Goal: Task Accomplishment & Management: Use online tool/utility

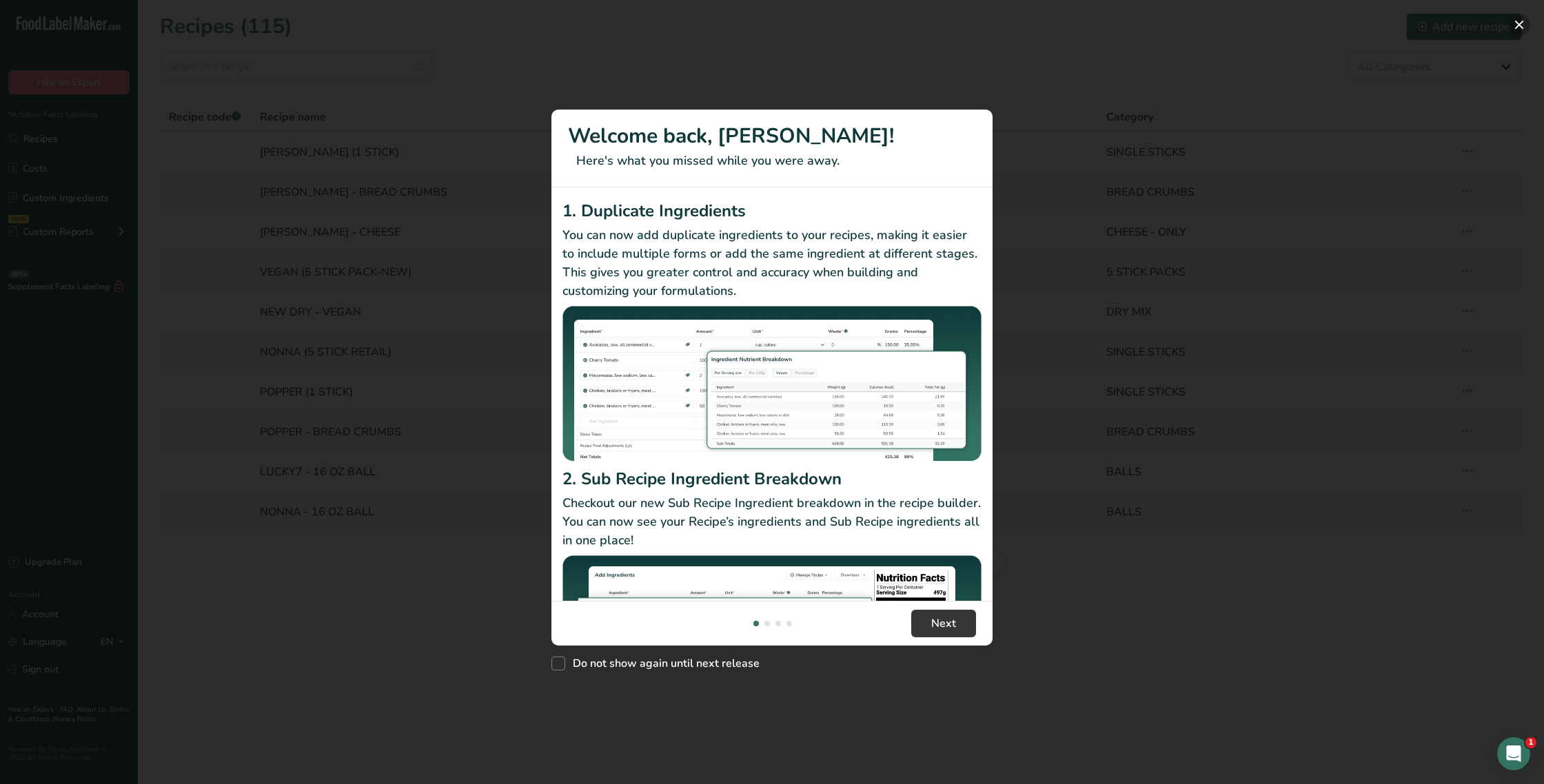
click at [1518, 27] on button "New Features" at bounding box center [1519, 25] width 22 height 22
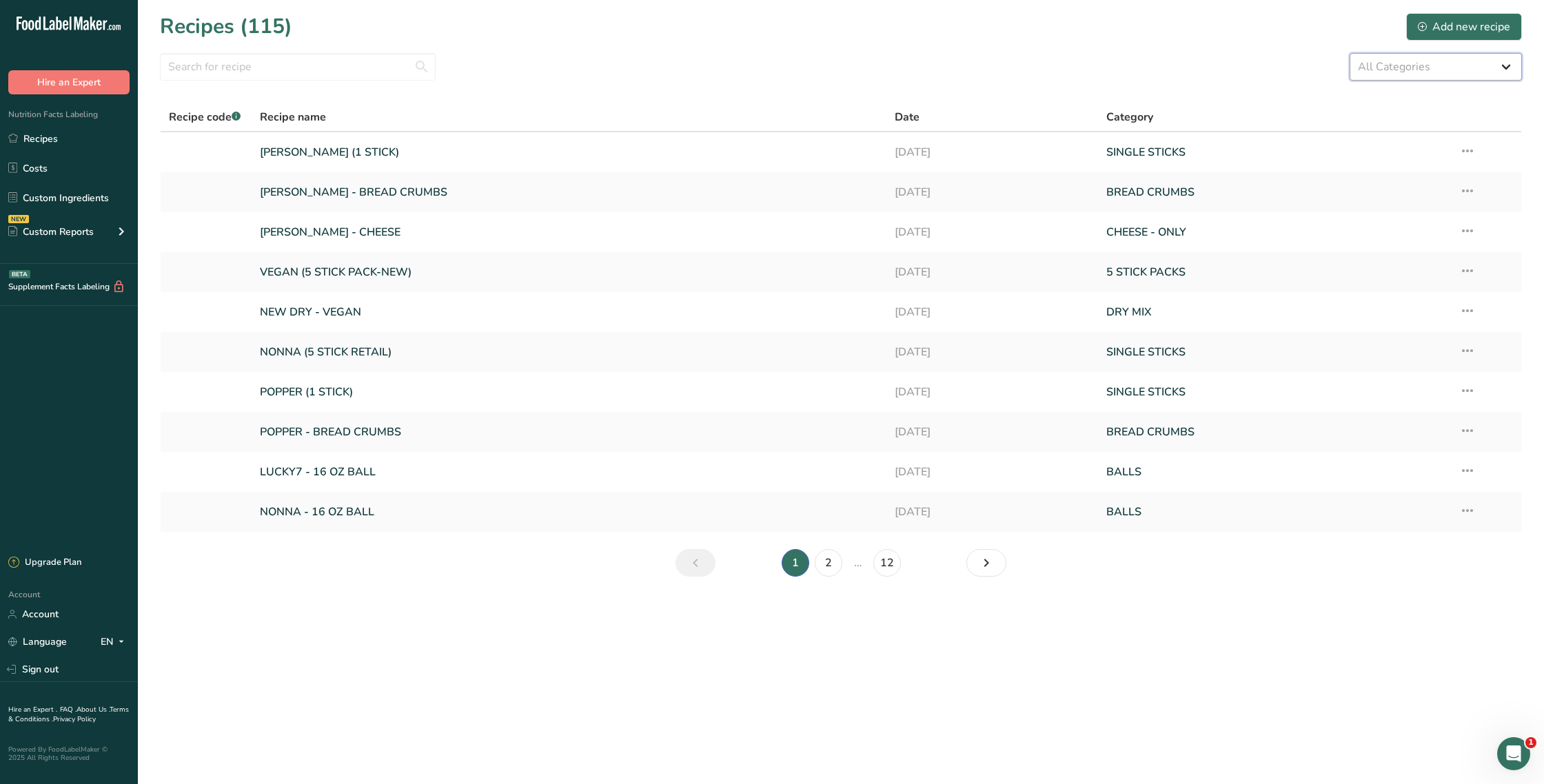
click at [1367, 63] on select "All Categories 5 STICK PACKS 50 STICK PACKS Baked Goods BALLS [GEOGRAPHIC_DATA]…" at bounding box center [1435, 66] width 173 height 27
select select "1180"
click at [1349, 53] on select "All Categories 5 STICK PACKS 50 STICK PACKS Baked Goods BALLS [GEOGRAPHIC_DATA]…" at bounding box center [1435, 66] width 173 height 27
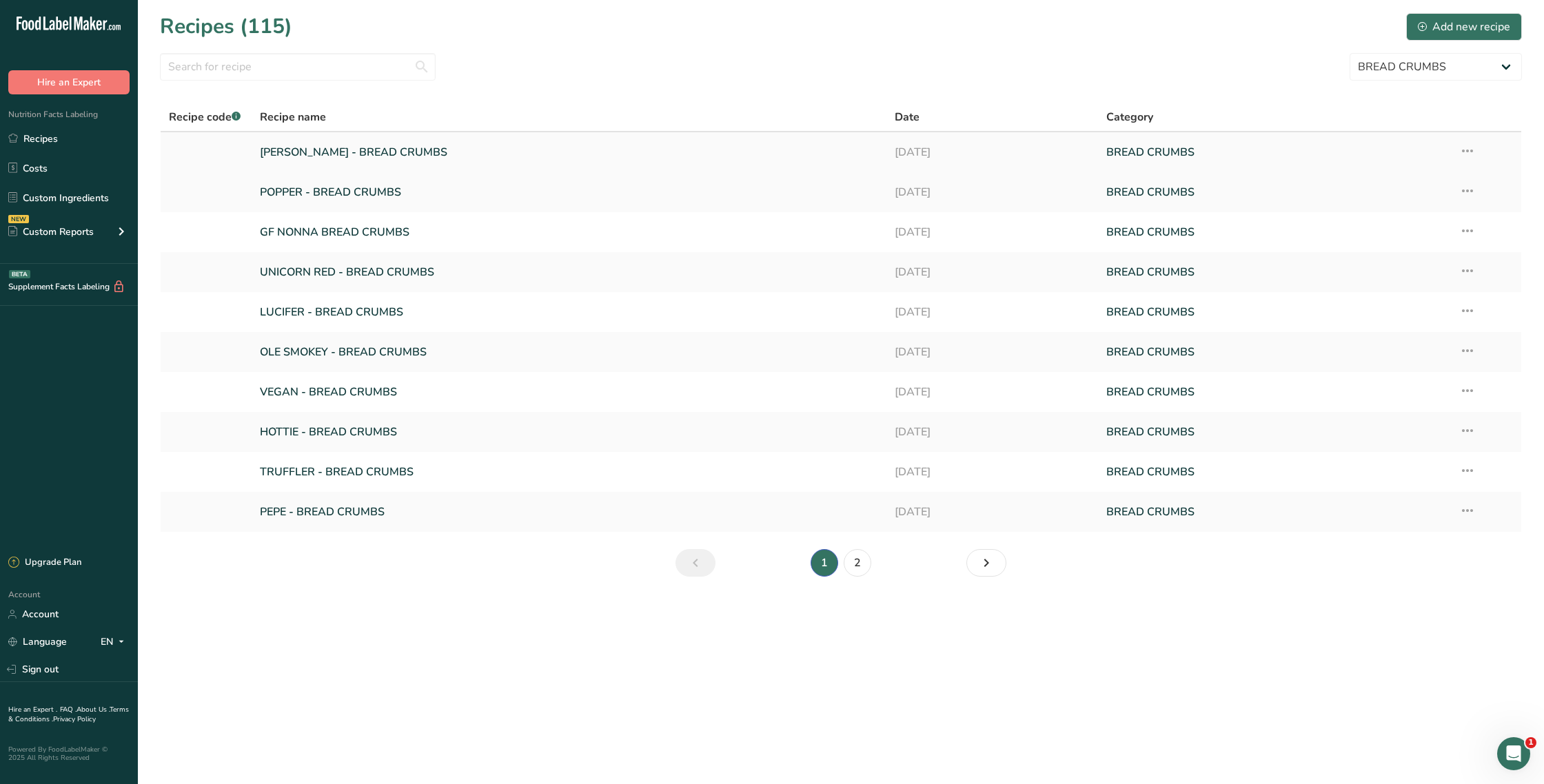
click at [537, 168] on td "[PERSON_NAME] - BREAD CRUMBS" at bounding box center [568, 152] width 635 height 40
click at [531, 155] on link "[PERSON_NAME] - BREAD CRUMBS" at bounding box center [568, 152] width 618 height 29
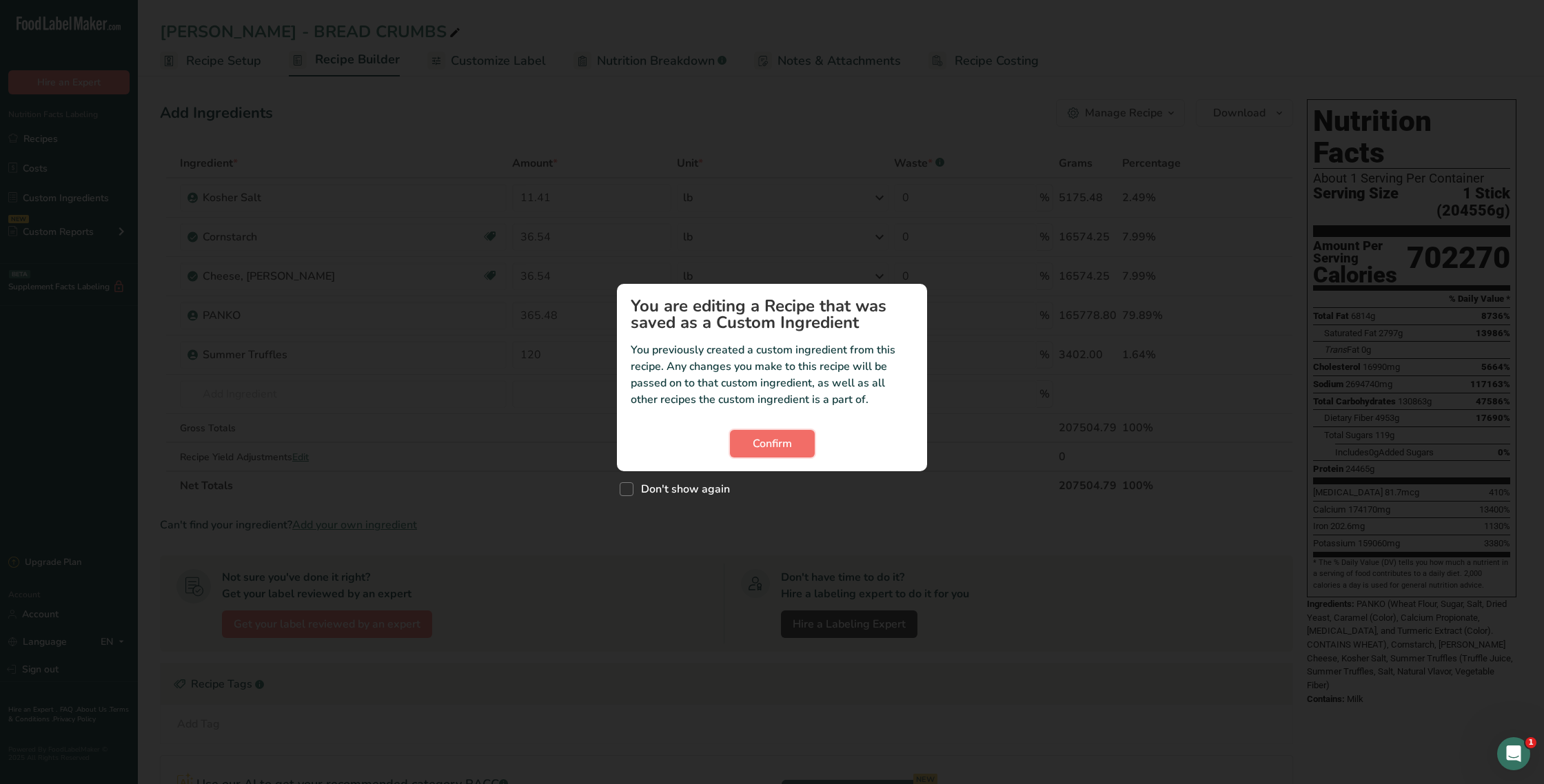
click at [764, 447] on span "Confirm" at bounding box center [772, 444] width 39 height 17
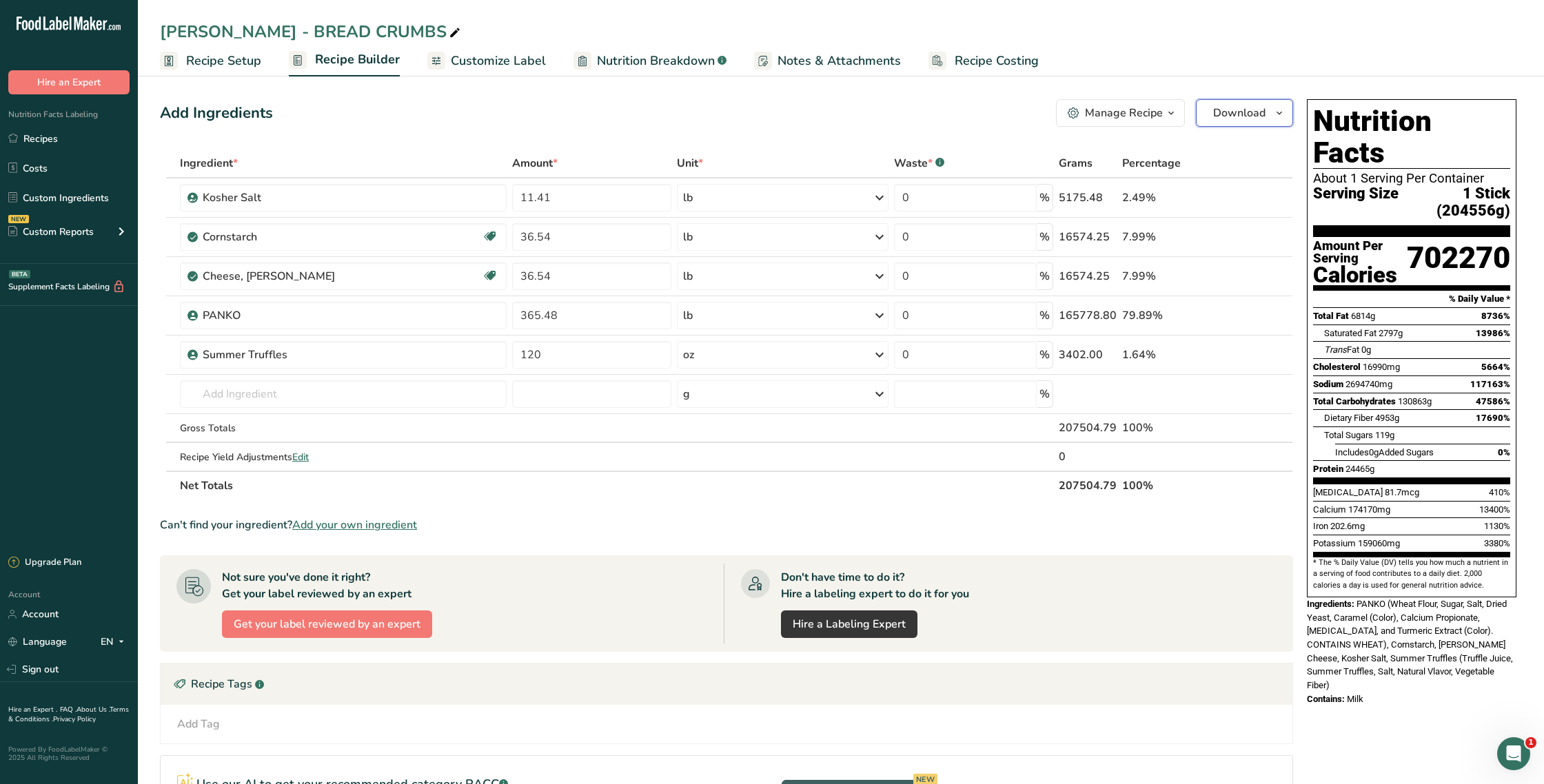
click at [1227, 105] on span "Download" at bounding box center [1239, 113] width 52 height 17
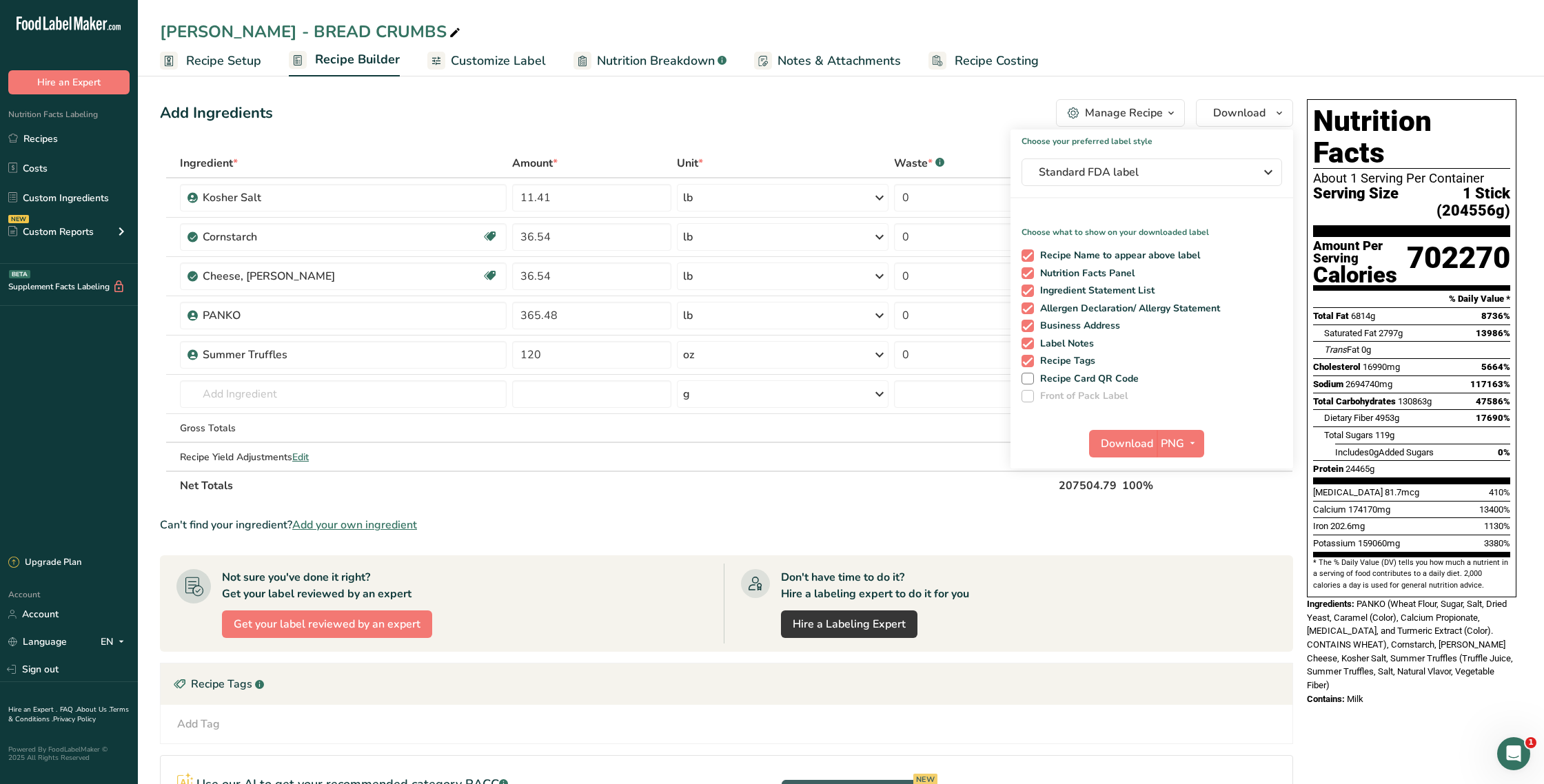
click at [1181, 80] on section "Add Ingredients Manage Recipe Delete Recipe Duplicate Recipe Scale Recipe Save …" at bounding box center [840, 522] width 1406 height 902
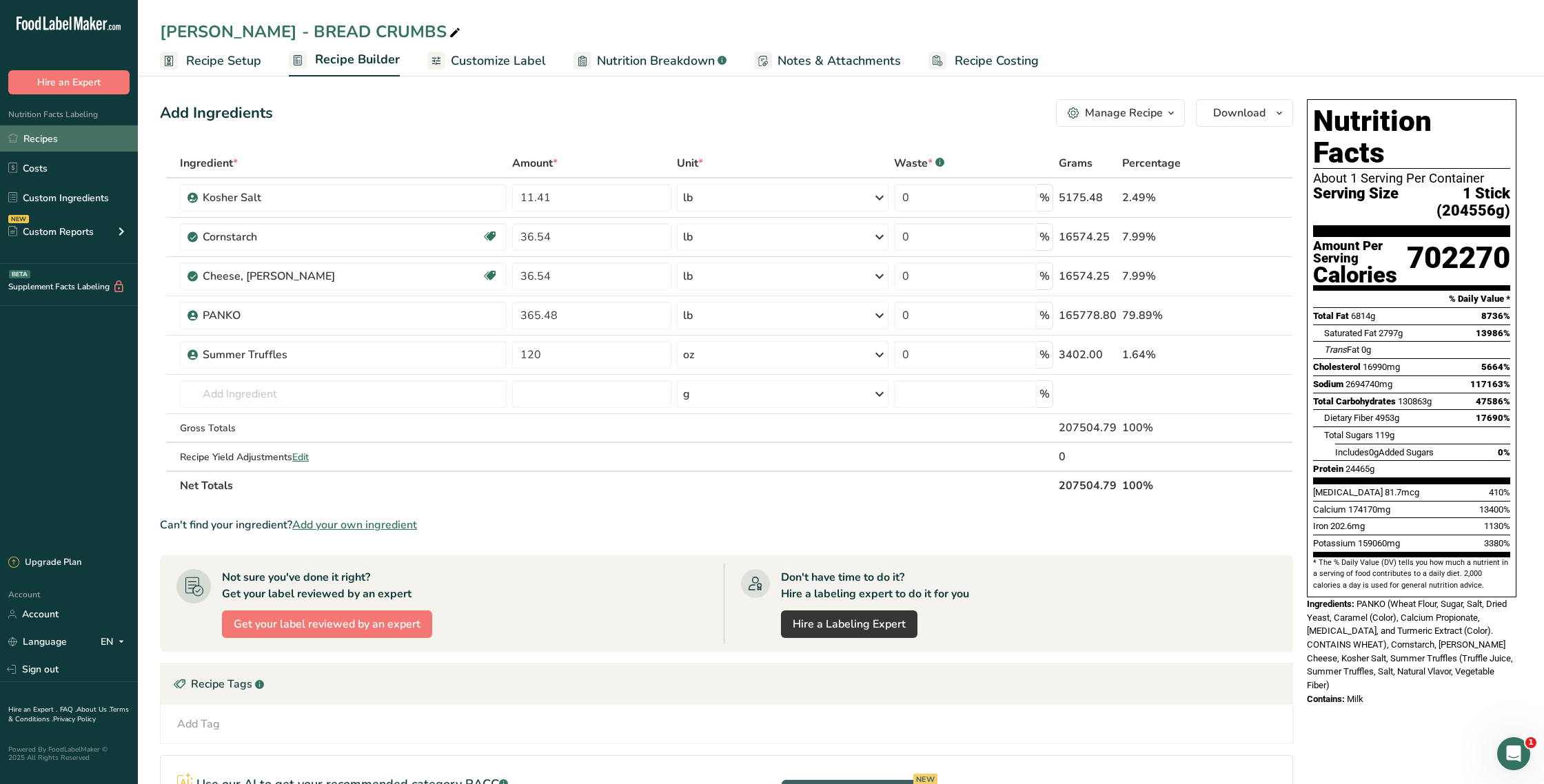
click at [66, 142] on link "Recipes" at bounding box center [69, 139] width 138 height 27
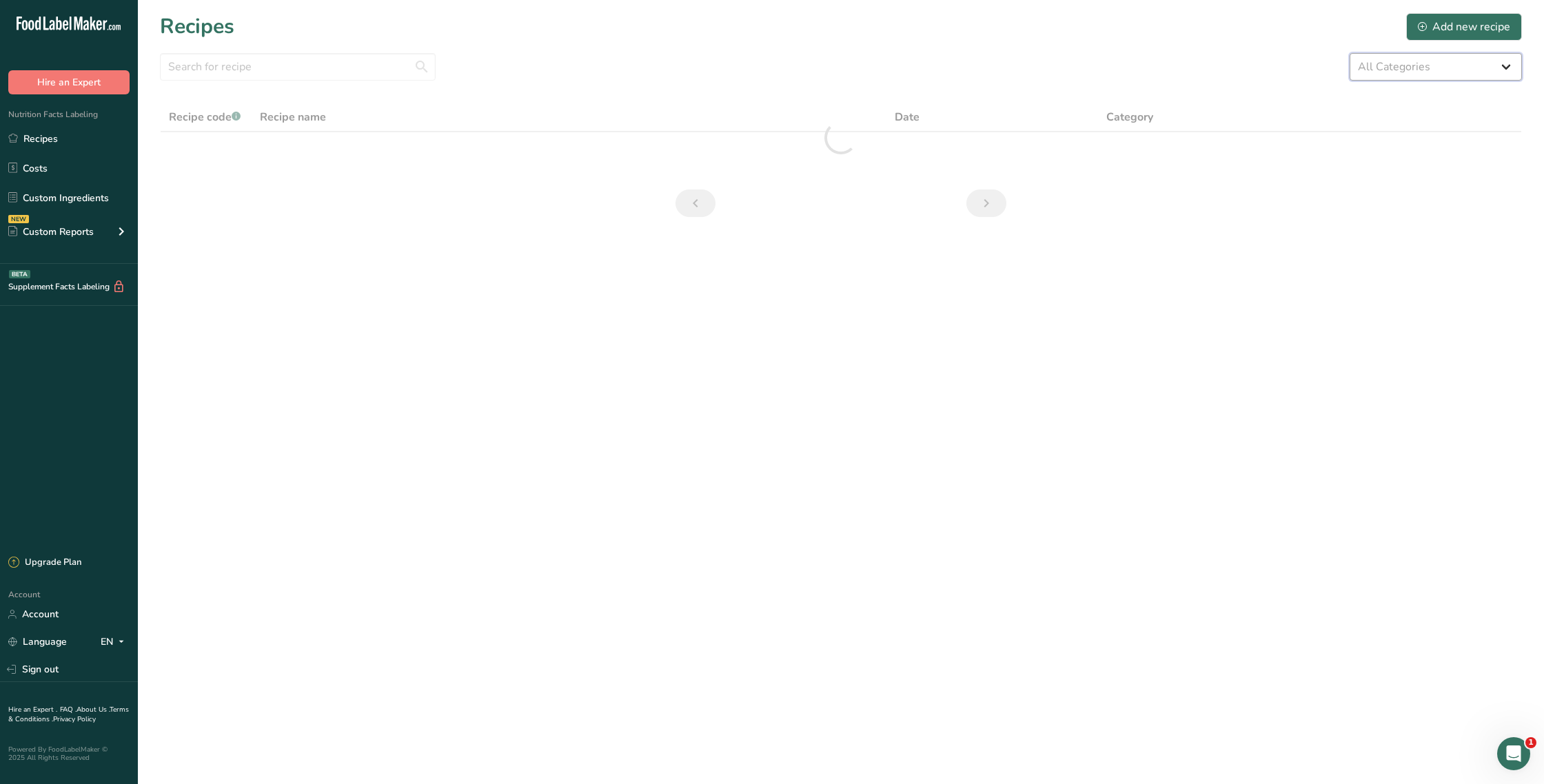
click at [1397, 68] on select "All Categories 5 STICK PACKS 50 STICK PACKS Baked Goods BALLS [GEOGRAPHIC_DATA]…" at bounding box center [1435, 66] width 173 height 27
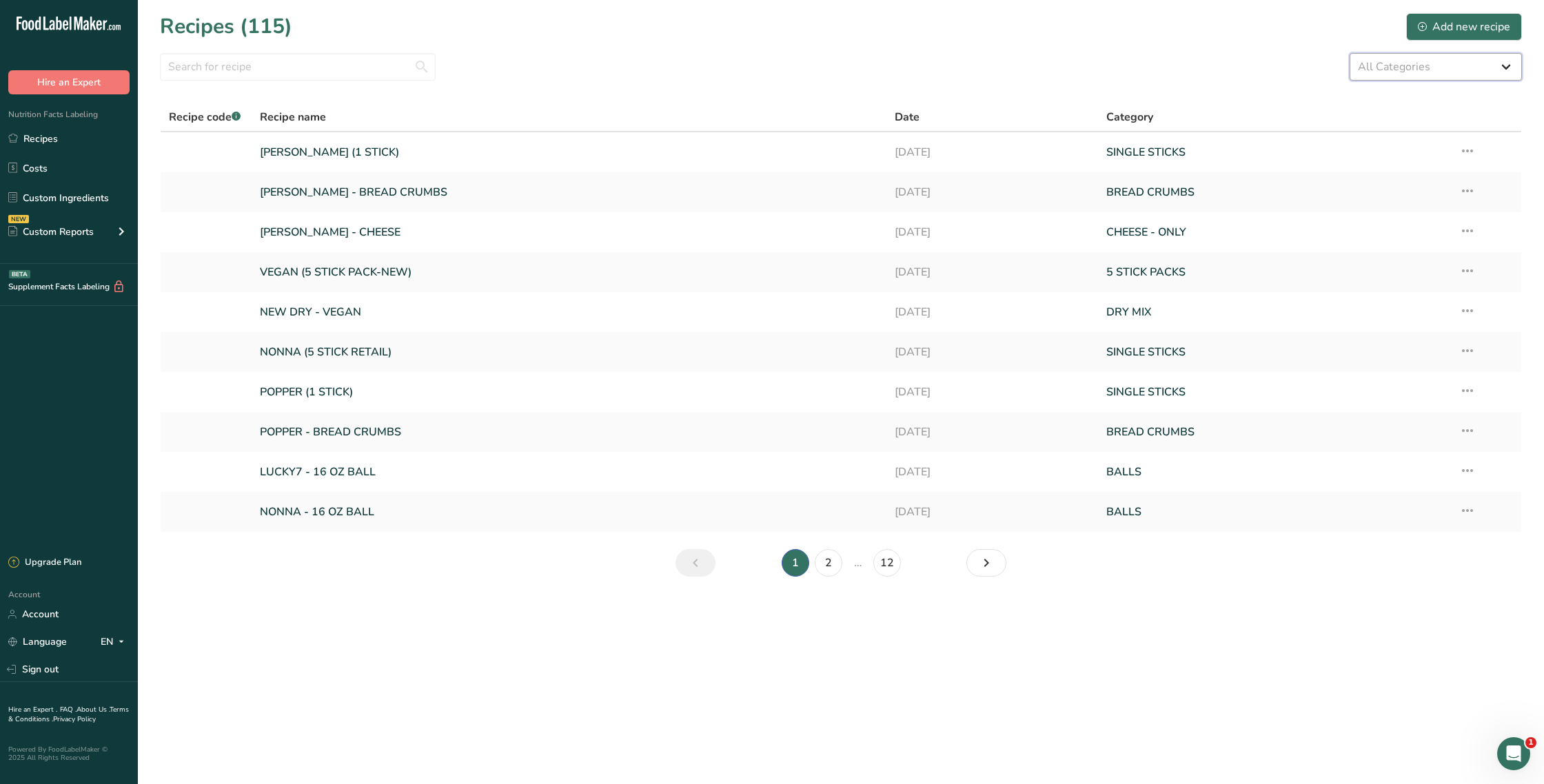
select select "1137"
click at [1349, 53] on select "All Categories 5 STICK PACKS 50 STICK PACKS Baked Goods BALLS [GEOGRAPHIC_DATA]…" at bounding box center [1435, 66] width 173 height 27
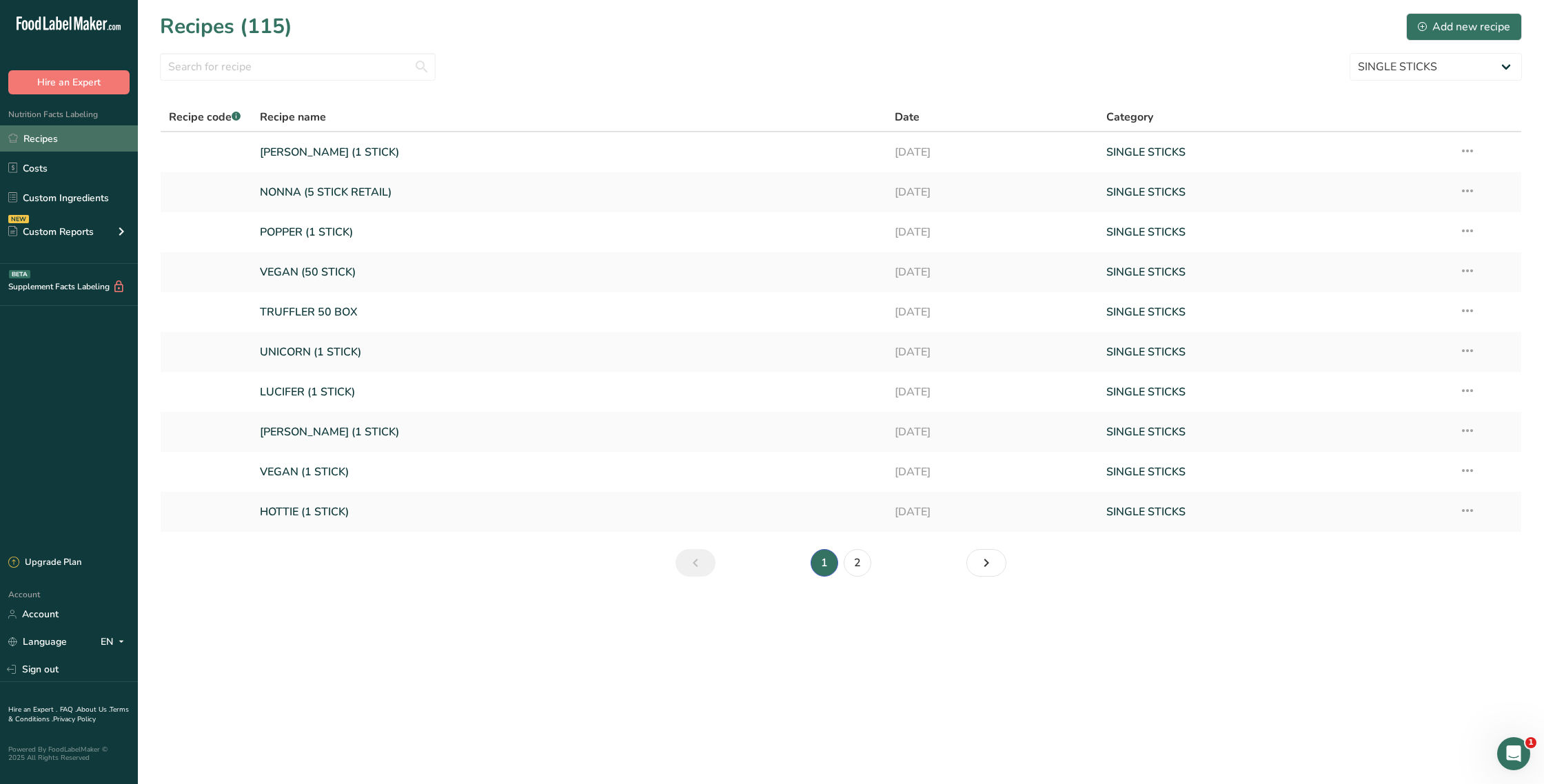
click at [78, 140] on link "Recipes" at bounding box center [69, 139] width 138 height 27
click at [515, 307] on link "TRUFFLER 50 BOX" at bounding box center [568, 312] width 618 height 29
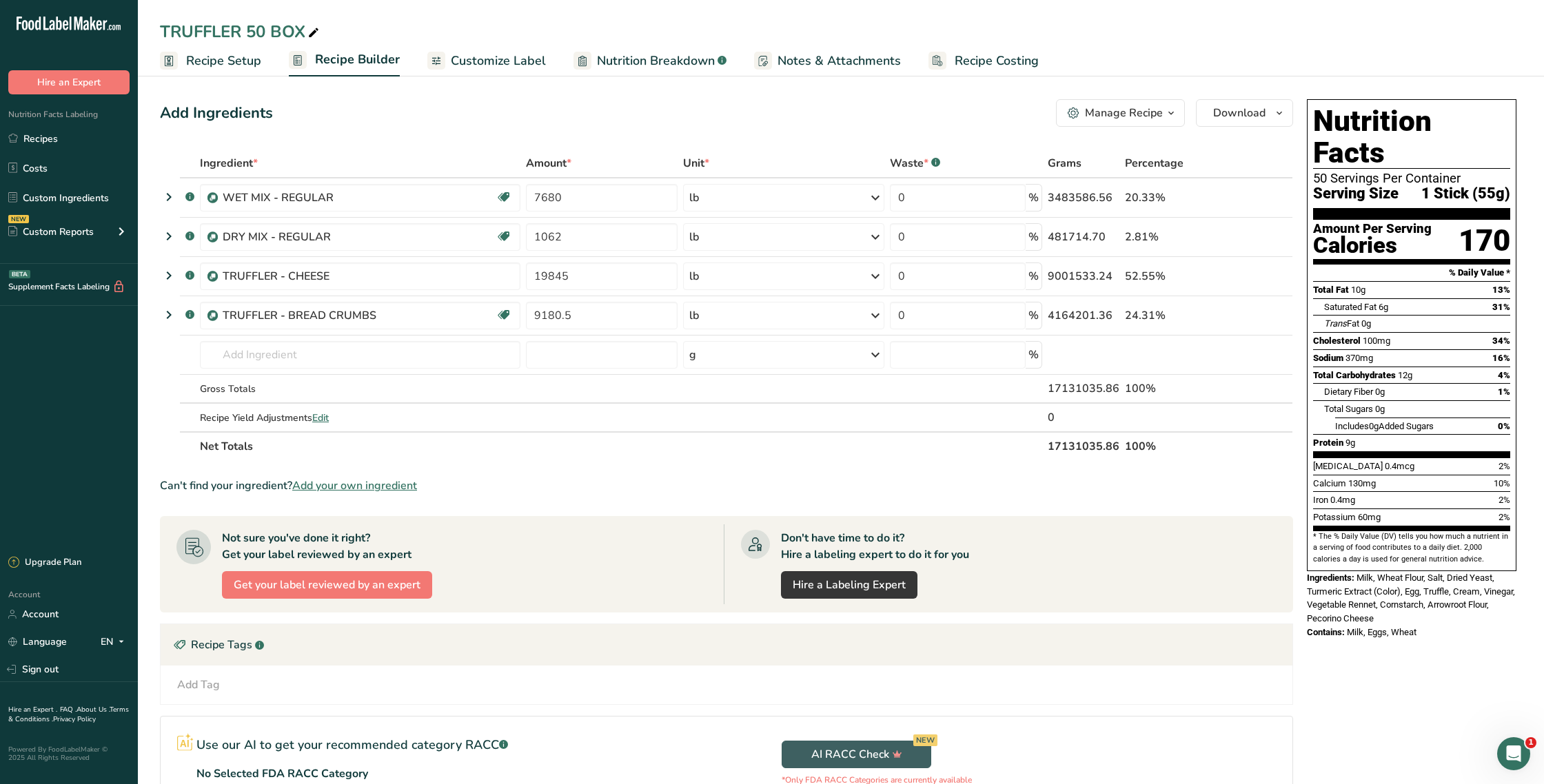
click at [1174, 116] on icon "button" at bounding box center [1171, 113] width 11 height 17
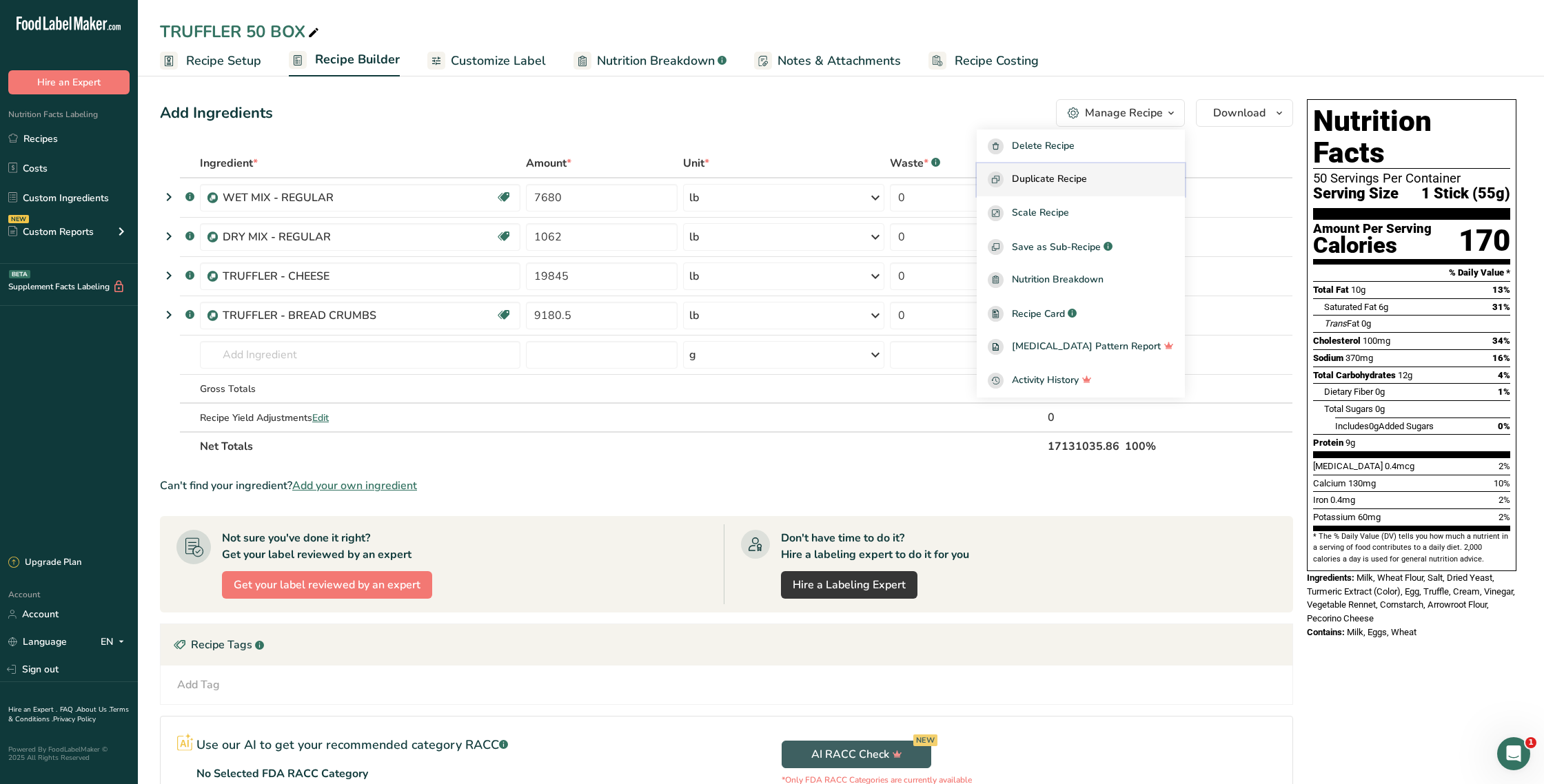
click at [1077, 173] on span "Duplicate Recipe" at bounding box center [1049, 179] width 75 height 16
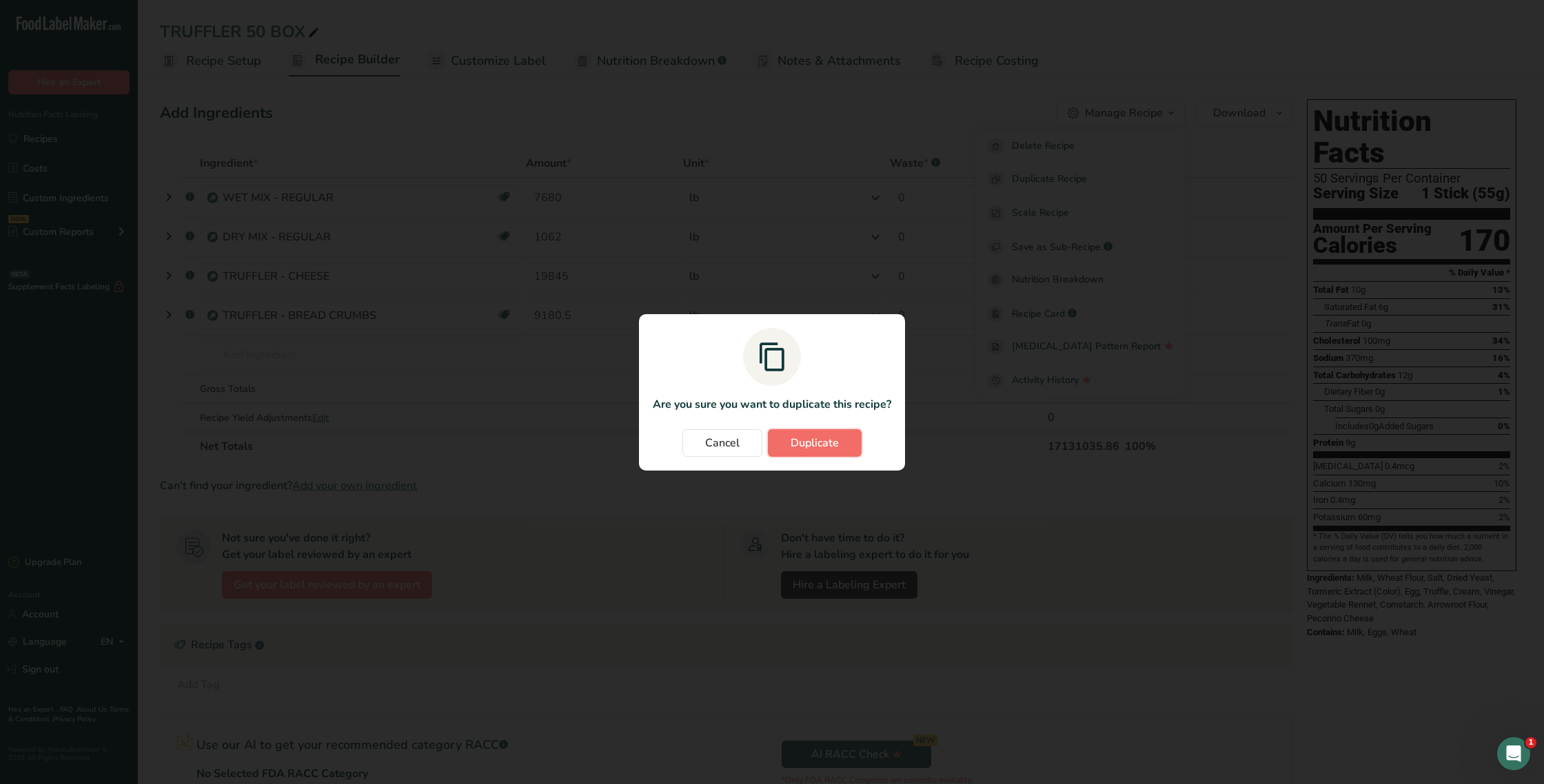
click at [816, 437] on span "Duplicate" at bounding box center [815, 443] width 48 height 17
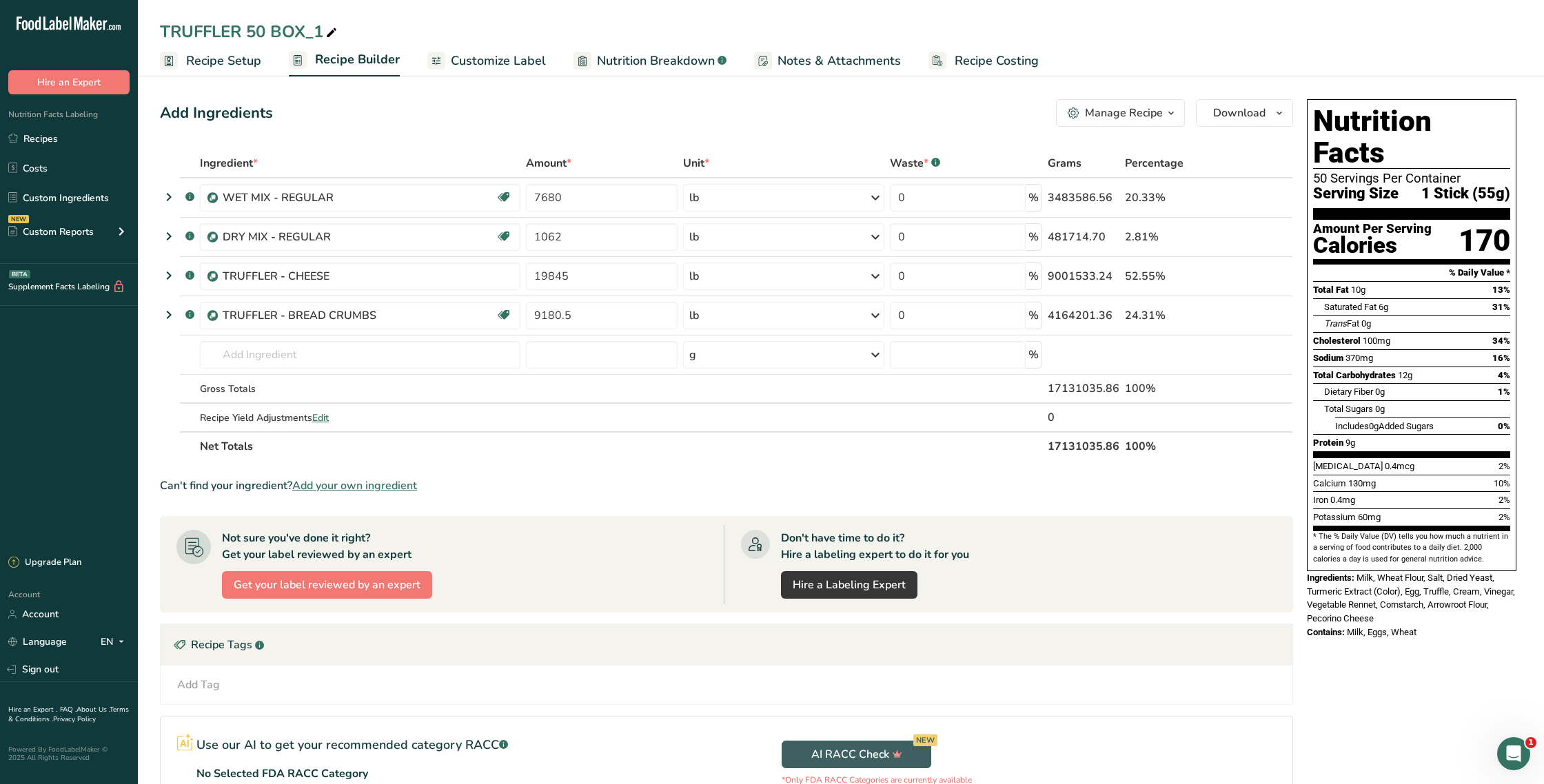
click at [329, 33] on icon at bounding box center [331, 32] width 12 height 19
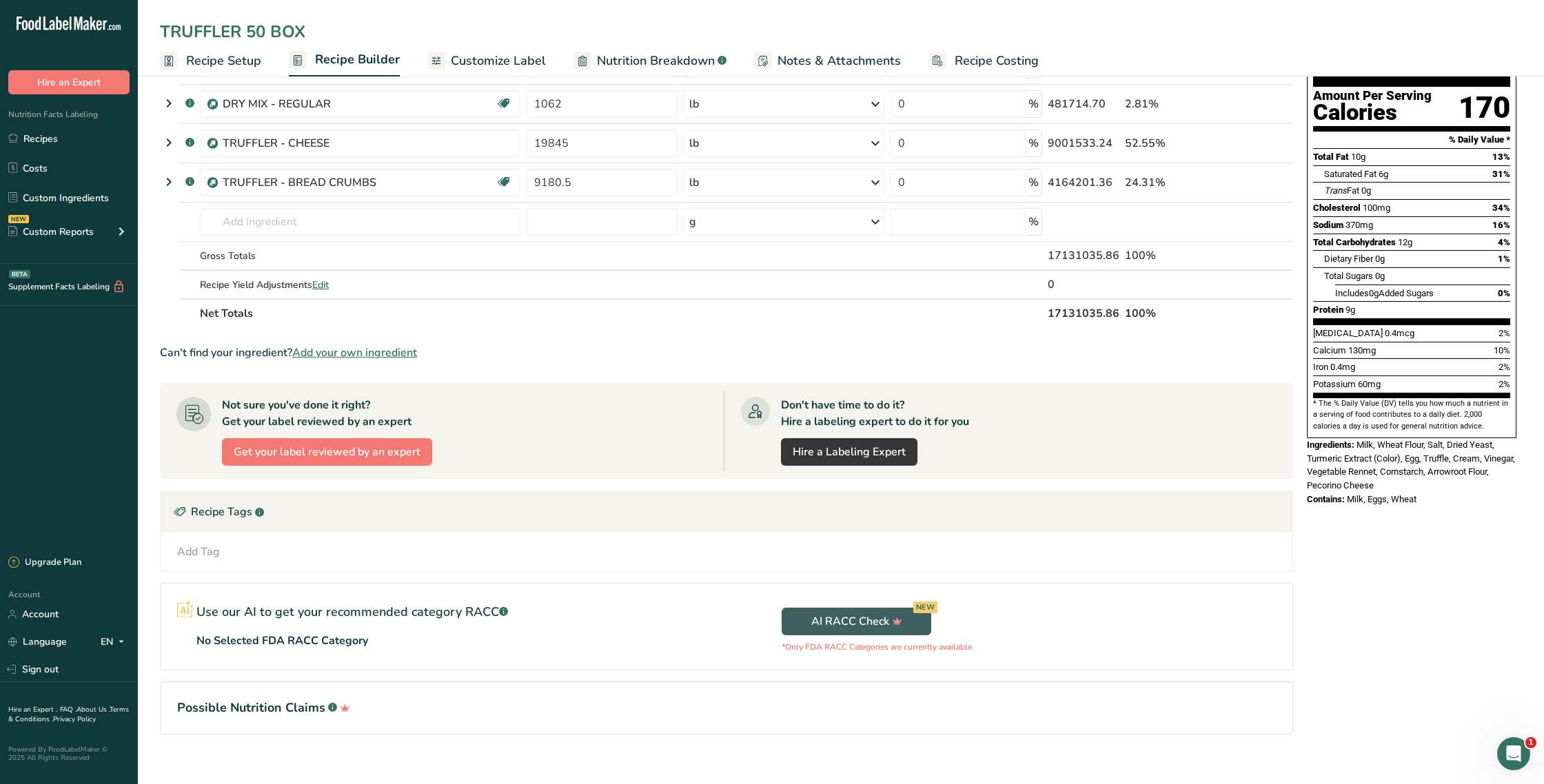
scroll to position [135, 0]
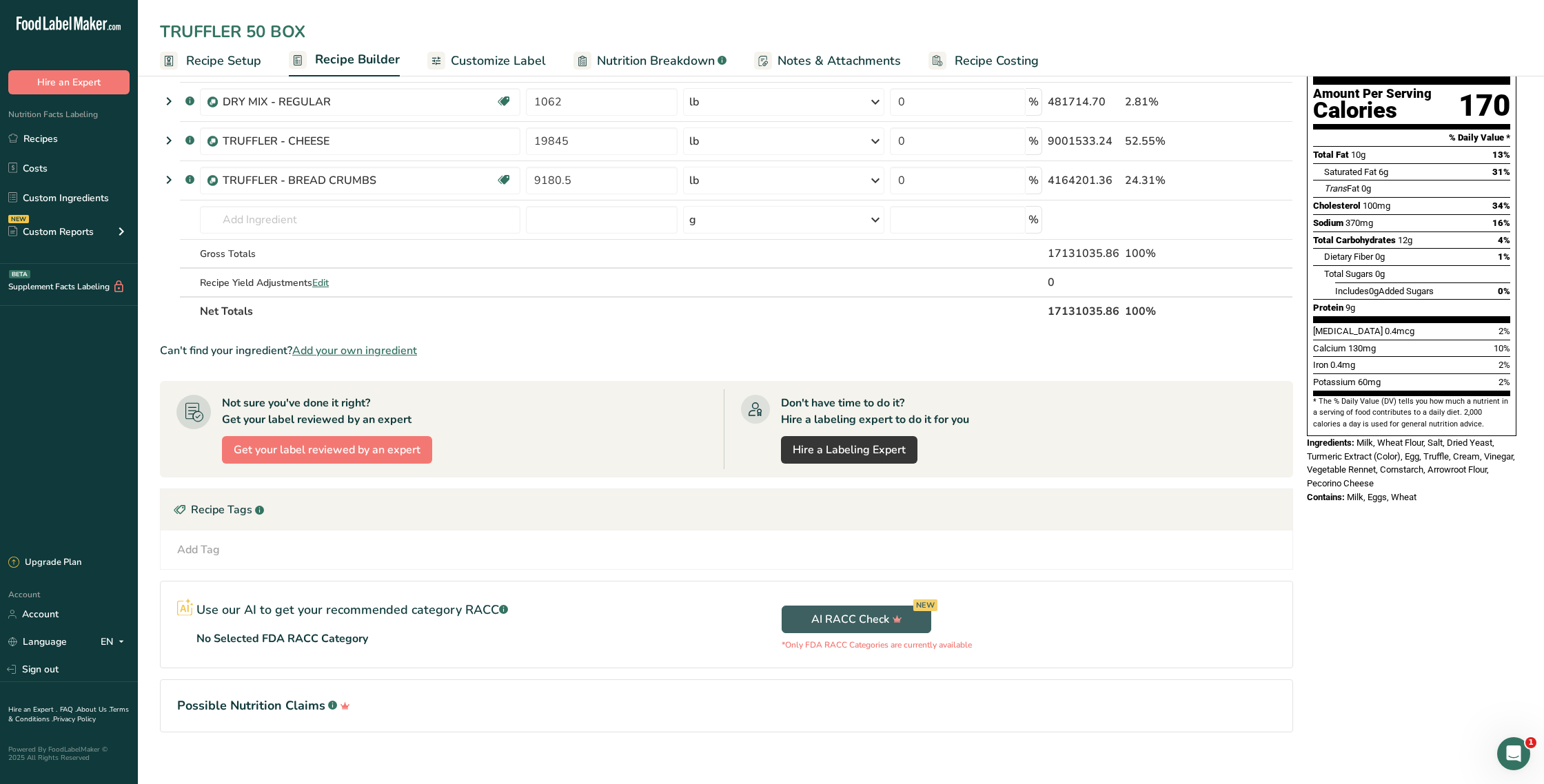
click at [164, 31] on input "TRUFFLER 50 BOX" at bounding box center [840, 32] width 1361 height 25
click at [441, 36] on input "[PERSON_NAME] TRUFFLER 50 BOX" at bounding box center [840, 32] width 1361 height 25
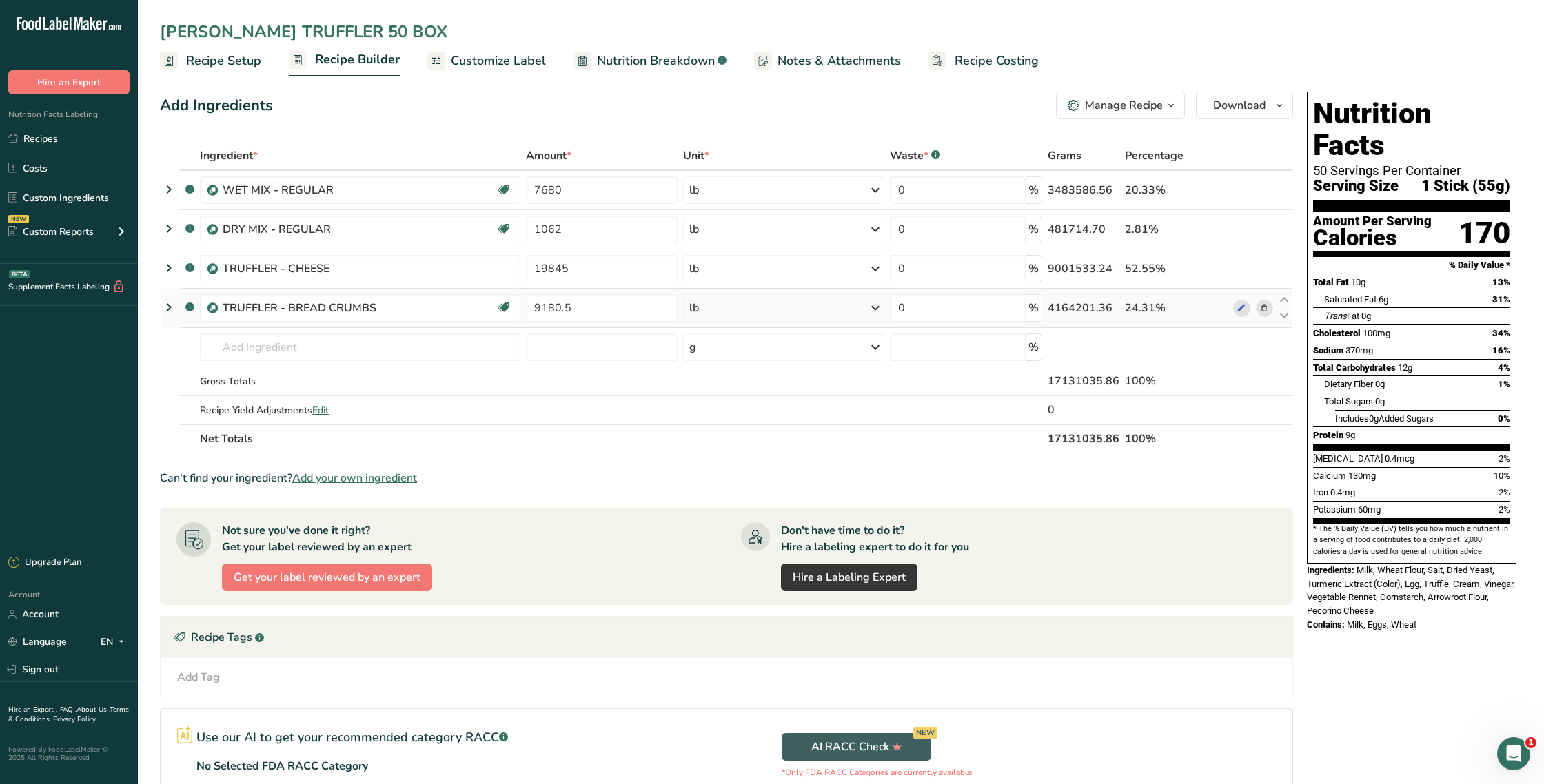
scroll to position [0, 0]
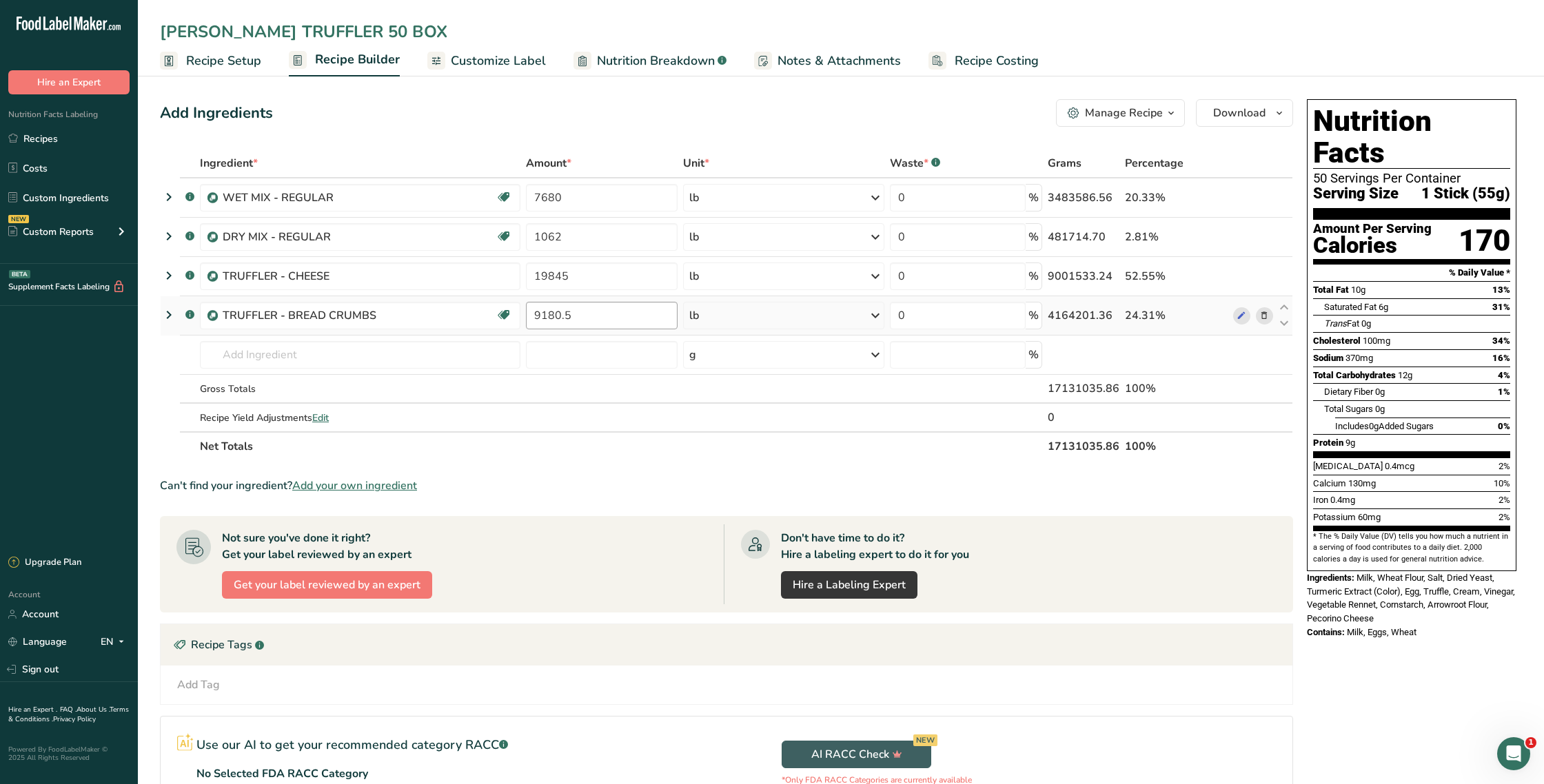
type input "[PERSON_NAME] TRUFFLER 50 BOX"
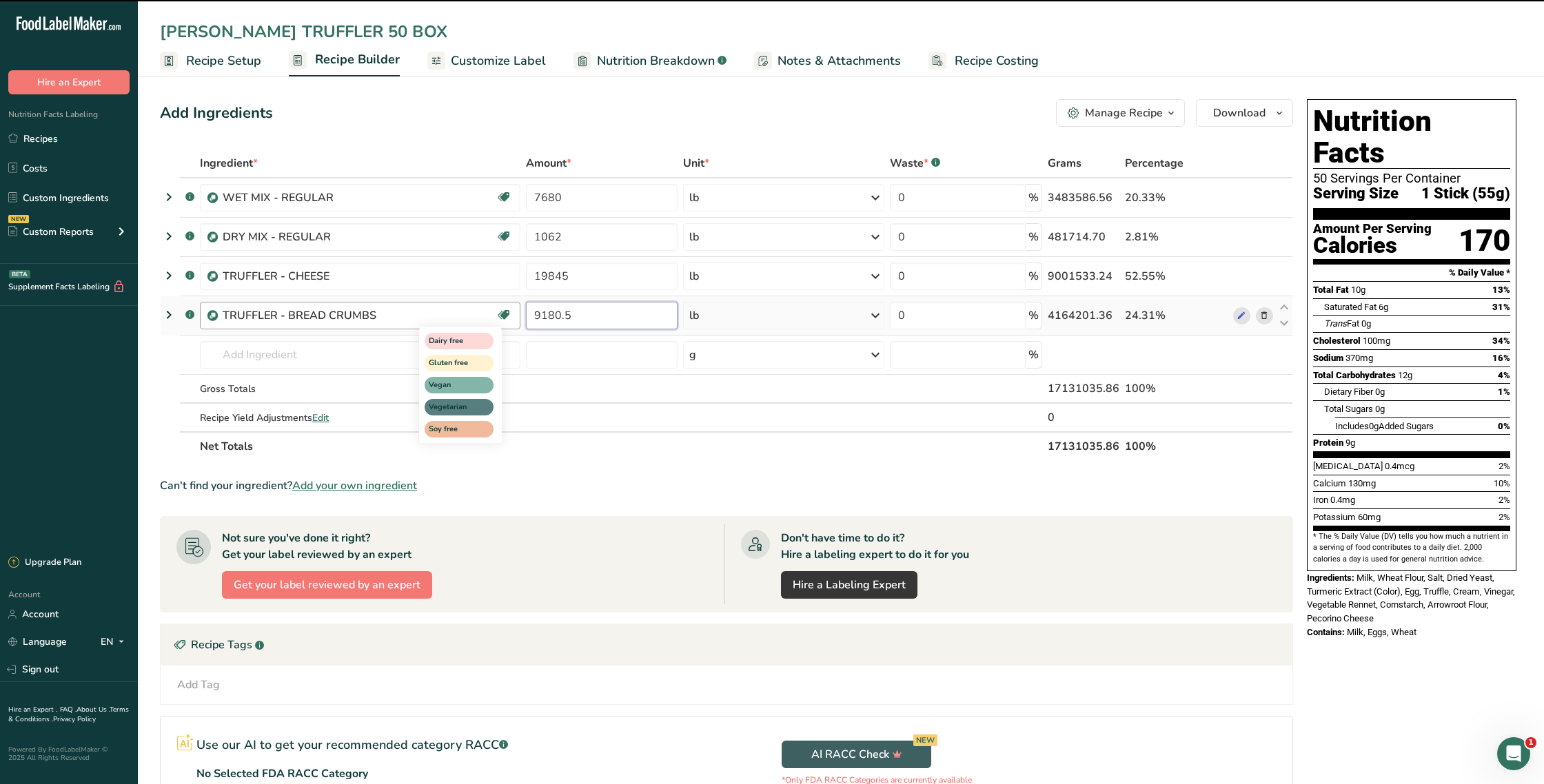
drag, startPoint x: 603, startPoint y: 314, endPoint x: 506, endPoint y: 309, distance: 97.1
click at [506, 309] on tr ".a-a{fill:#347362;}.b-a{fill:#fff;} TRUFFLER - BREAD CRUMBS Dairy free Gluten f…" at bounding box center [727, 315] width 1132 height 39
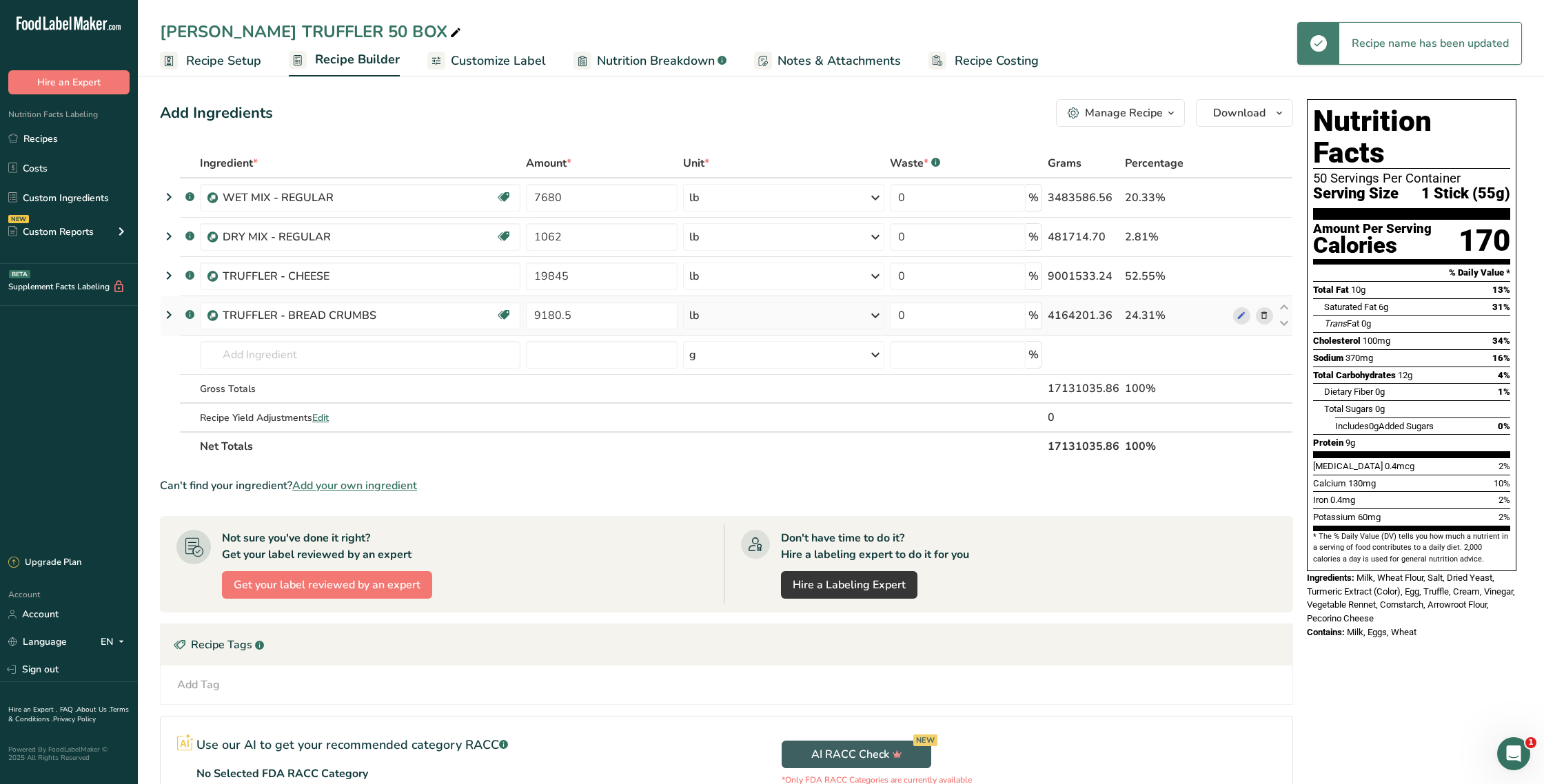
click at [1263, 315] on div "Ingredient * Amount * Unit * Waste * .a-a{fill:#347362;}.b-a{fill:#fff;} Grams …" at bounding box center [727, 304] width 1133 height 312
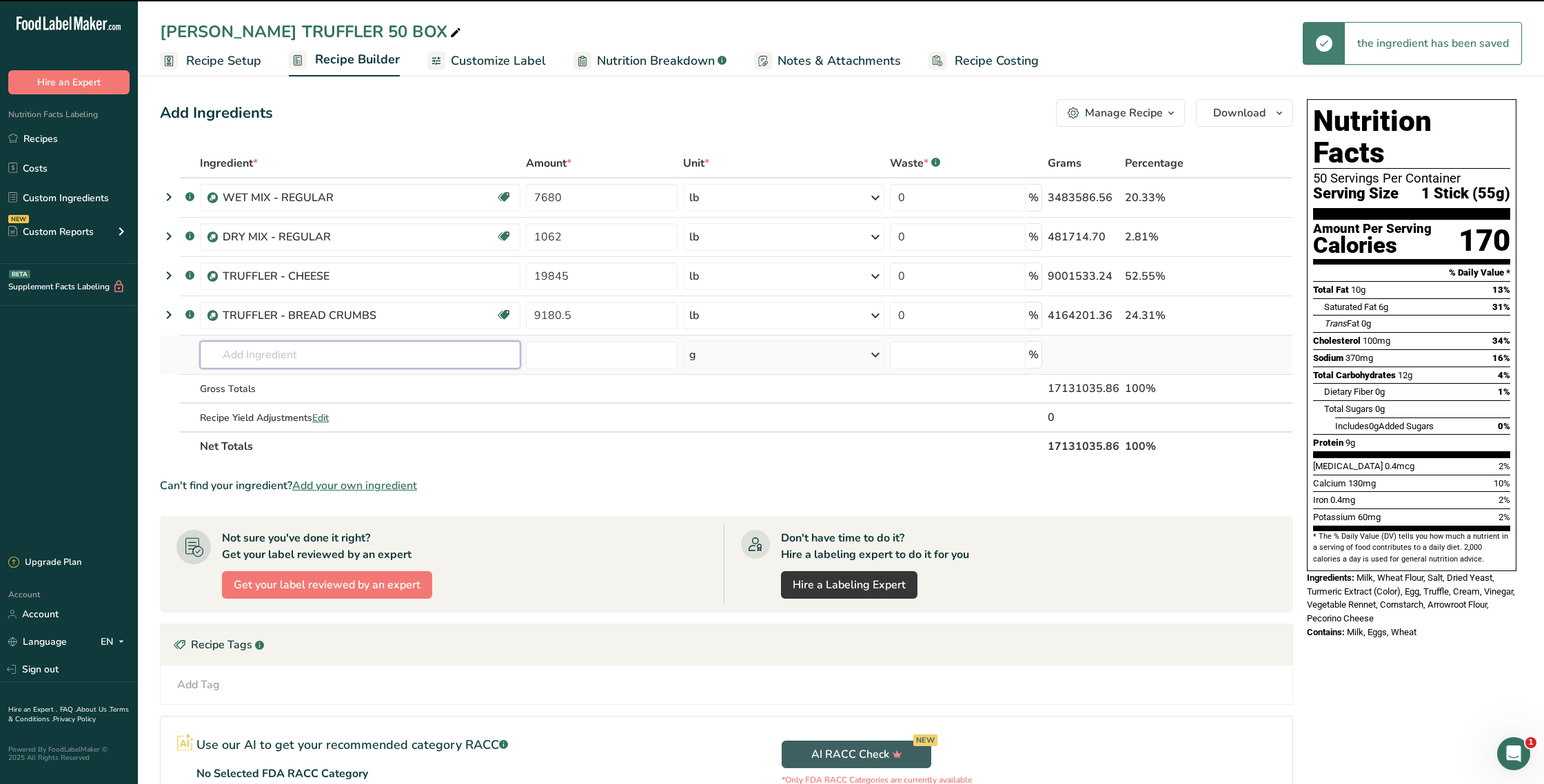
click at [286, 353] on input "text" at bounding box center [360, 354] width 320 height 27
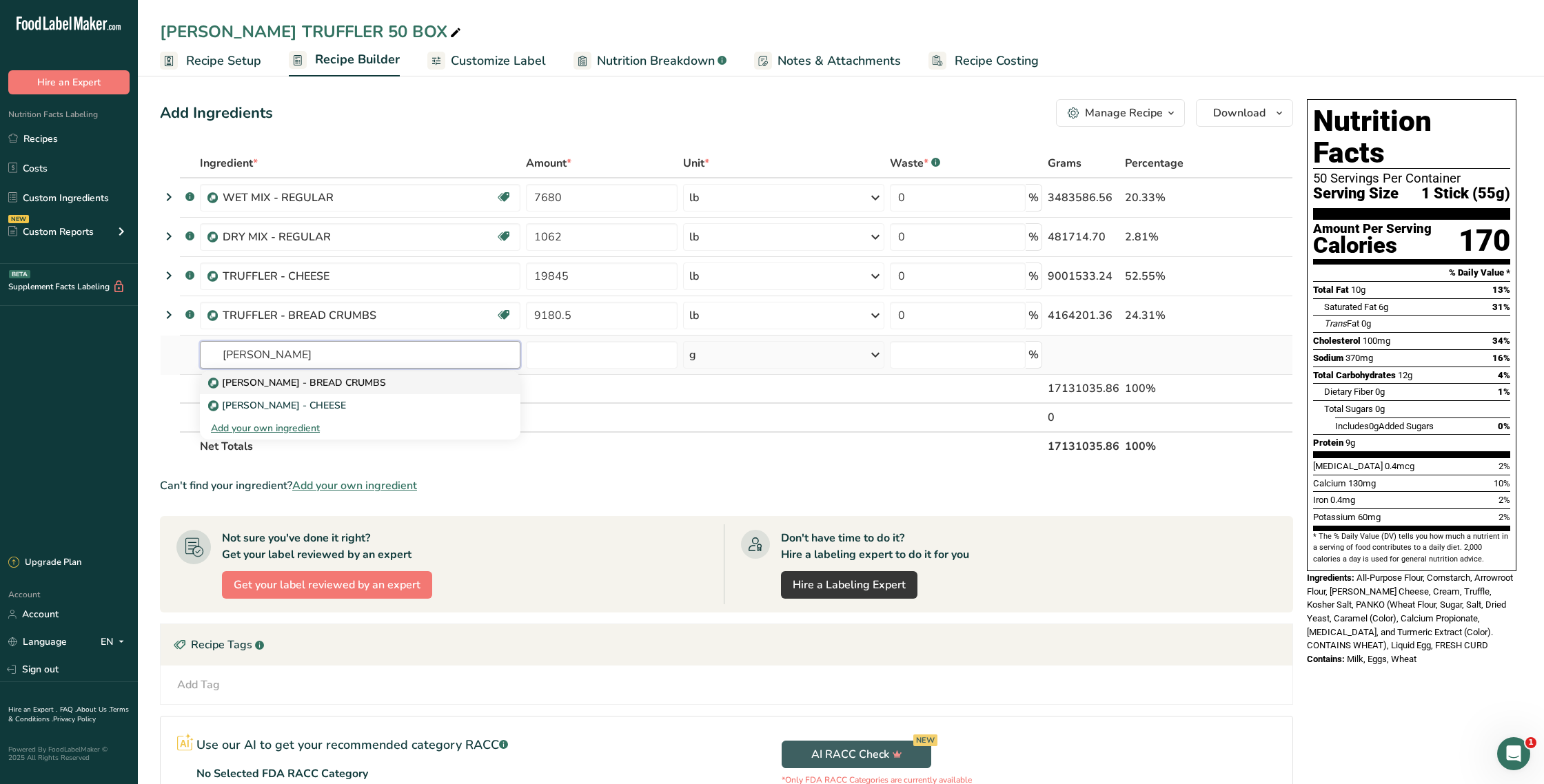
type input "[PERSON_NAME]"
click at [289, 387] on p "[PERSON_NAME] - BREAD CRUMBS" at bounding box center [298, 382] width 175 height 14
type input "[PERSON_NAME] - BREAD CRUMBS"
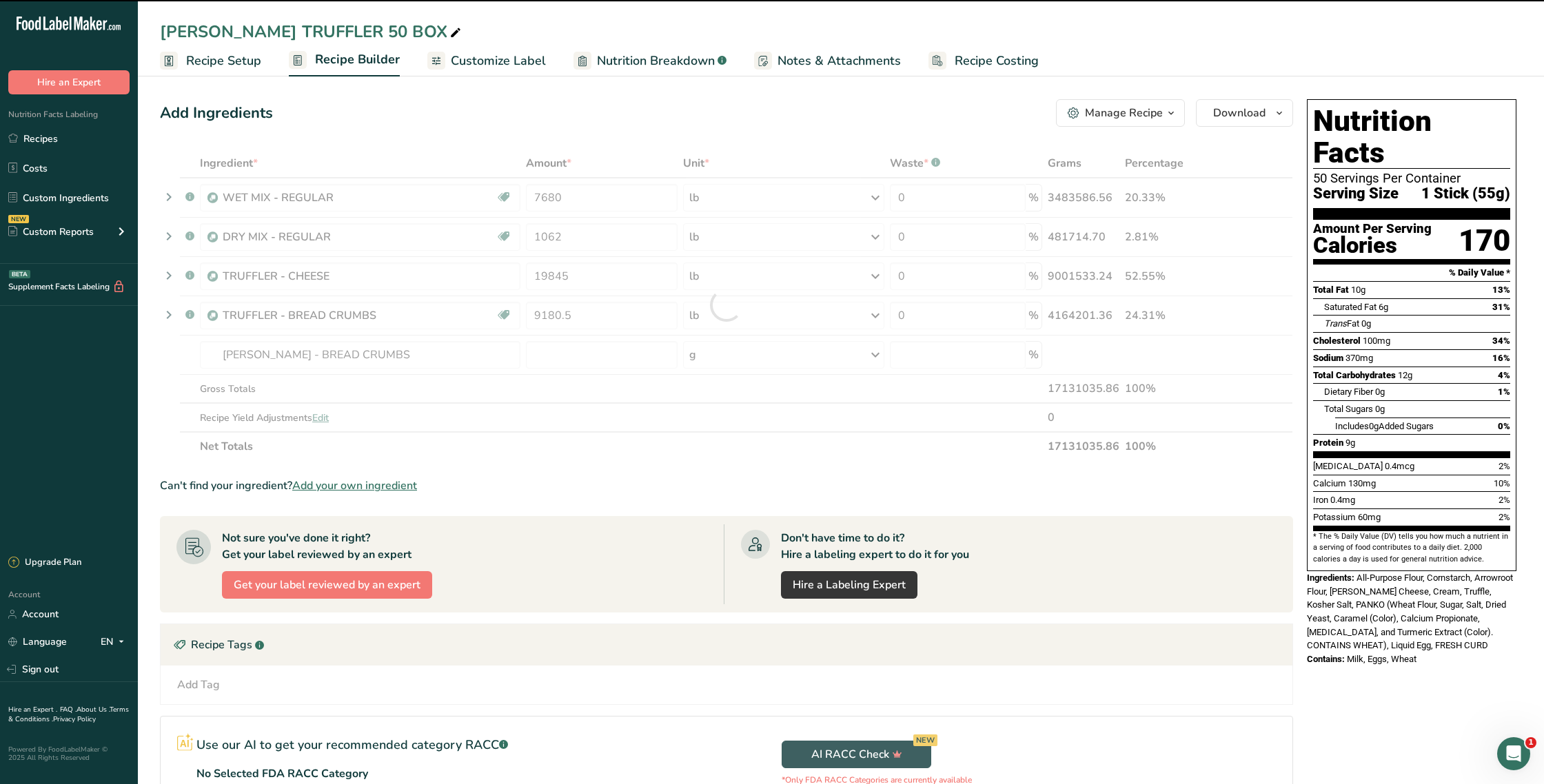
type input "0"
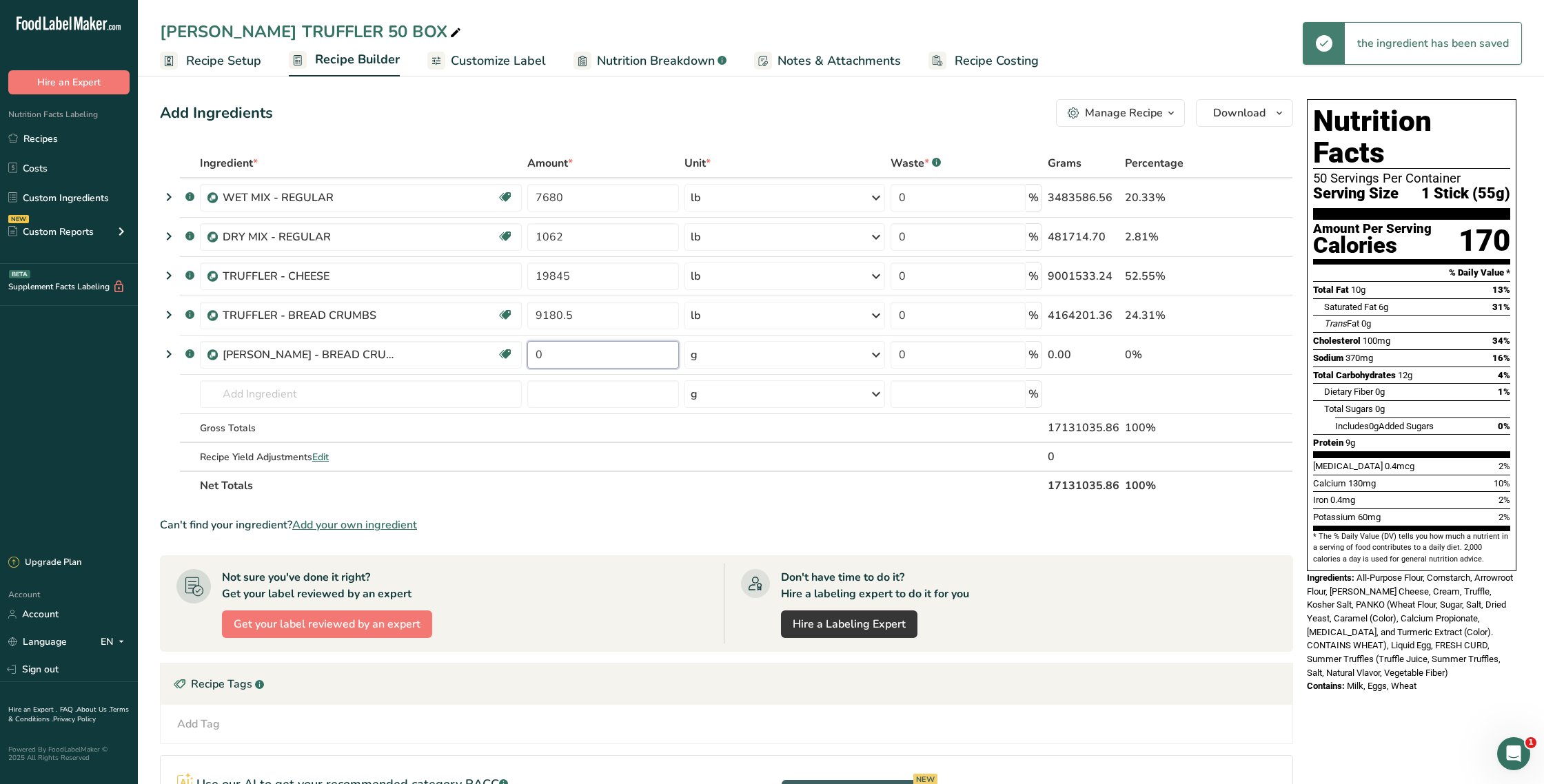
click at [557, 359] on input "0" at bounding box center [602, 354] width 152 height 27
paste input "9180.5"
type input "9180.5"
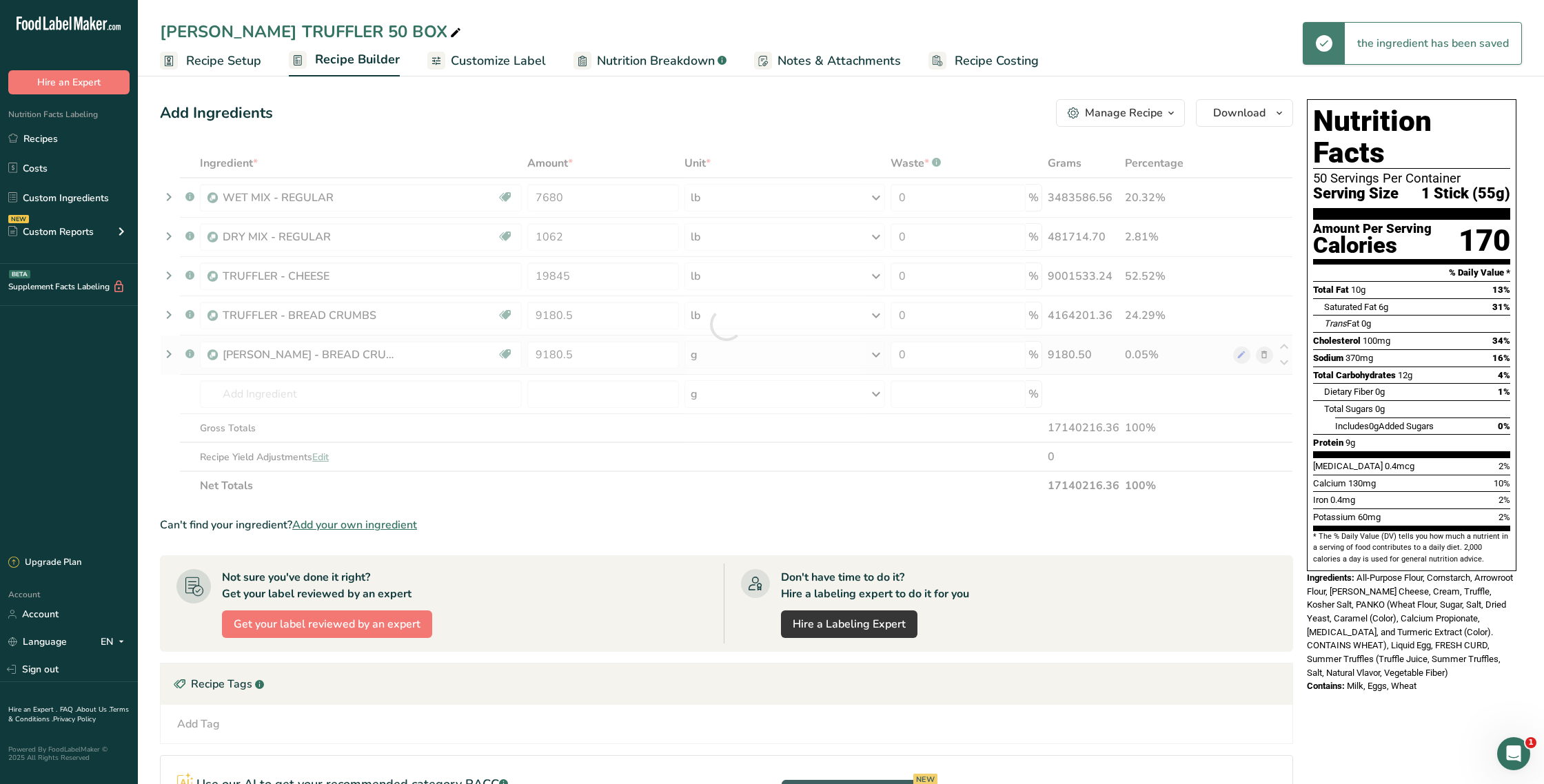
click at [709, 356] on div "Ingredient * Amount * Unit * Waste * .a-a{fill:#347362;}.b-a{fill:#fff;} Grams …" at bounding box center [727, 324] width 1133 height 352
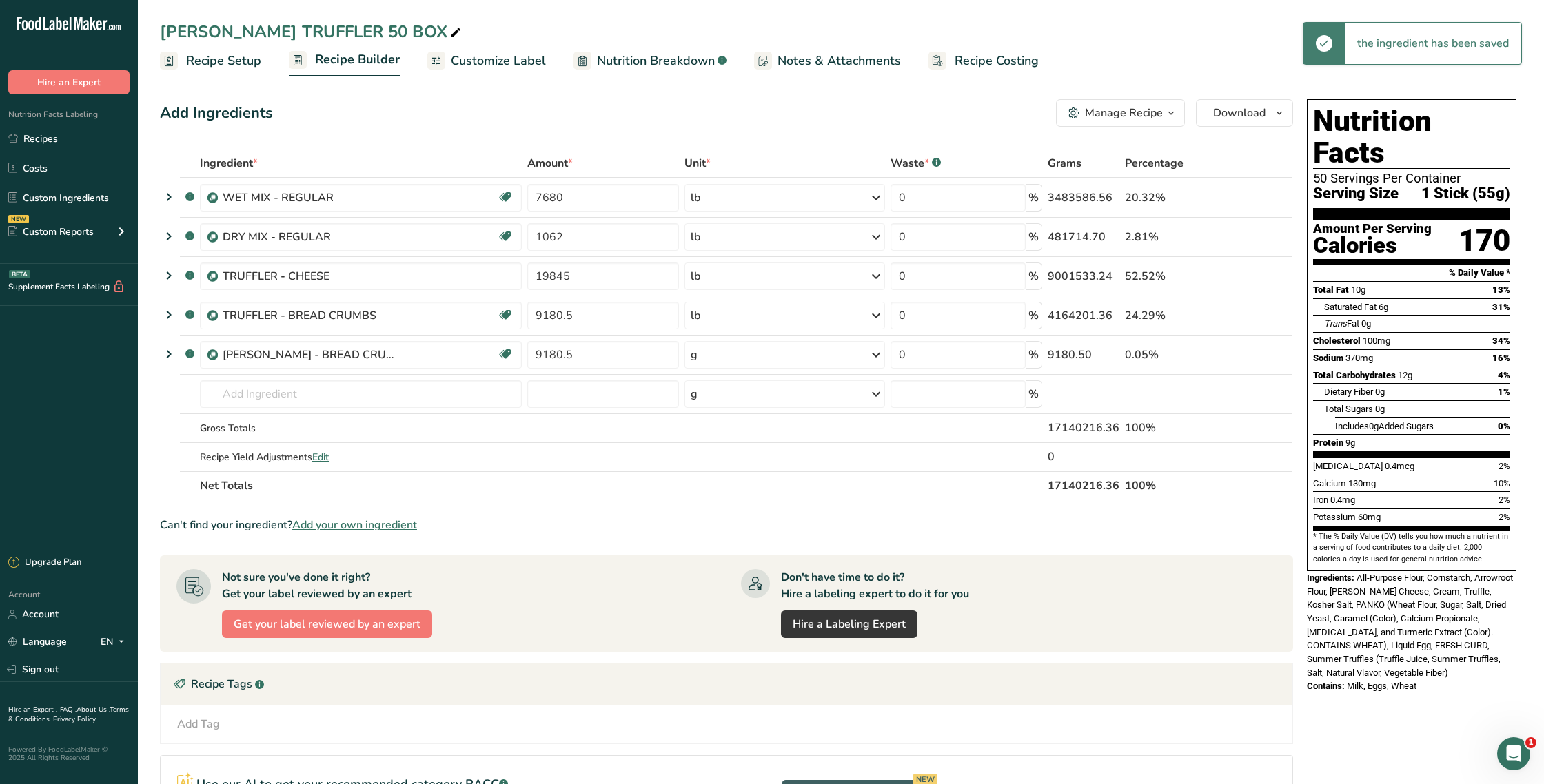
click at [723, 353] on div "g" at bounding box center [785, 354] width 201 height 27
click at [722, 467] on div "See more" at bounding box center [751, 464] width 116 height 14
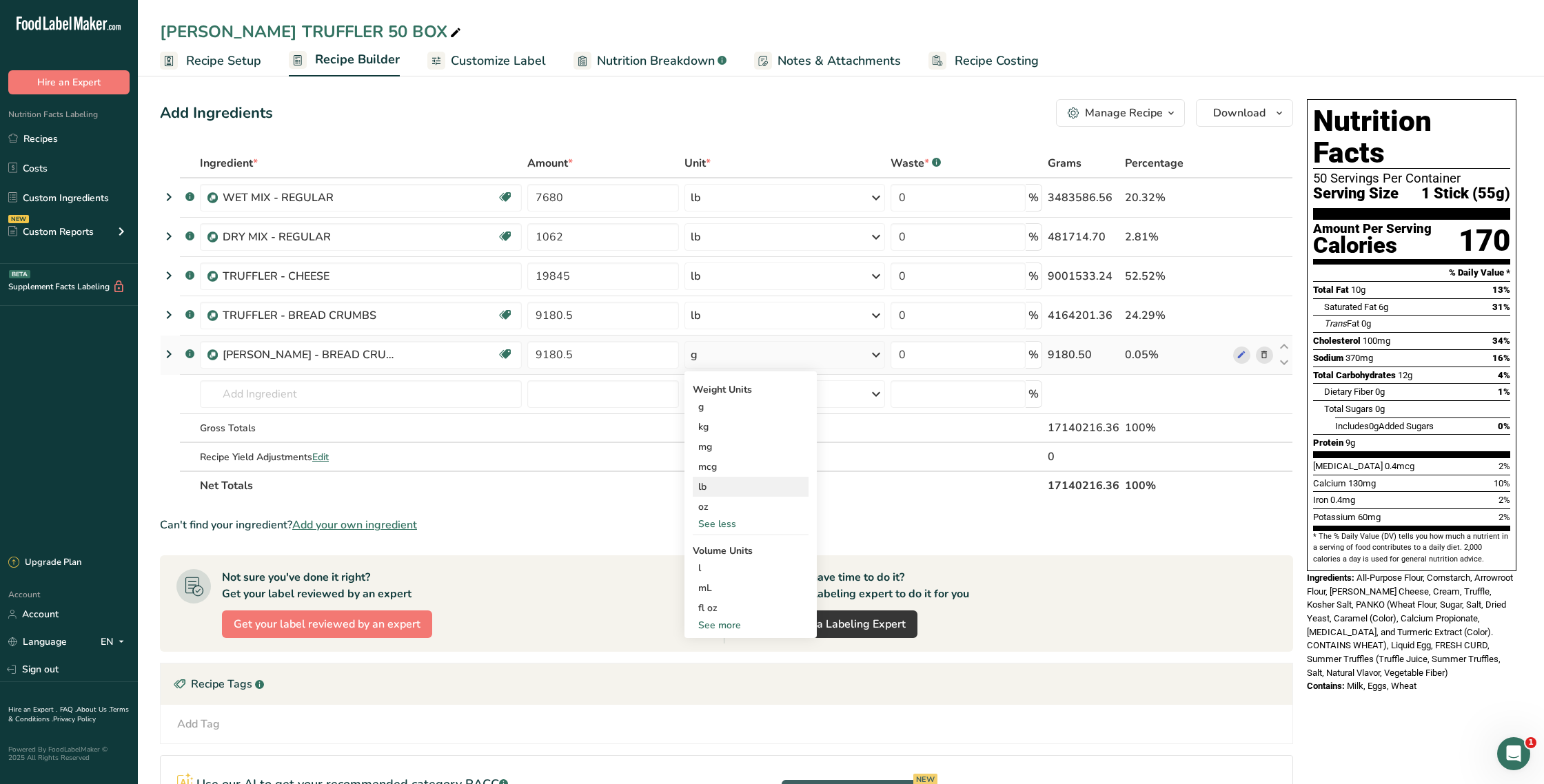
click at [718, 493] on div "lb" at bounding box center [751, 487] width 116 height 20
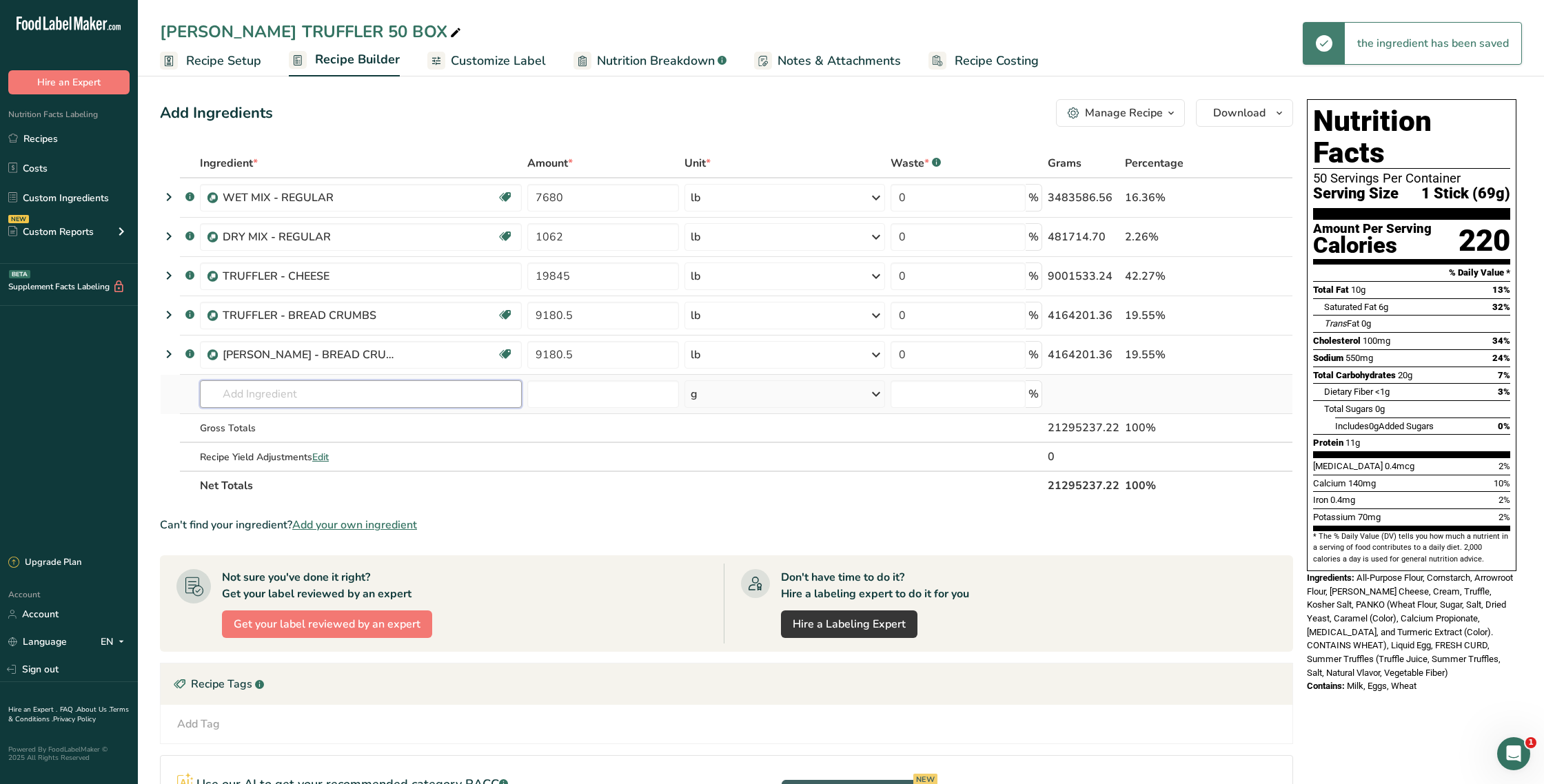
click at [251, 398] on input "text" at bounding box center [361, 394] width 322 height 27
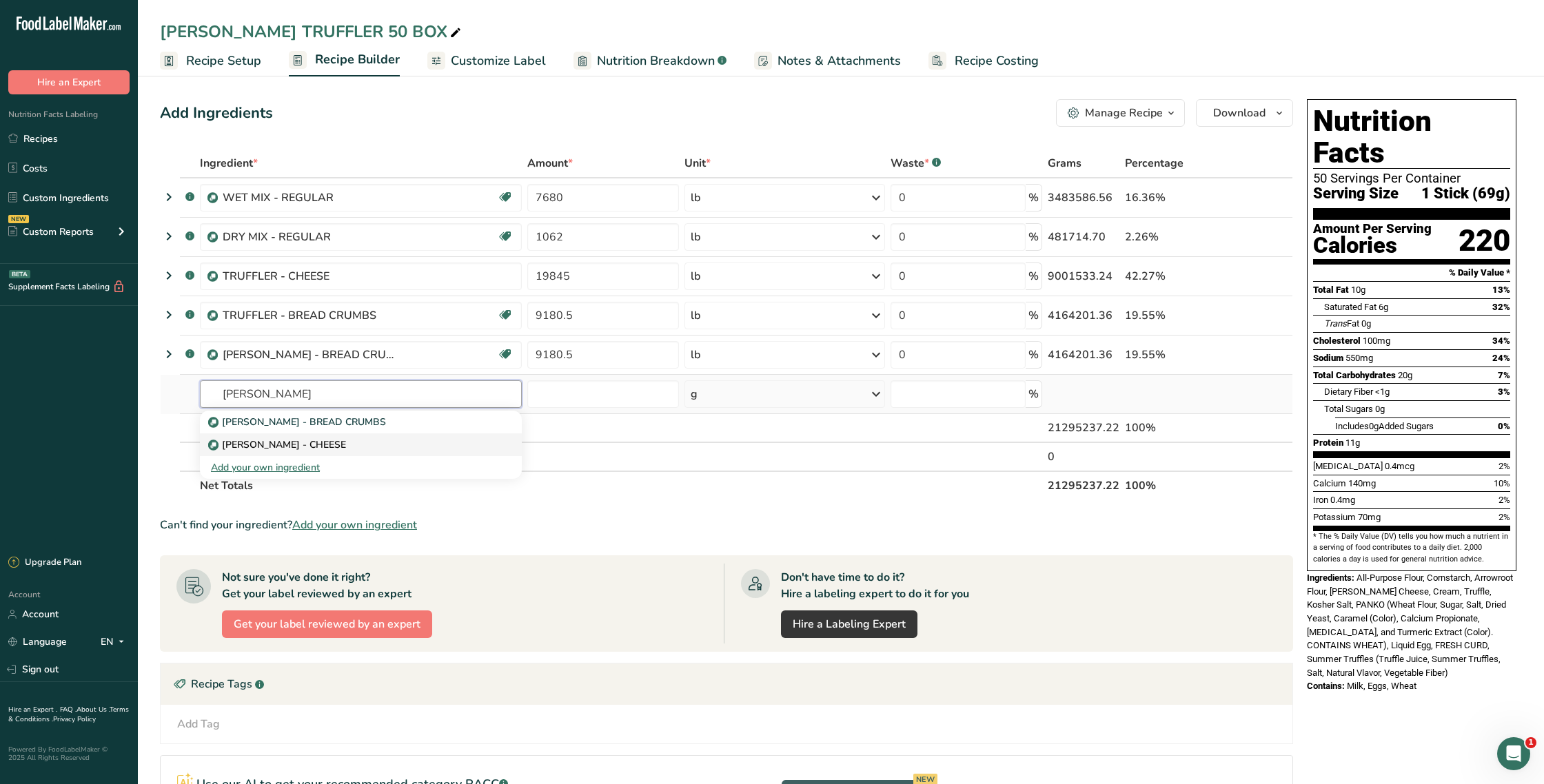
type input "[PERSON_NAME]"
click at [266, 441] on p "[PERSON_NAME] - CHEESE" at bounding box center [278, 444] width 135 height 14
type input "[PERSON_NAME] - CHEESE"
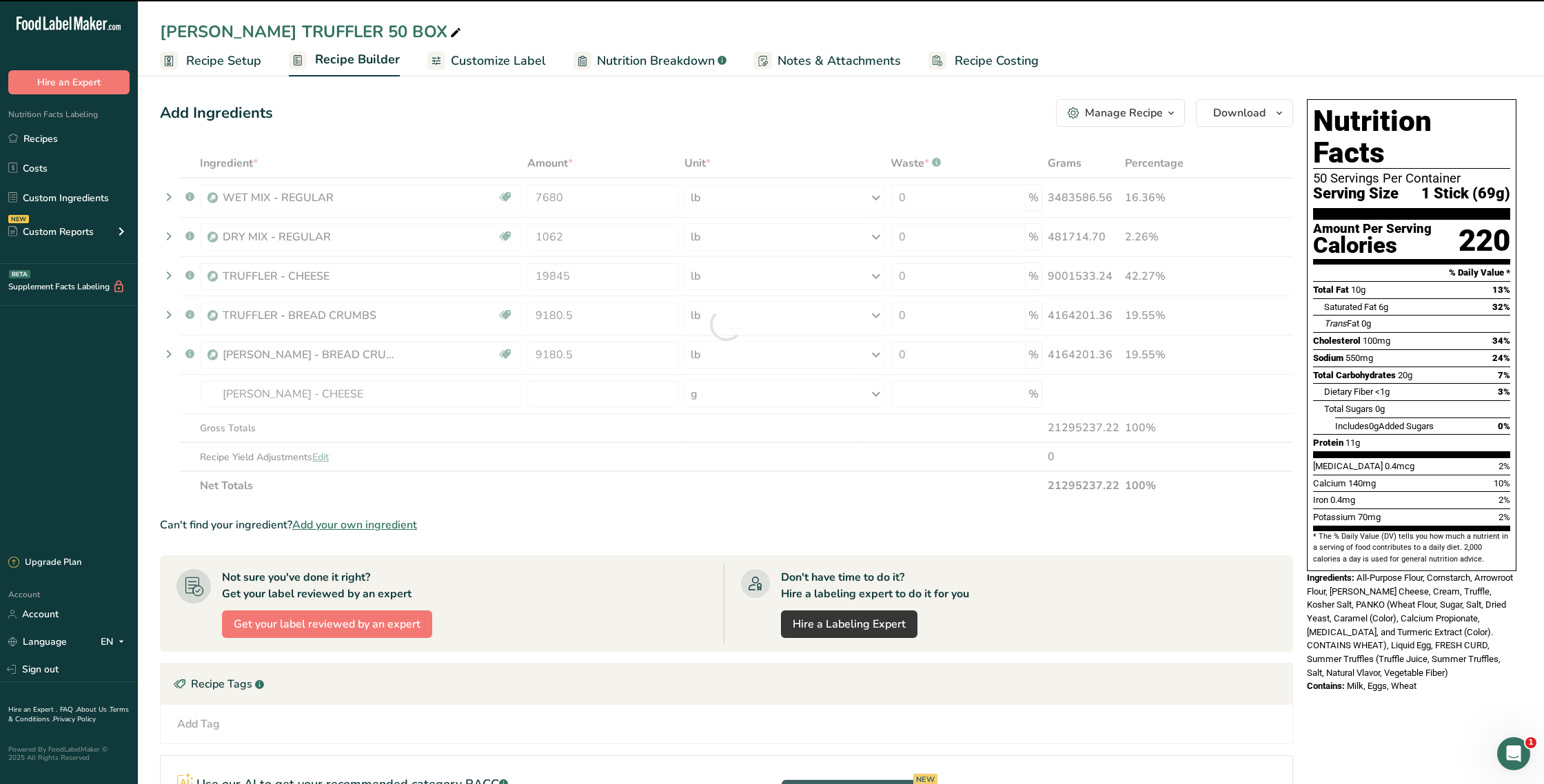
type input "0"
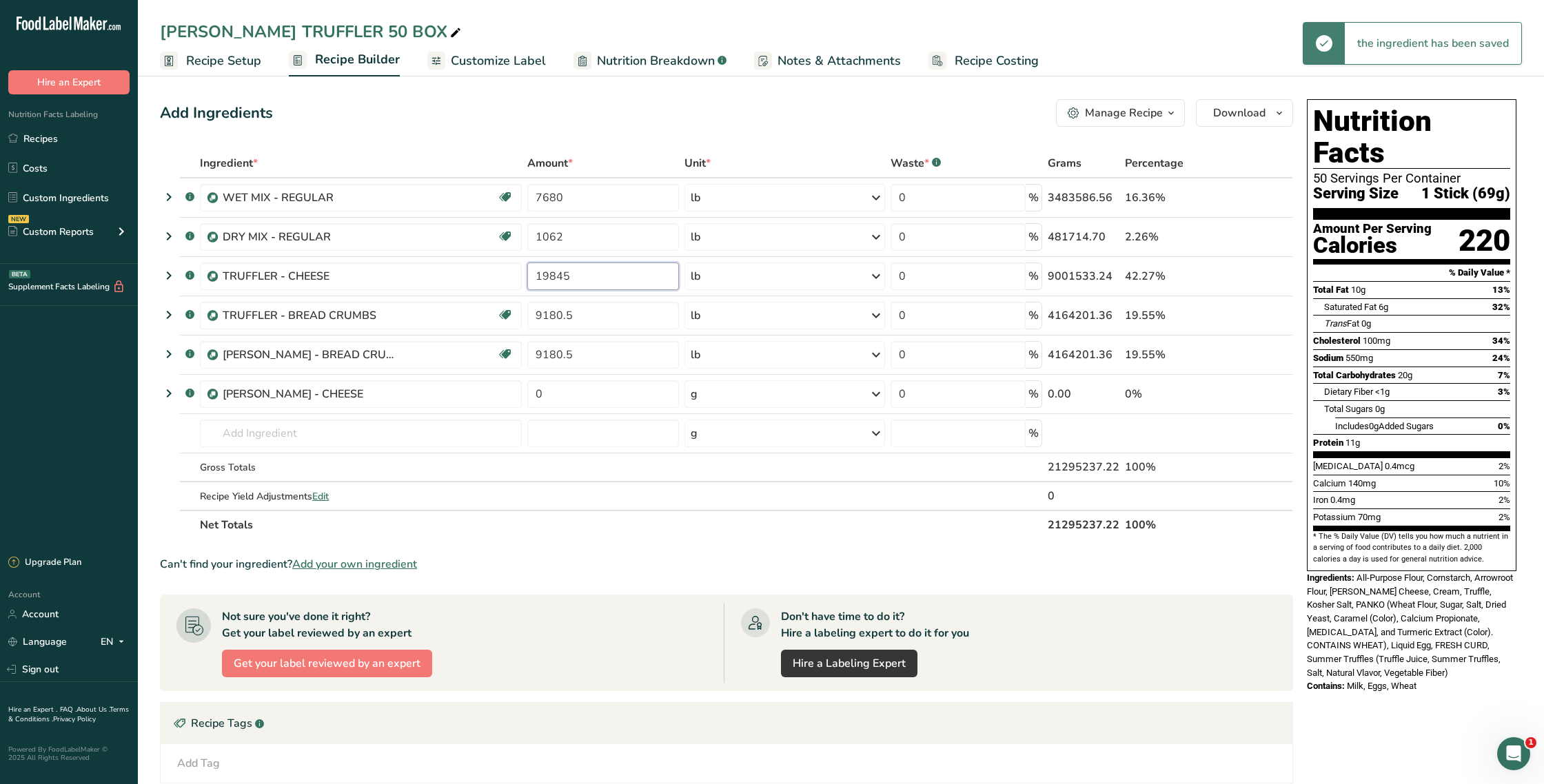
click at [567, 279] on input "19845" at bounding box center [602, 275] width 152 height 27
drag, startPoint x: 560, startPoint y: 279, endPoint x: 514, endPoint y: 279, distance: 46.0
click at [514, 279] on tr ".a-a{fill:#347362;}.b-a{fill:#fff;} TRUFFLER - CHEESE 19845 lb Weight Units g k…" at bounding box center [727, 276] width 1132 height 39
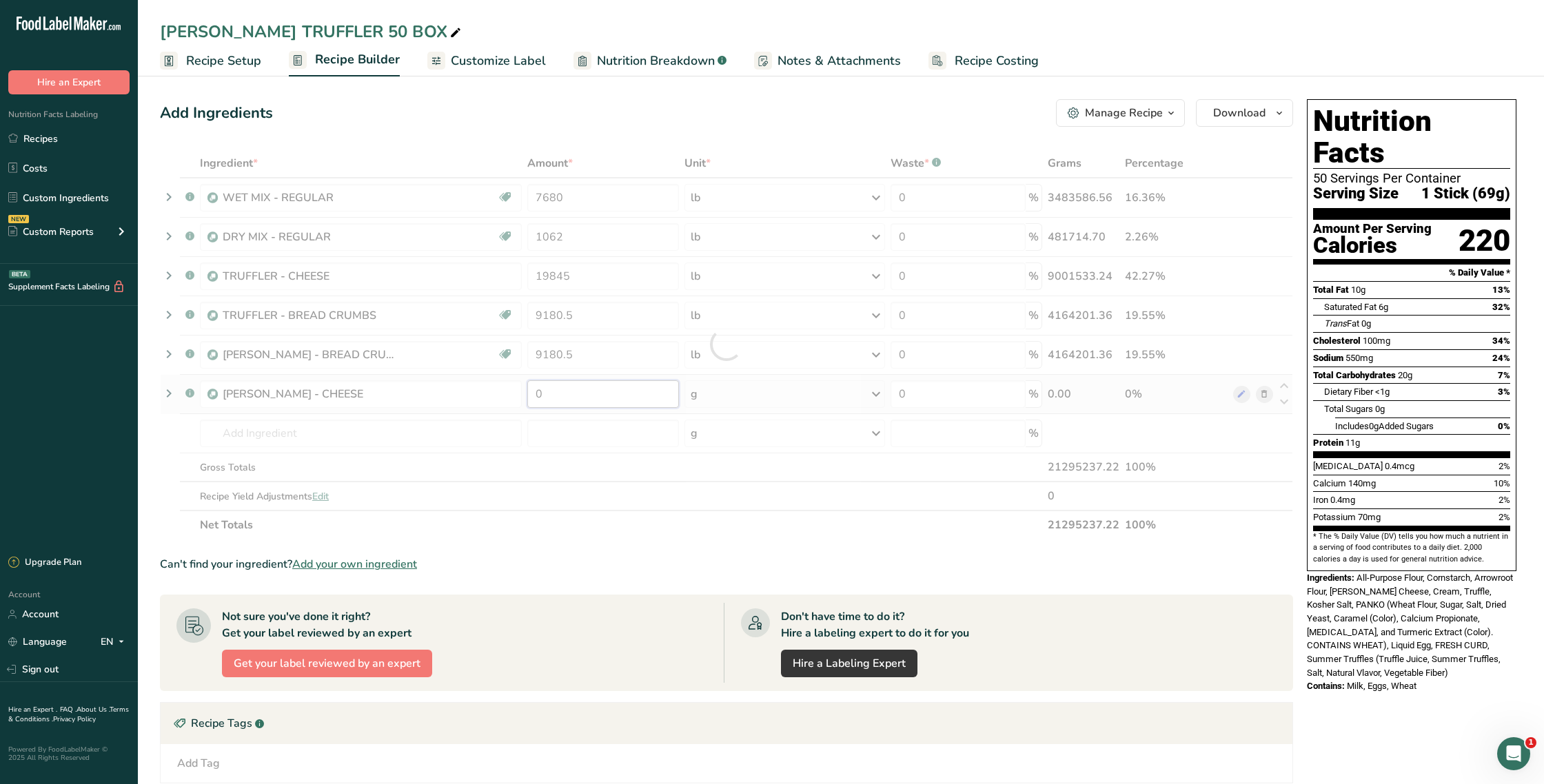
click at [520, 397] on div "Ingredient * Amount * Unit * Waste * .a-a{fill:#347362;}.b-a{fill:#fff;} Grams …" at bounding box center [727, 343] width 1133 height 391
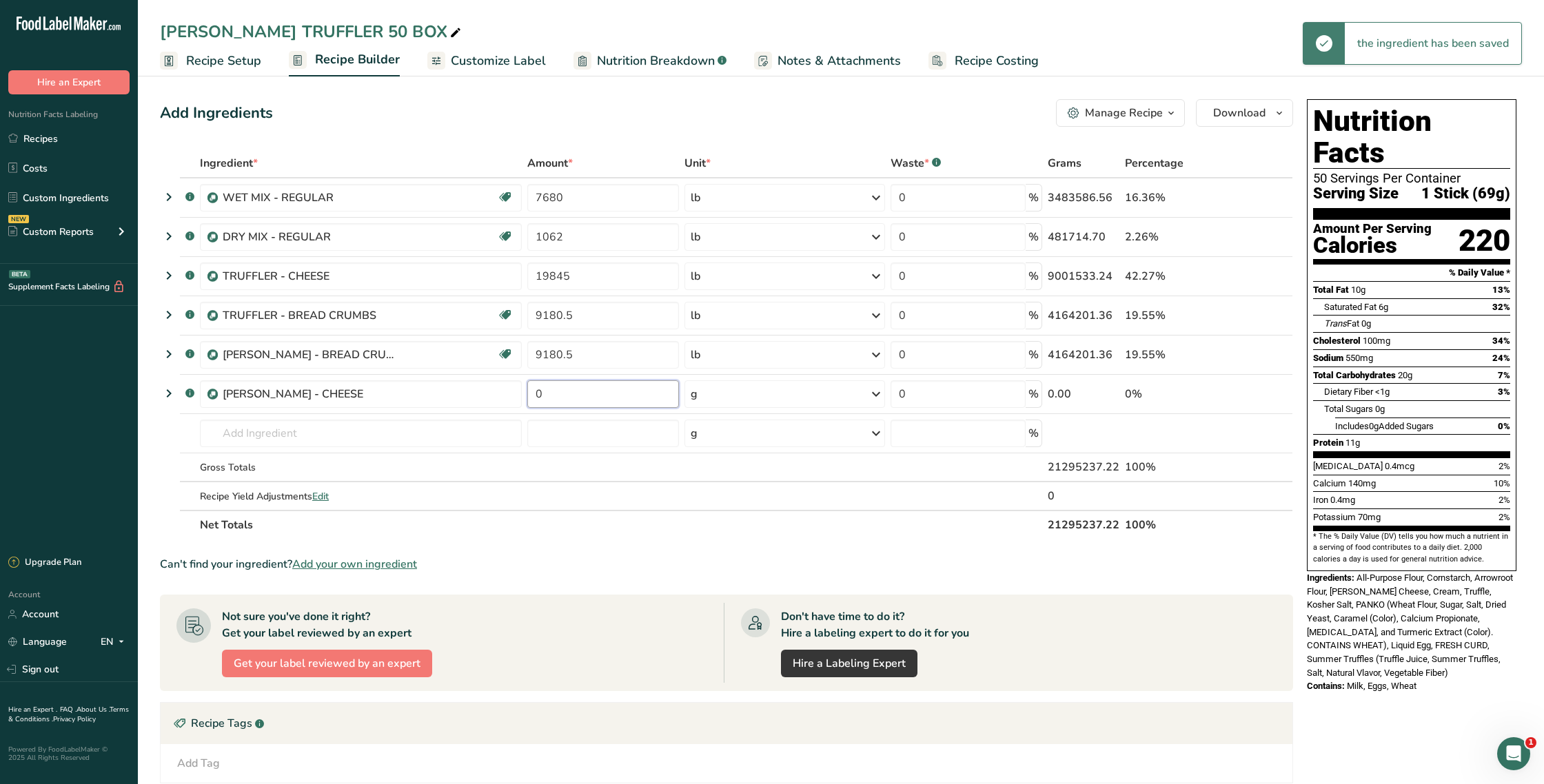
paste input "19845"
type input "19845"
click at [660, 481] on div "Ingredient * Amount * Unit * Waste * .a-a{fill:#347362;}.b-a{fill:#fff;} Grams …" at bounding box center [727, 343] width 1133 height 391
click at [744, 396] on div "g" at bounding box center [785, 394] width 201 height 27
click at [716, 501] on div "See more" at bounding box center [751, 503] width 116 height 14
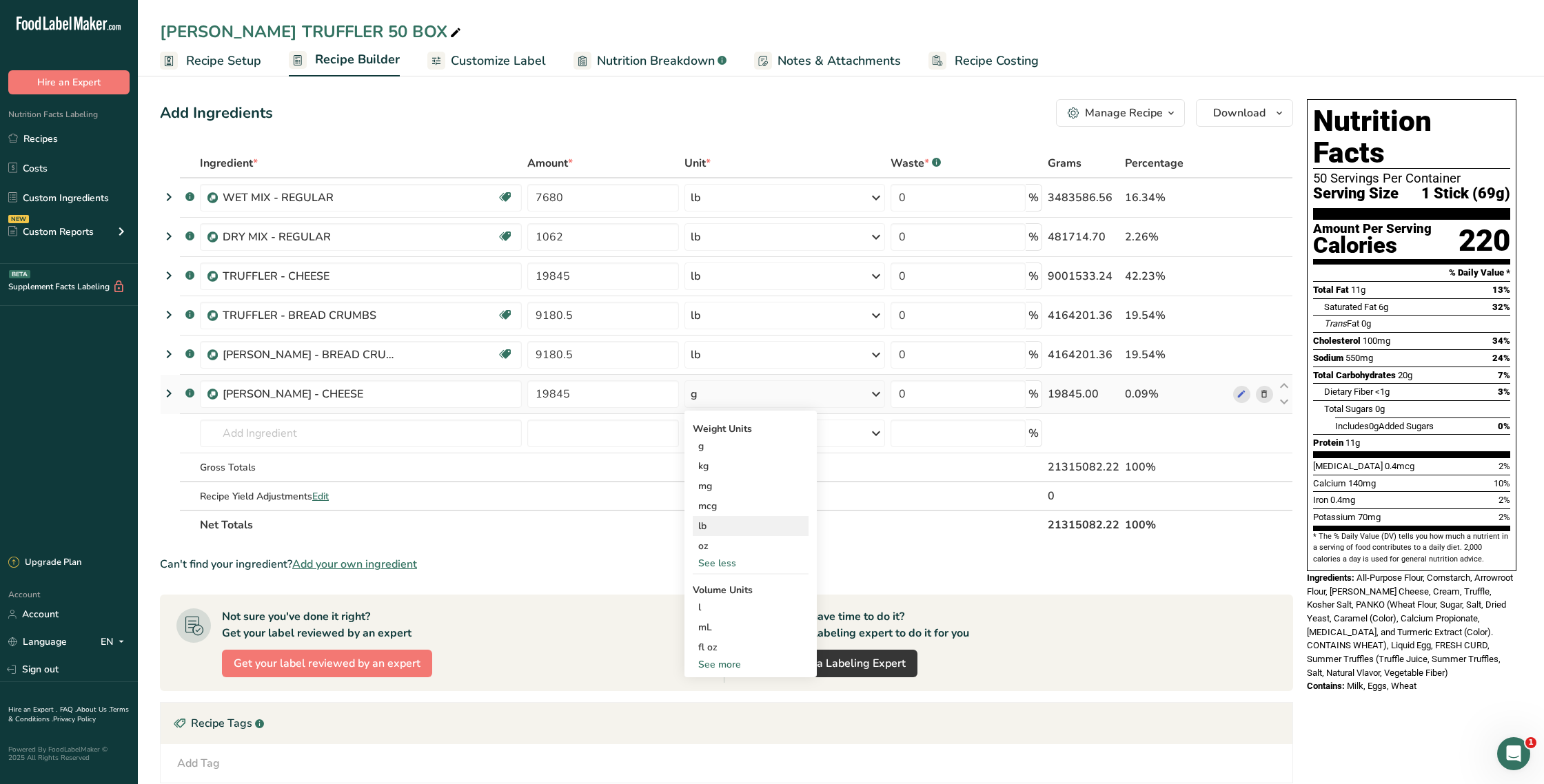
click at [716, 535] on div "Weight Units g kg mg mcg lb oz See less Volume Units l Volume units require a d…" at bounding box center [750, 543] width 132 height 266
click at [719, 524] on div "lb" at bounding box center [751, 526] width 116 height 20
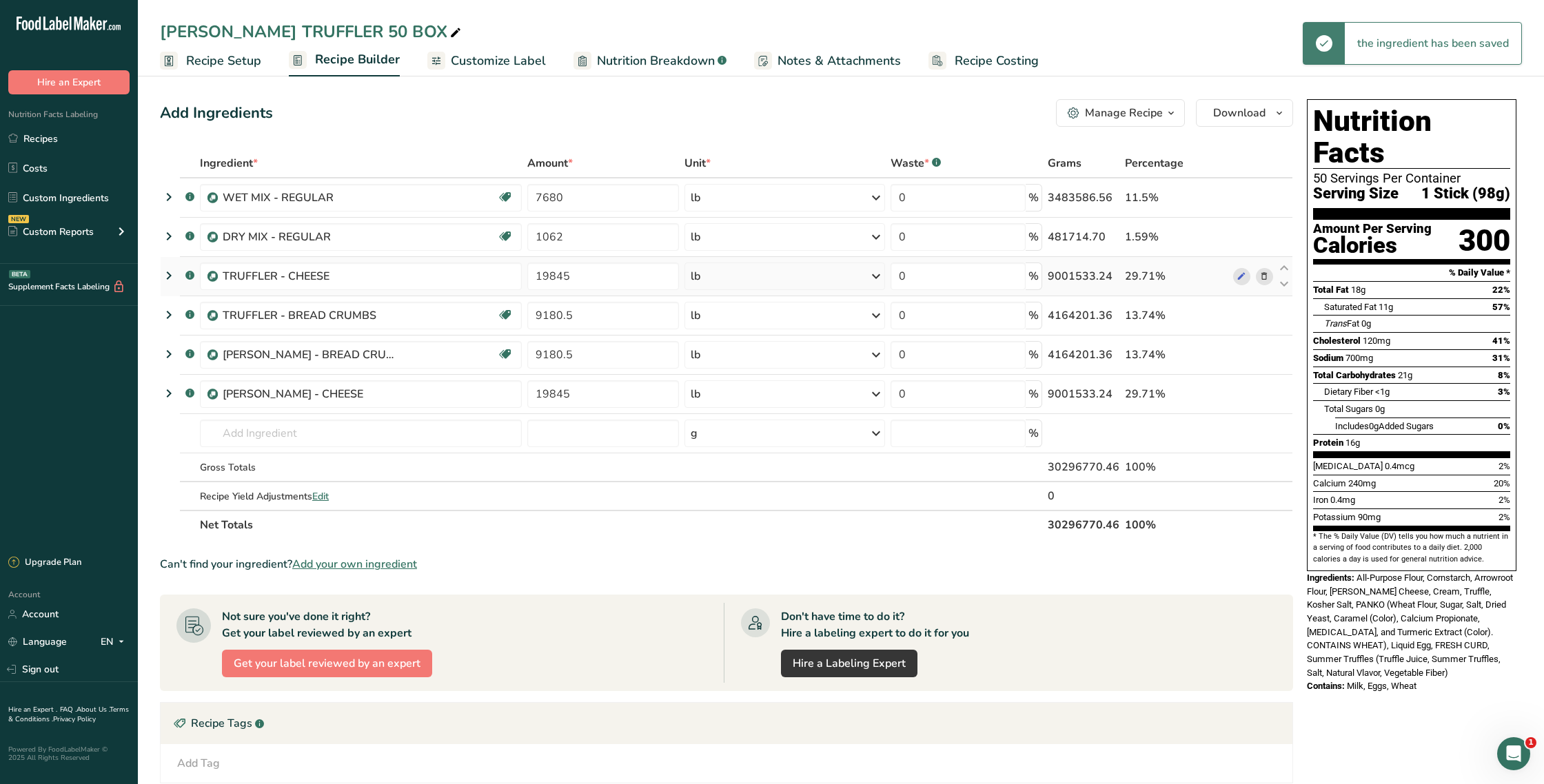
click at [1266, 277] on icon at bounding box center [1264, 276] width 10 height 14
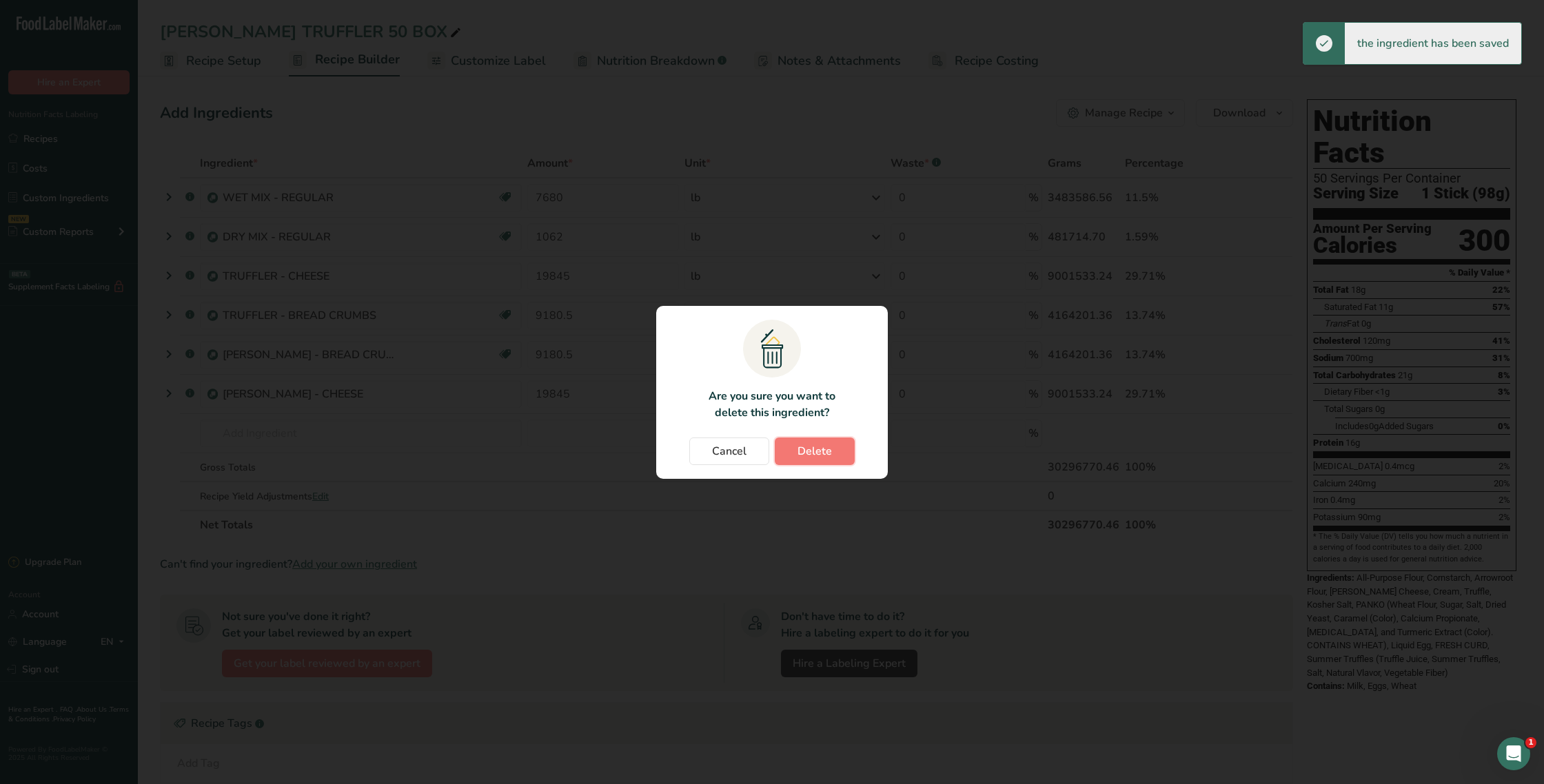
click at [811, 452] on span "Delete" at bounding box center [815, 451] width 35 height 17
type input "9180.5"
type input "19845"
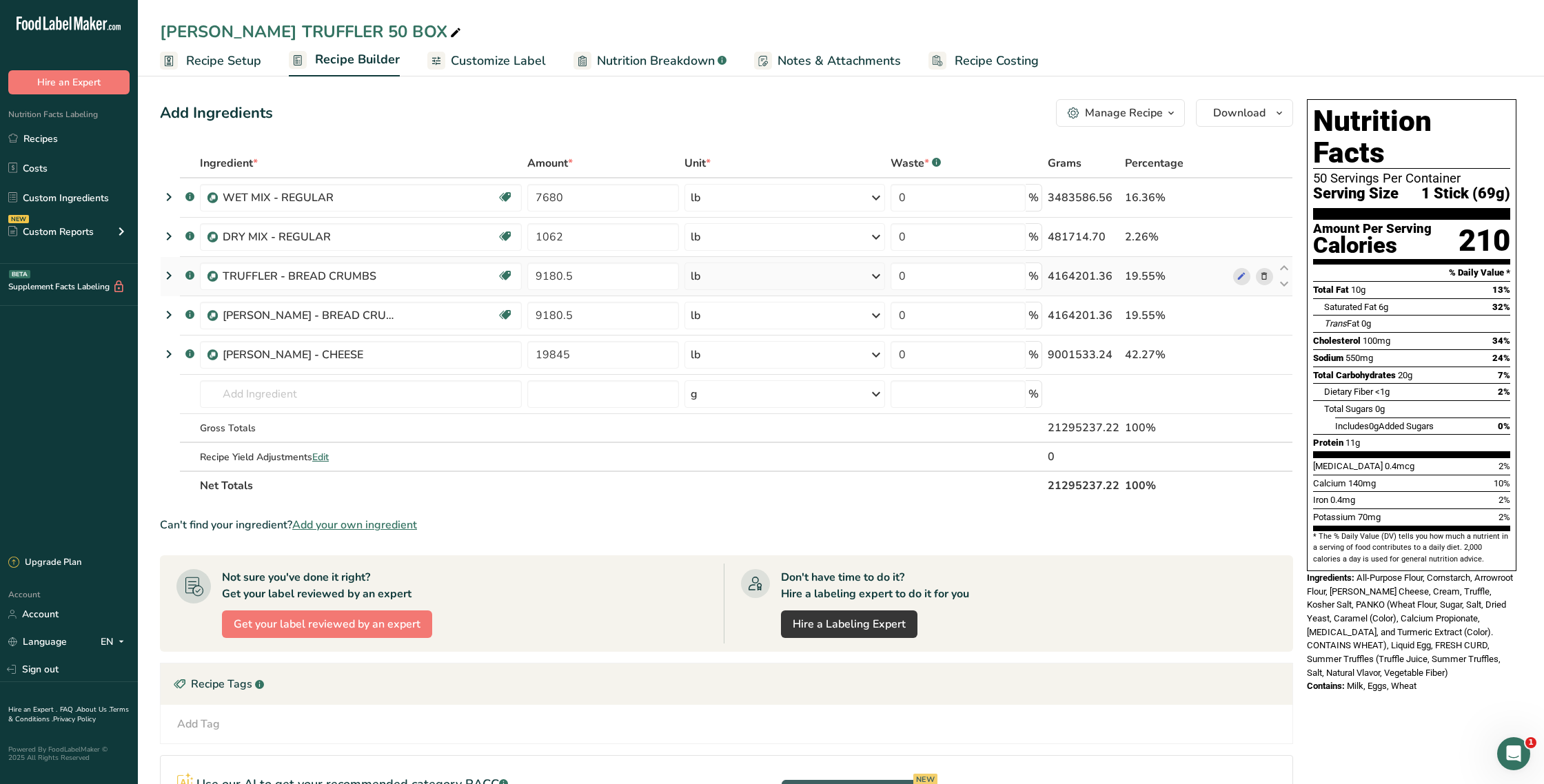
click at [1269, 278] on span at bounding box center [1264, 276] width 17 height 17
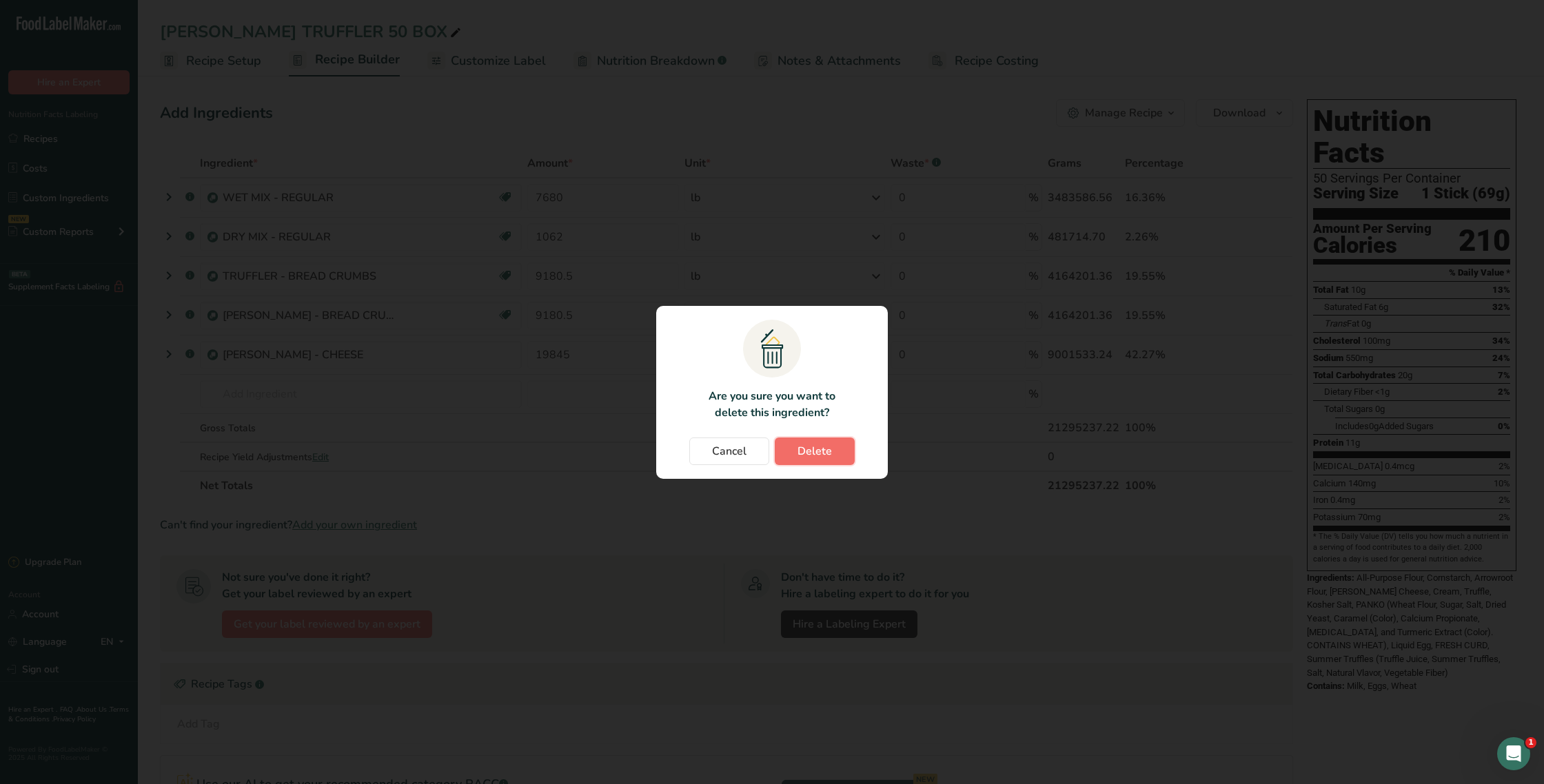
click at [830, 447] on span "Delete" at bounding box center [815, 451] width 35 height 17
type input "19845"
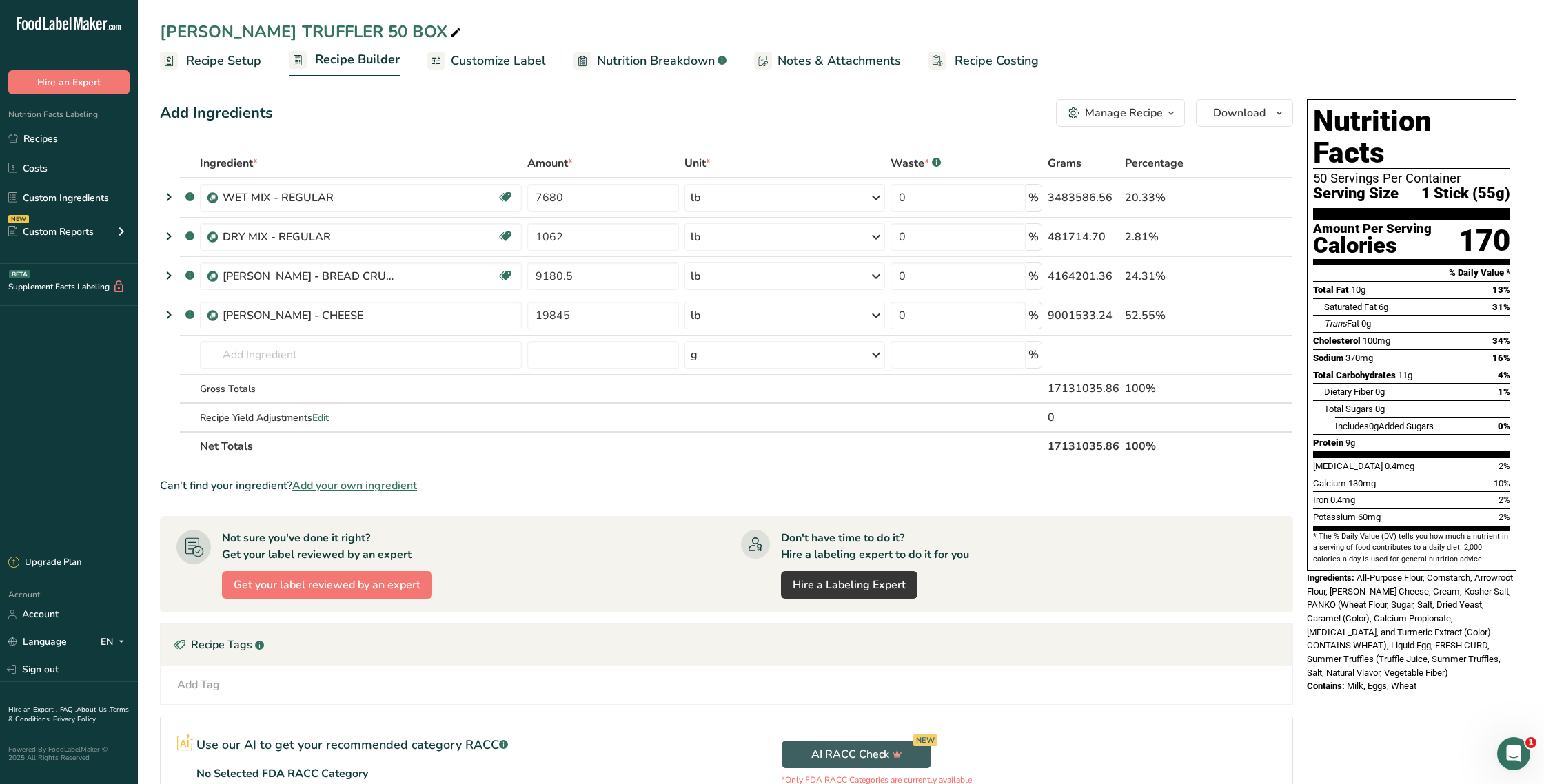
click at [502, 58] on span "Customize Label" at bounding box center [498, 61] width 95 height 18
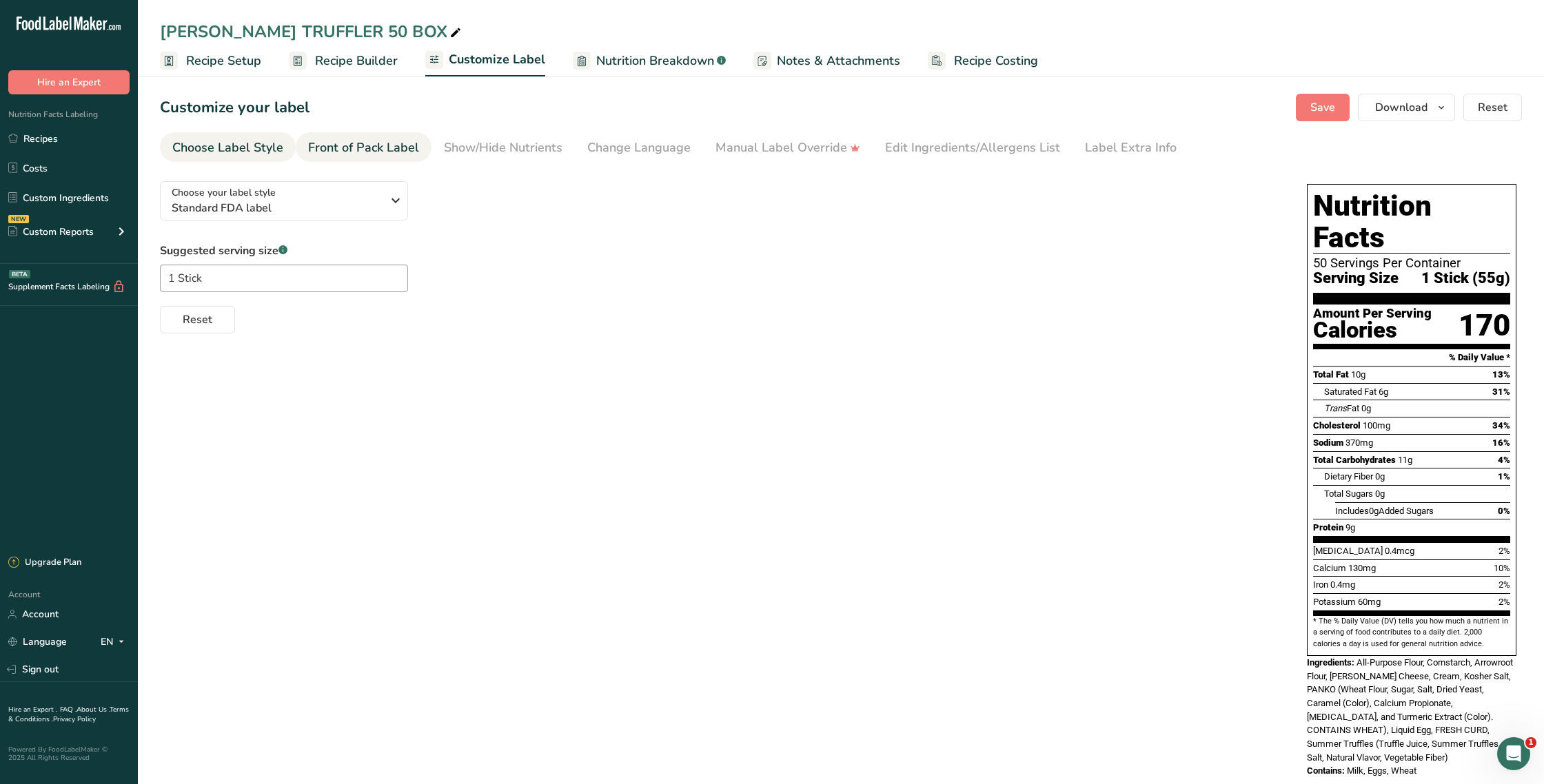
click at [386, 147] on div "Front of Pack Label" at bounding box center [363, 148] width 111 height 18
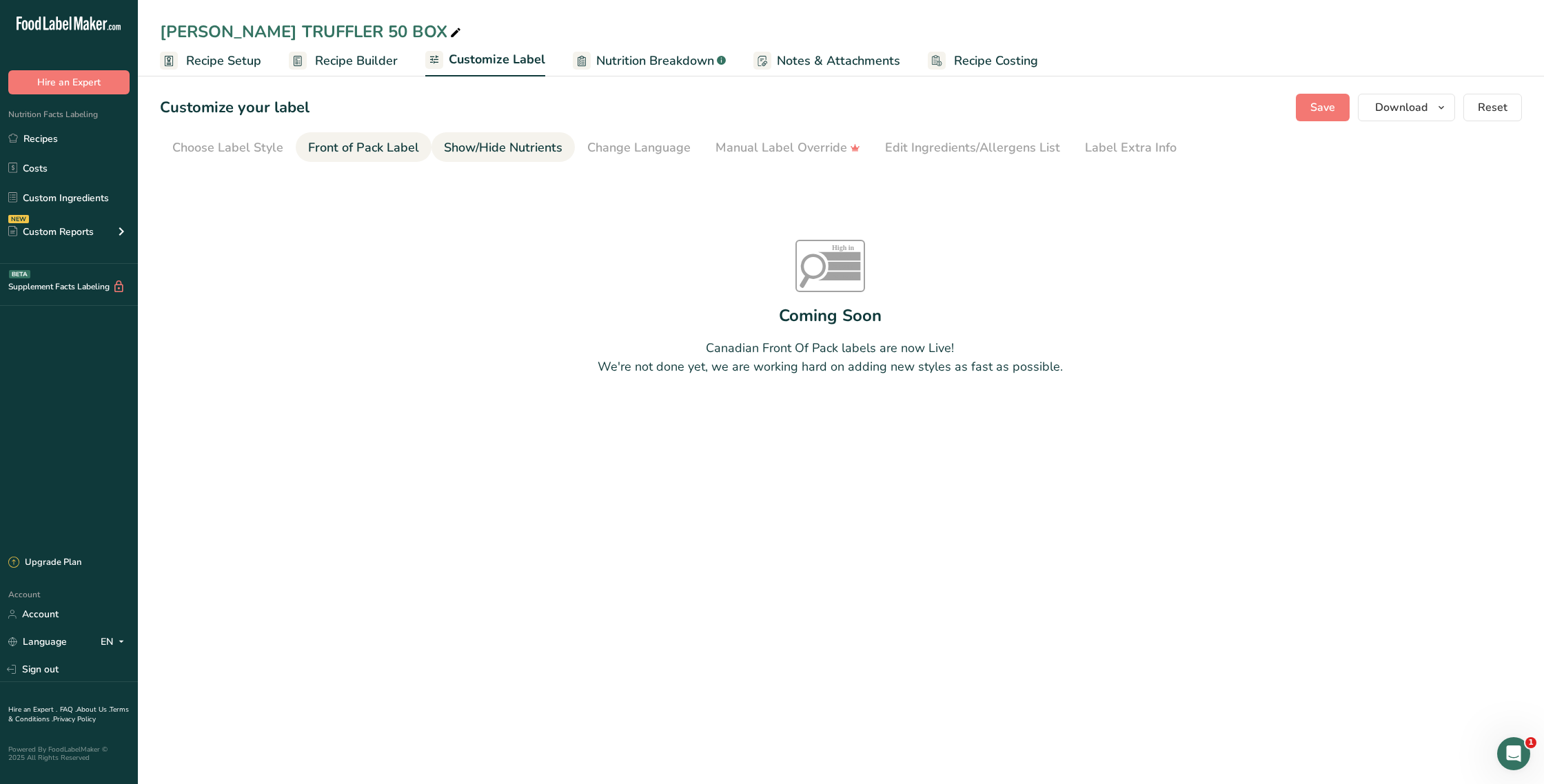
click at [494, 147] on div "Show/Hide Nutrients" at bounding box center [503, 148] width 119 height 18
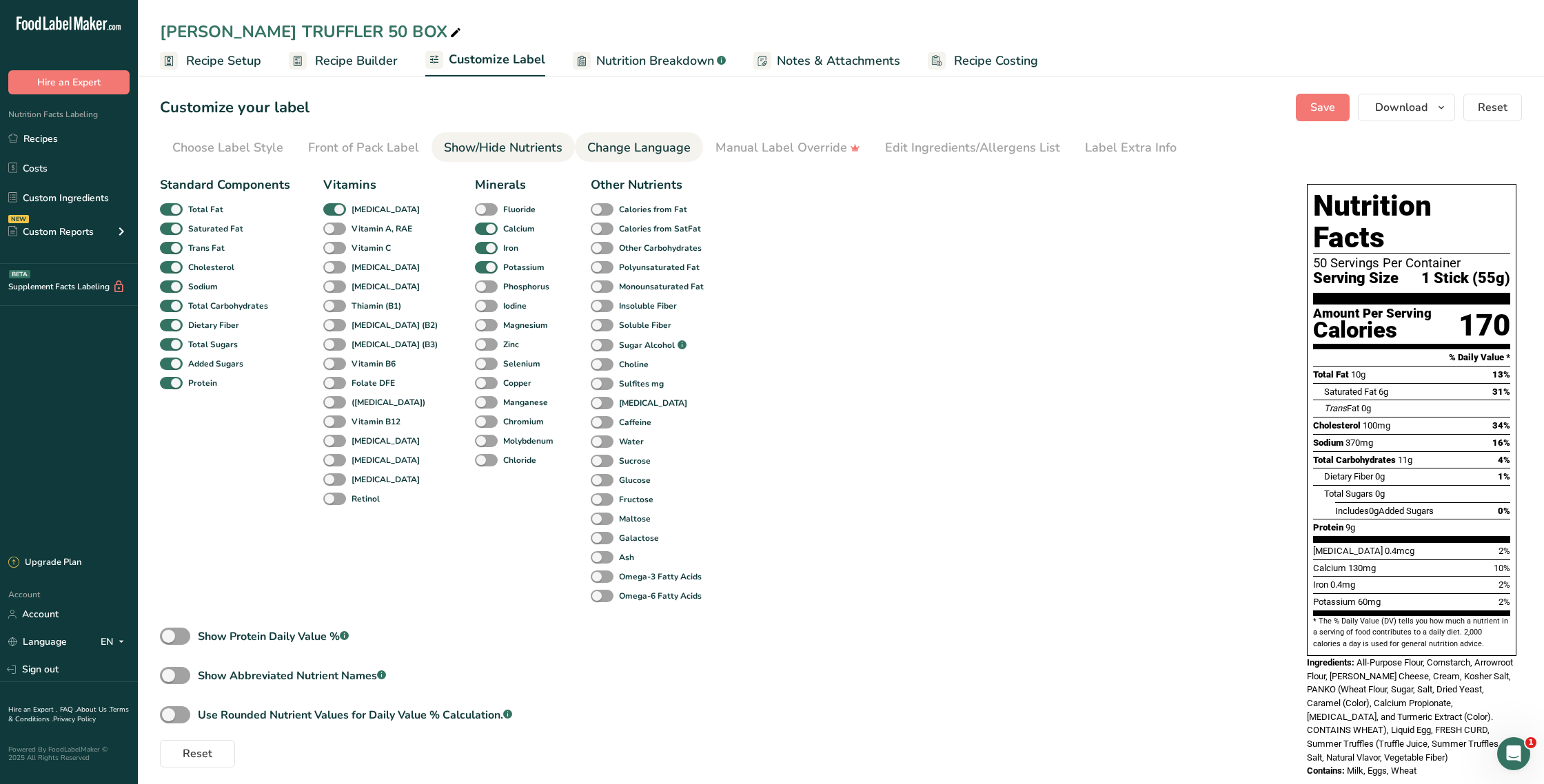
click at [587, 147] on div "Change Language" at bounding box center [639, 148] width 104 height 18
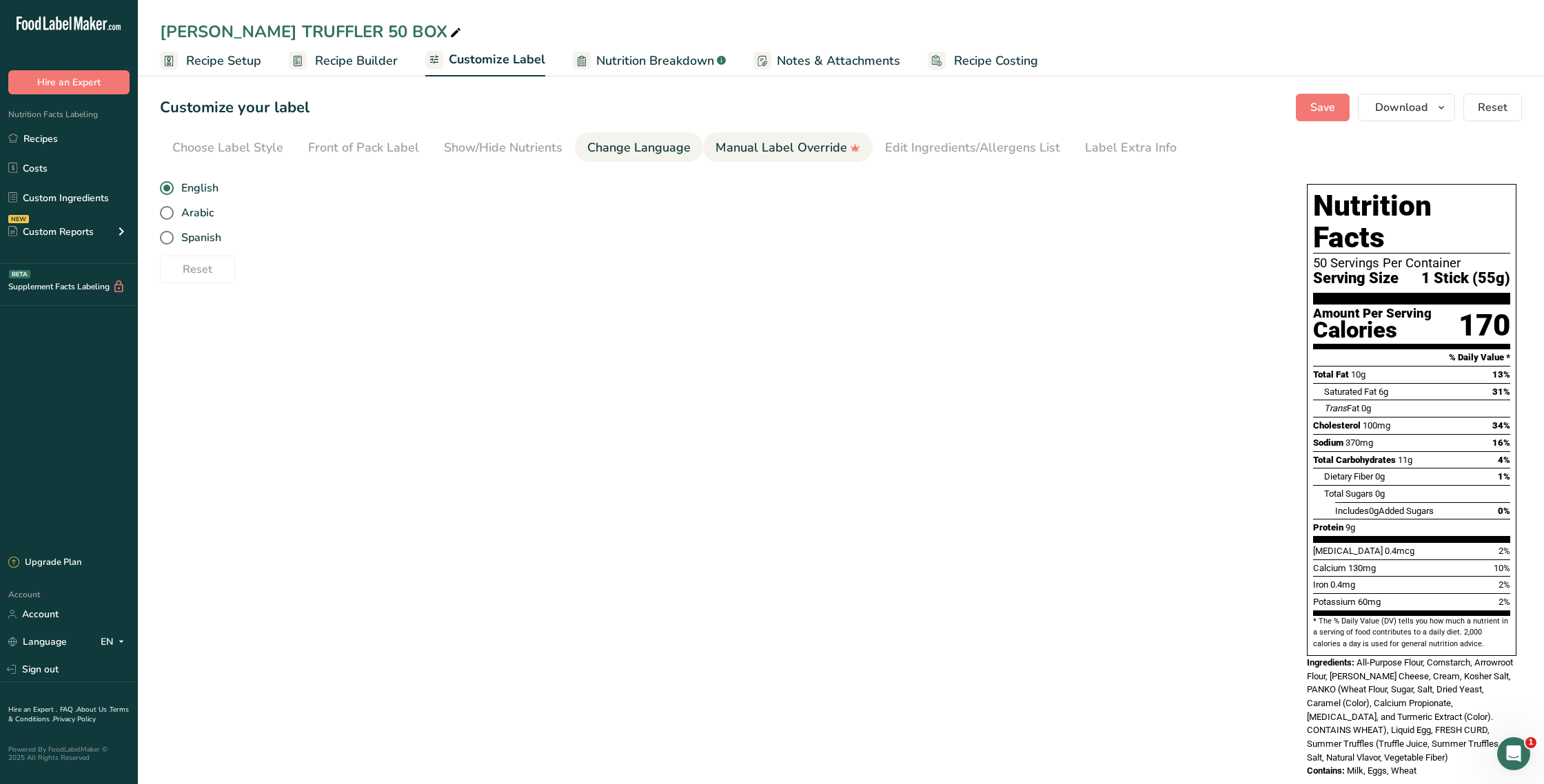
click at [772, 149] on div "Manual Label Override" at bounding box center [787, 148] width 144 height 18
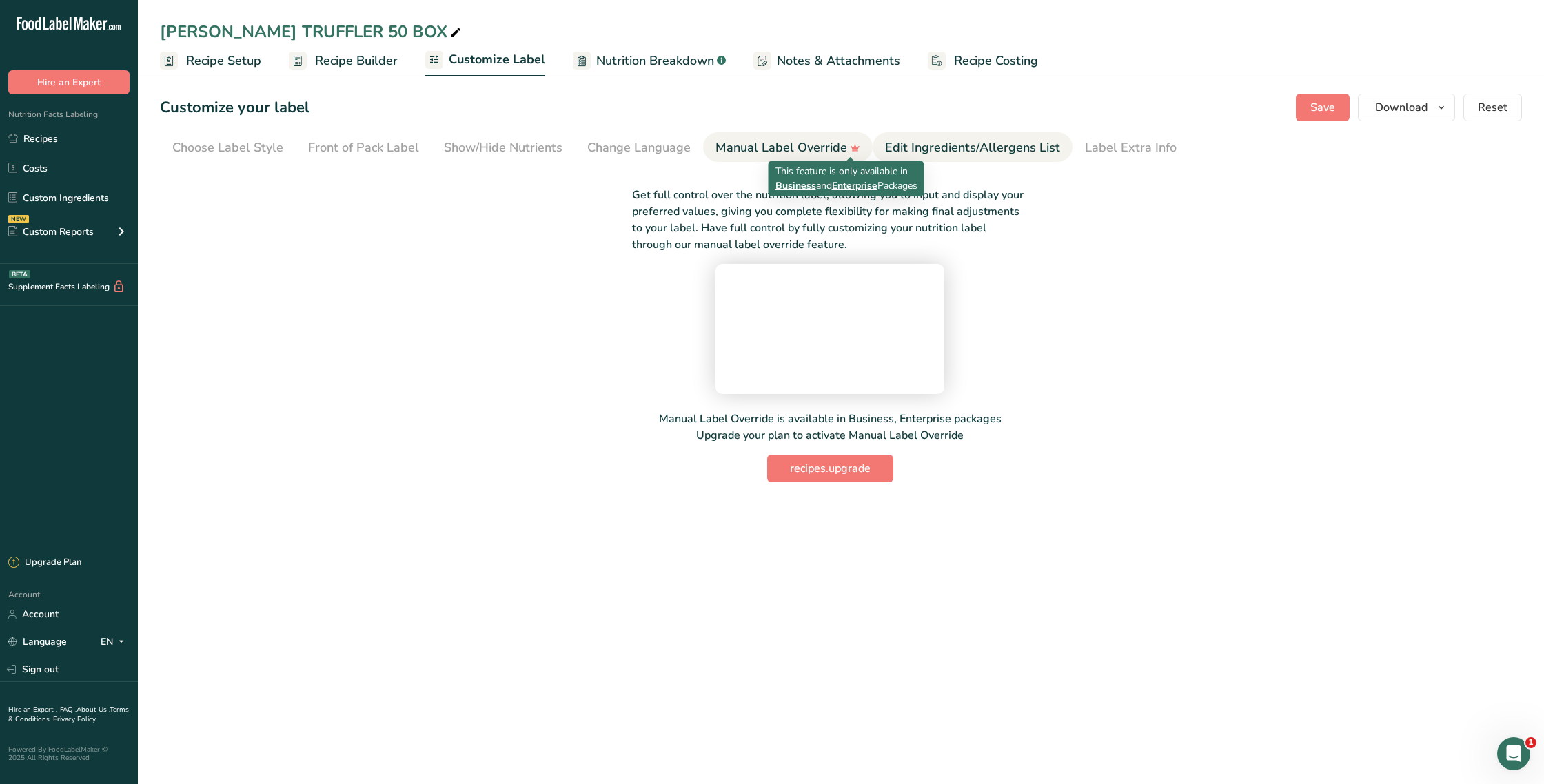
click at [911, 154] on div "Edit Ingredients/Allergens List" at bounding box center [972, 148] width 175 height 18
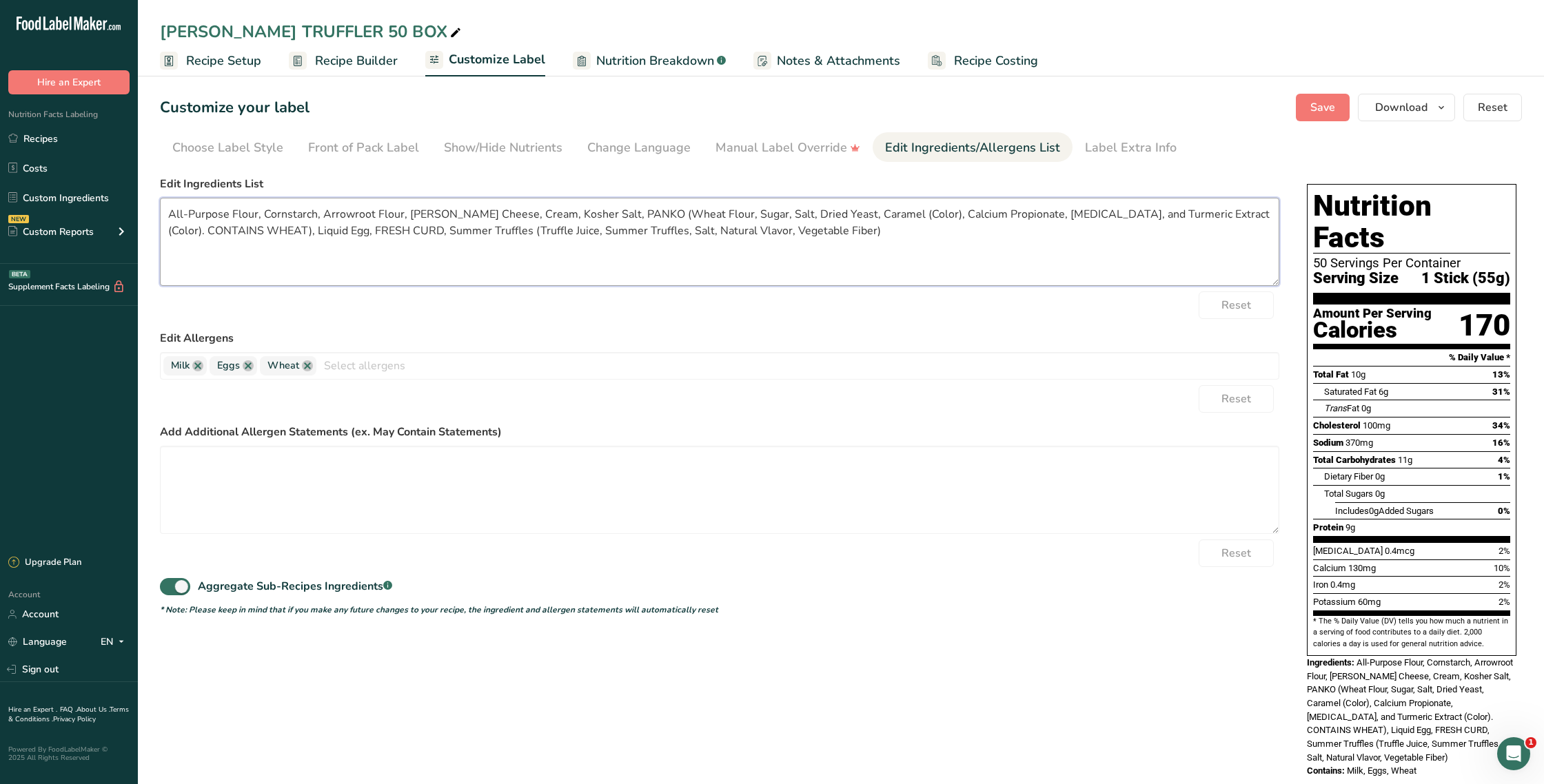
drag, startPoint x: 256, startPoint y: 214, endPoint x: 157, endPoint y: 216, distance: 99.0
click at [157, 216] on section "Customize your label Save Download Choose what to show on your downloaded label…" at bounding box center [840, 442] width 1406 height 743
drag, startPoint x: 656, startPoint y: 213, endPoint x: 700, endPoint y: 211, distance: 44.0
click at [700, 211] on textarea "Unbleached Unbromated Flour, Cornstarch, Arrowroot Flour, [PERSON_NAME] Cheese,…" at bounding box center [719, 241] width 1119 height 88
drag, startPoint x: 718, startPoint y: 212, endPoint x: 660, endPoint y: 214, distance: 58.0
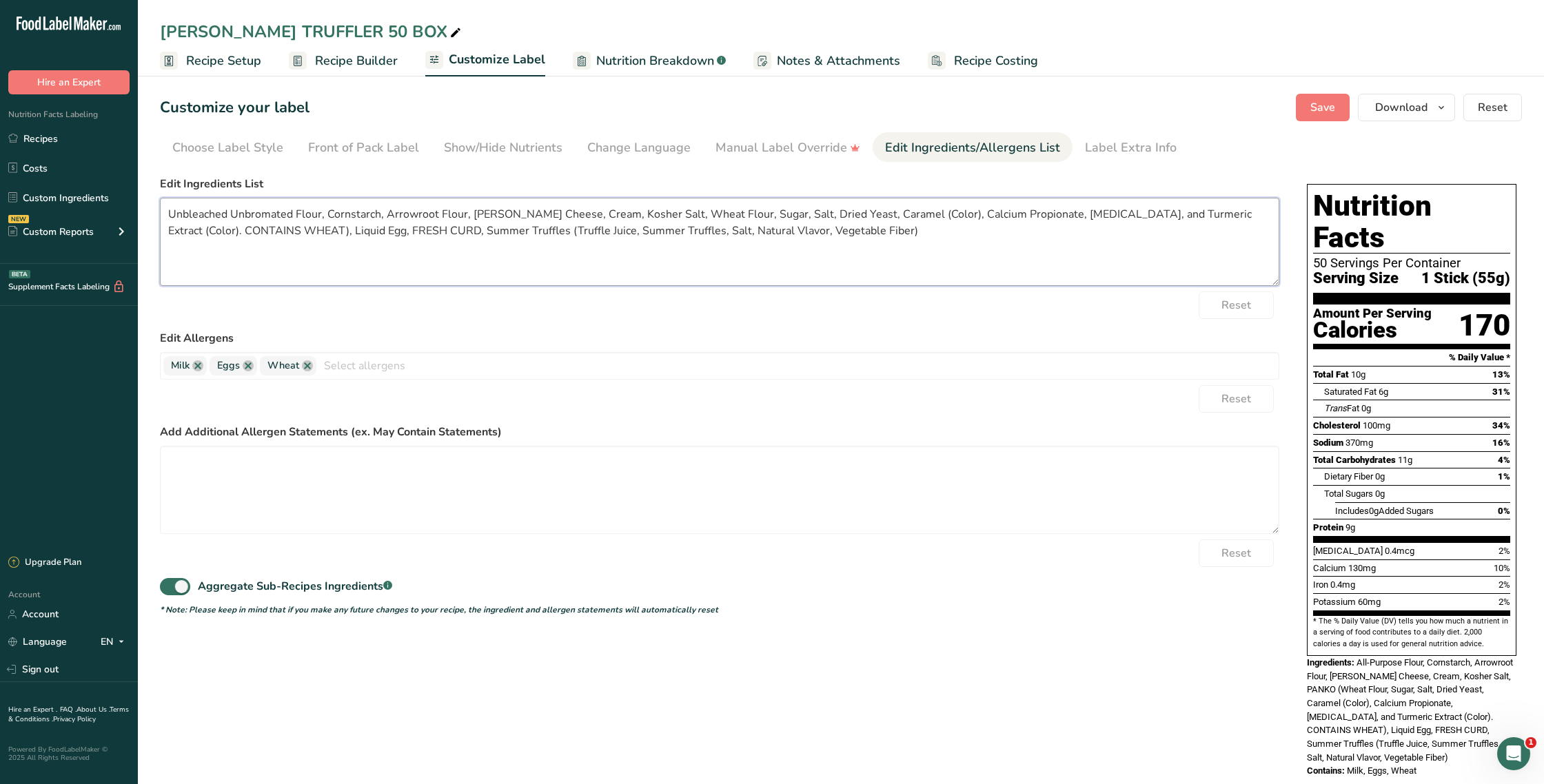
click at [660, 214] on textarea "Unbleached Unbromated Flour, Cornstarch, Arrowroot Flour, [PERSON_NAME] Cheese,…" at bounding box center [719, 241] width 1119 height 88
click at [320, 214] on textarea "Unbleached Unbromated Flour, Cornstarch, Arrowroot Flour, [PERSON_NAME] Cheese,…" at bounding box center [719, 241] width 1119 height 88
drag, startPoint x: 295, startPoint y: 211, endPoint x: 304, endPoint y: 211, distance: 9.0
click at [299, 210] on textarea "Unbleached Unbromated Flour, Cornstarch, Arrowroot Flour, [PERSON_NAME] Cheese,…" at bounding box center [719, 241] width 1119 height 88
drag, startPoint x: 1202, startPoint y: 212, endPoint x: 1236, endPoint y: 217, distance: 34.4
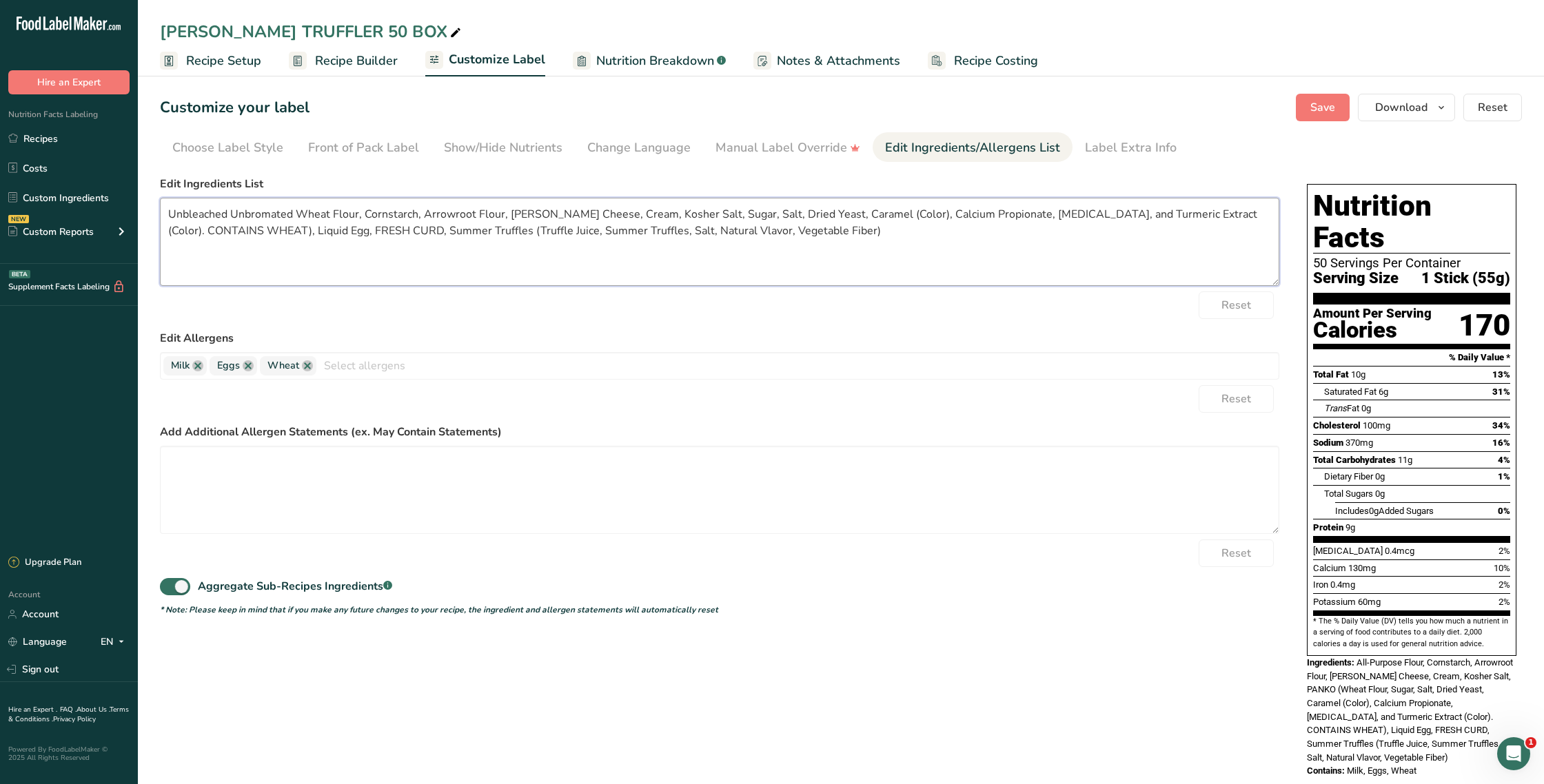
click at [1203, 212] on textarea "Unbleached Unbromated Wheat Flour, Cornstarch, Arrowroot Flour, [PERSON_NAME] C…" at bounding box center [719, 241] width 1119 height 88
drag, startPoint x: 1203, startPoint y: 217, endPoint x: 1166, endPoint y: 217, distance: 37.0
click at [1166, 217] on textarea "Unbleached Unbromated Wheat Flour, Cornstarch, Arrowroot Flour, [PERSON_NAME] C…" at bounding box center [719, 241] width 1119 height 88
drag, startPoint x: 1179, startPoint y: 215, endPoint x: 1252, endPoint y: 214, distance: 73.0
click at [1252, 214] on textarea "Unbleached Unbromated Wheat Flour, Cornstarch, Arrowroot Flour, [PERSON_NAME] C…" at bounding box center [719, 241] width 1119 height 88
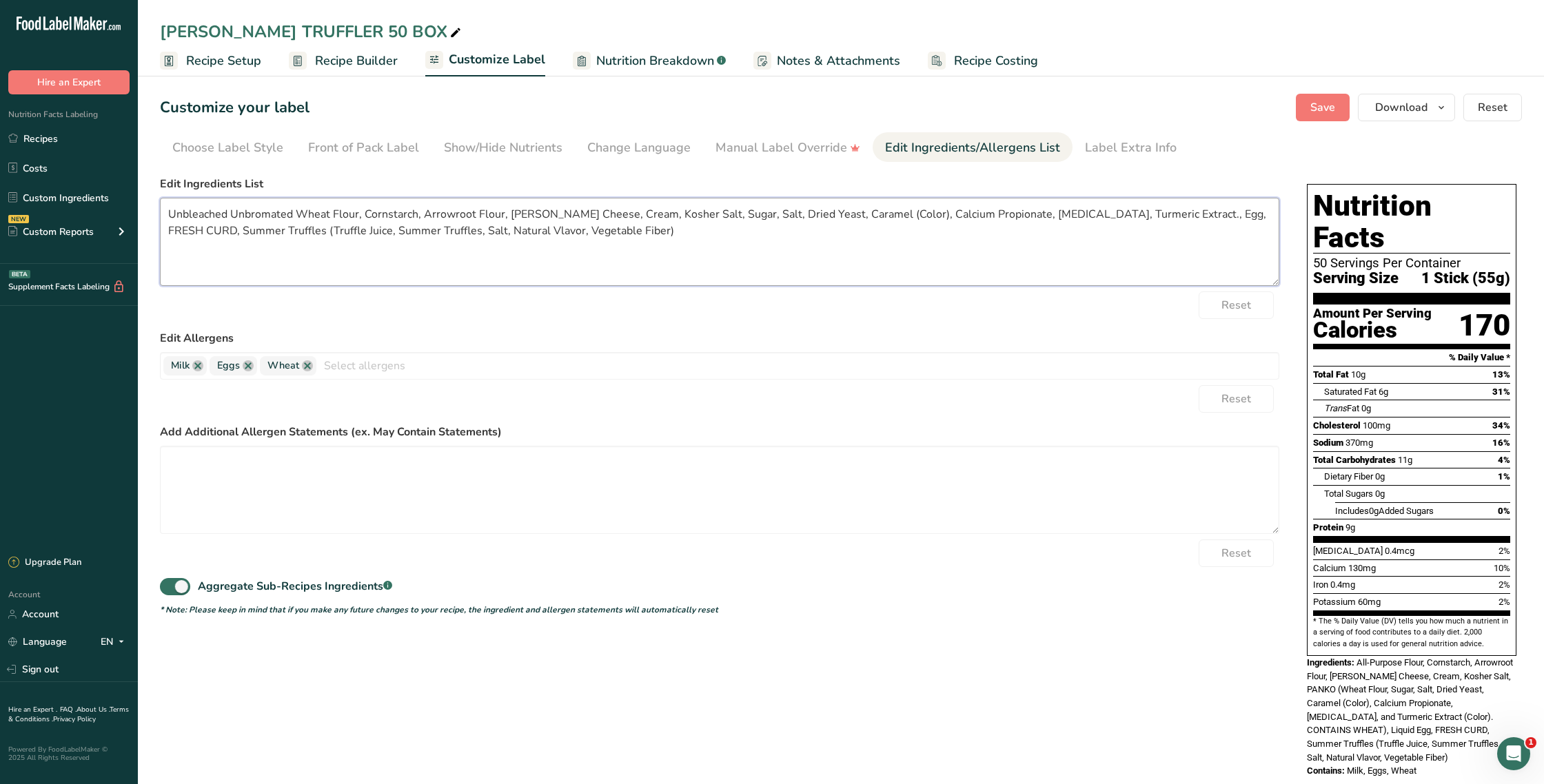
click at [168, 212] on textarea "Unbleached Unbromated Wheat Flour, Cornstarch, Arrowroot Flour, [PERSON_NAME] C…" at bounding box center [719, 241] width 1119 height 88
drag, startPoint x: 353, startPoint y: 230, endPoint x: 295, endPoint y: 232, distance: 58.0
click at [295, 232] on textarea "Milk, Cream, Vegetable Enzyme, Vinegar, Unbleached Unbromated Wheat Flour, Corn…" at bounding box center [719, 241] width 1119 height 88
click at [593, 228] on textarea "Milk, Cream, Vegetable Enzyme, Vinegar, Unbleached Unbromated Wheat Flour, Corn…" at bounding box center [719, 241] width 1119 height 88
drag, startPoint x: 368, startPoint y: 231, endPoint x: 427, endPoint y: 230, distance: 59.0
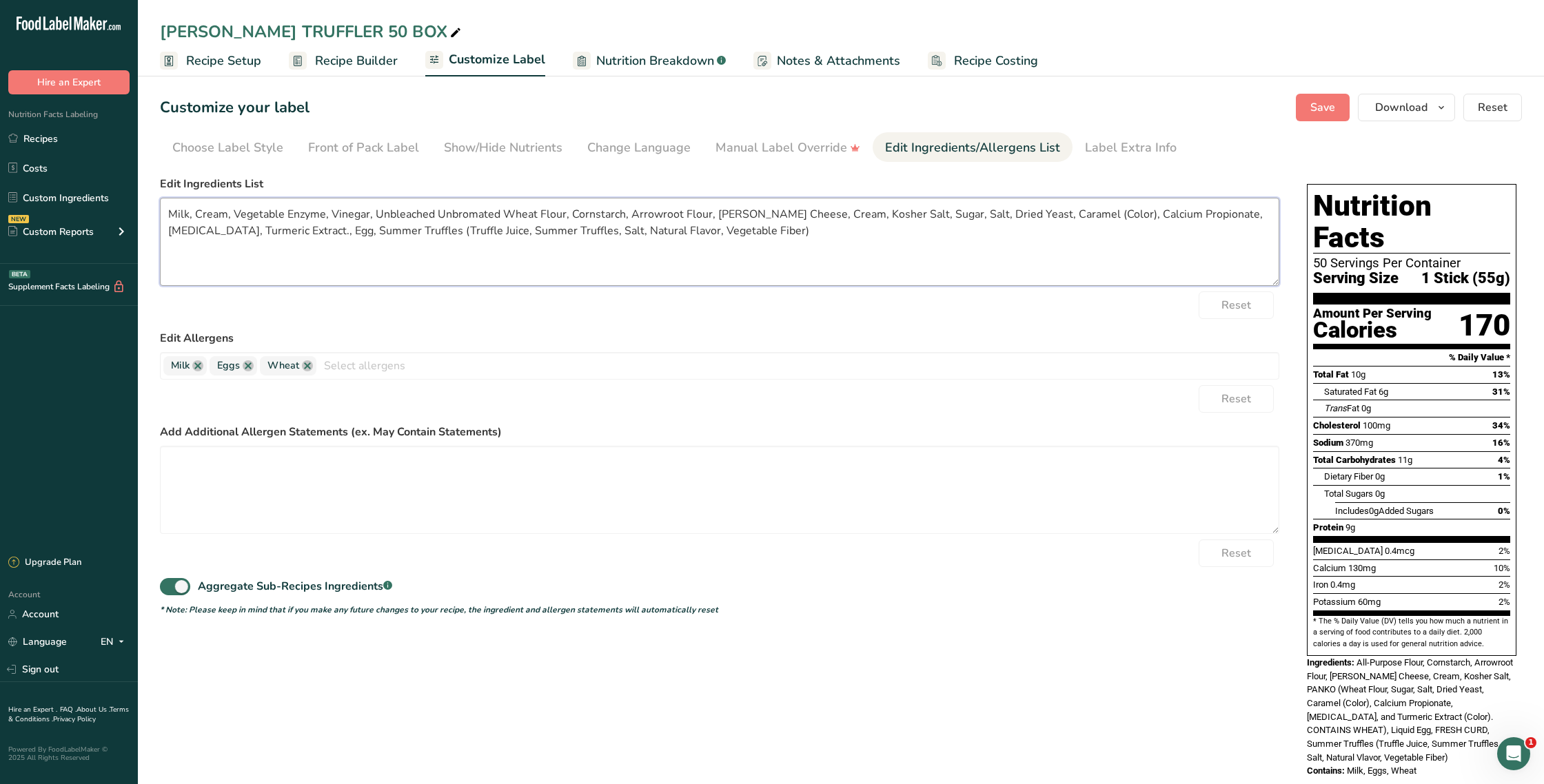
click at [427, 230] on textarea "Milk, Cream, Vegetable Enzyme, Vinegar, Unbleached Unbromated Wheat Flour, Corn…" at bounding box center [719, 241] width 1119 height 88
drag, startPoint x: 446, startPoint y: 229, endPoint x: 355, endPoint y: 235, distance: 91.2
click at [441, 230] on textarea "Milk, Cream, Vegetable Enzyme, Vinegar, Unbleached Unbromated Wheat Flour, Corn…" at bounding box center [719, 241] width 1119 height 88
click at [370, 232] on textarea "Milk, Cream, Vegetable Enzyme, Vinegar, Unbleached Unbromated Wheat Flour, Corn…" at bounding box center [719, 241] width 1119 height 88
drag, startPoint x: 436, startPoint y: 231, endPoint x: 544, endPoint y: 227, distance: 108.1
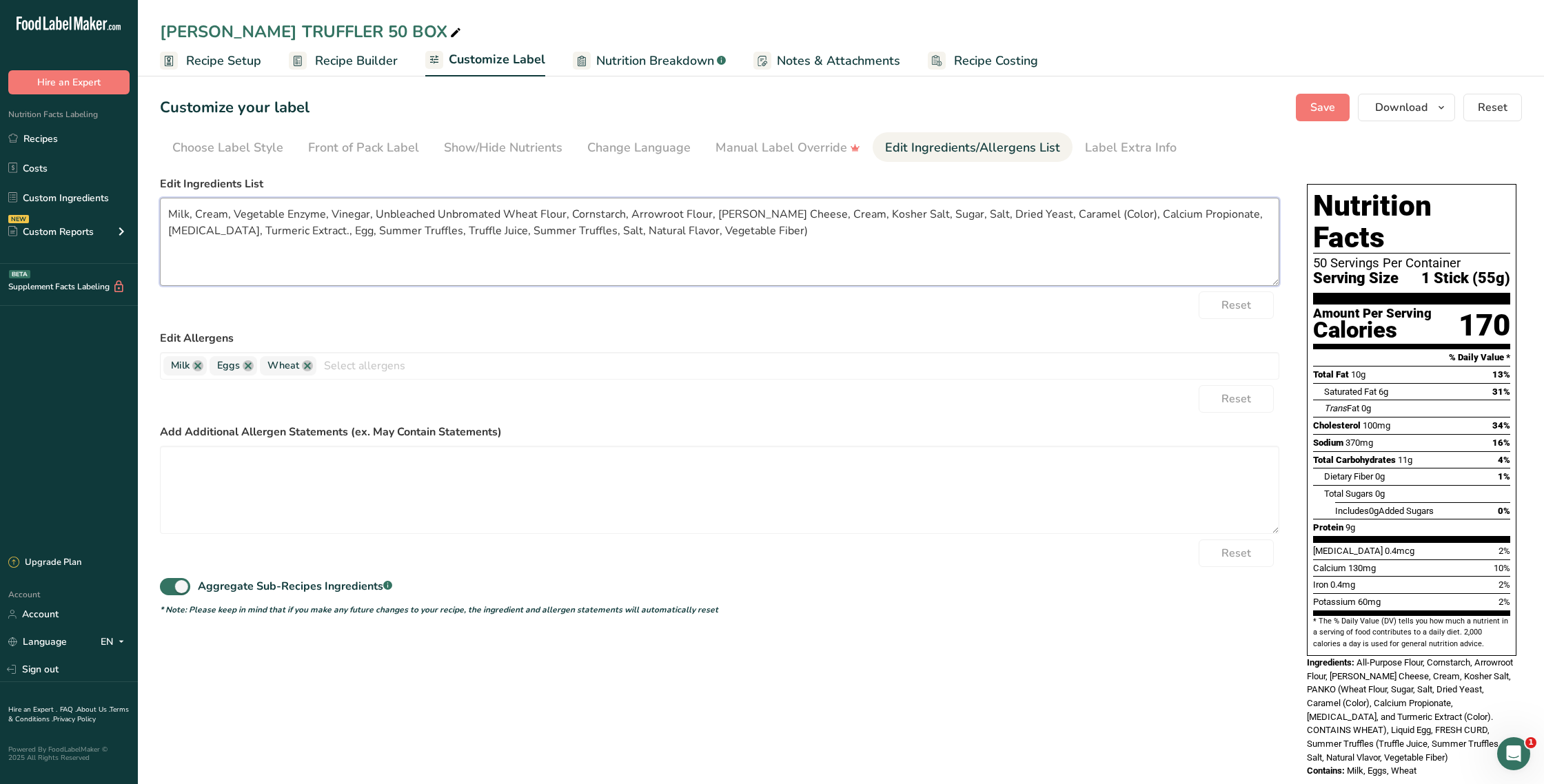
click at [544, 227] on textarea "Milk, Cream, Vegetable Enzyme, Vinegar, Unbleached Unbromated Wheat Flour, Corn…" at bounding box center [719, 241] width 1119 height 88
type textarea "Milk, Cream, Vegetable Enzyme, Vinegar, Unbleached Unbromated Wheat Flour, Corn…"
click at [369, 364] on input "text" at bounding box center [797, 366] width 962 height 22
click at [395, 288] on form "Edit Ingredients List Milk, Cream, Vegetable Enzyme, Vinegar, Unbleached Unbrom…" at bounding box center [719, 396] width 1119 height 441
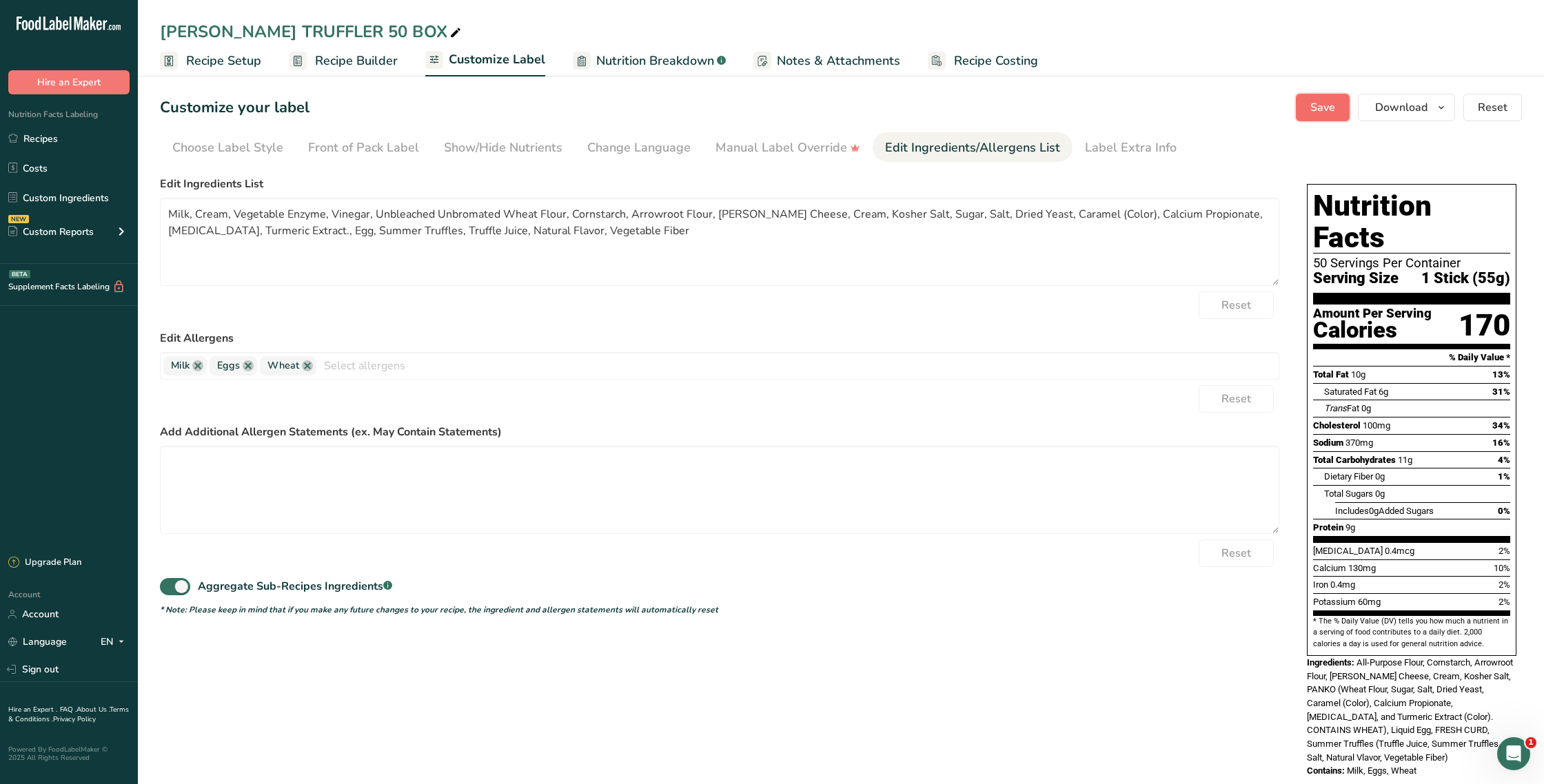
click at [1316, 116] on button "Save" at bounding box center [1322, 107] width 54 height 27
click at [215, 62] on span "Recipe Setup" at bounding box center [223, 61] width 75 height 18
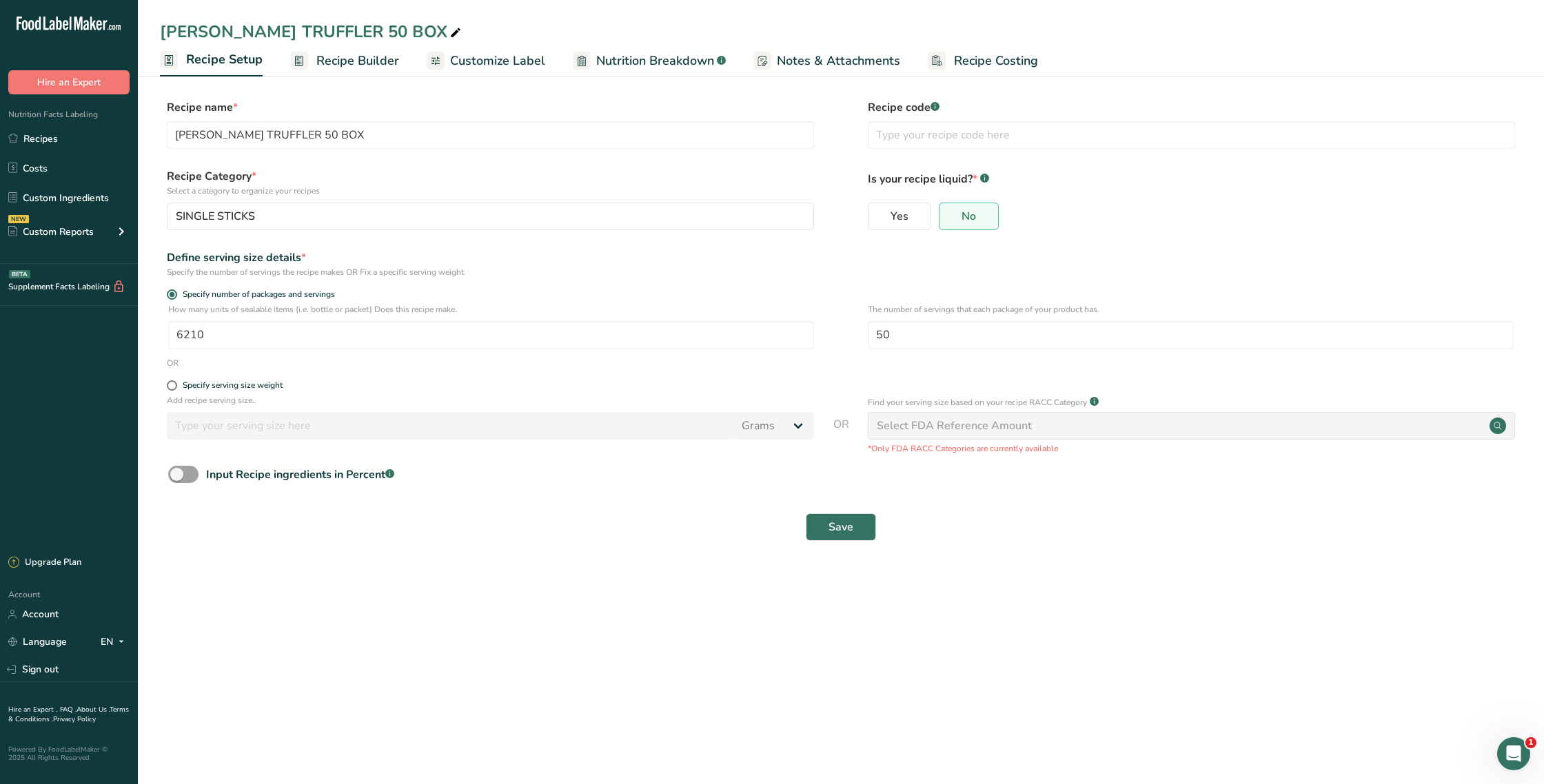
click at [607, 62] on span "Nutrition Breakdown" at bounding box center [655, 61] width 118 height 18
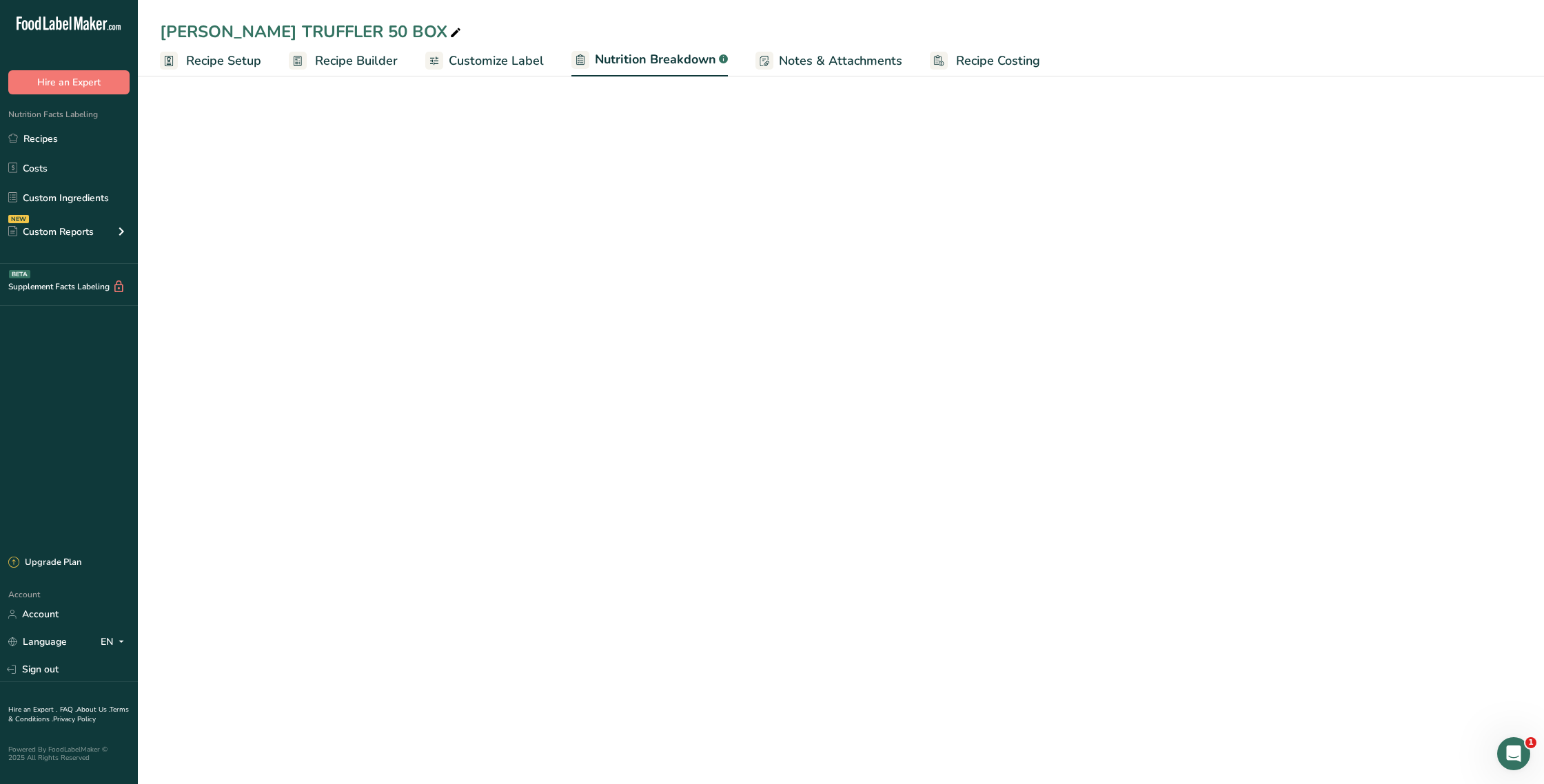
select select "Calories"
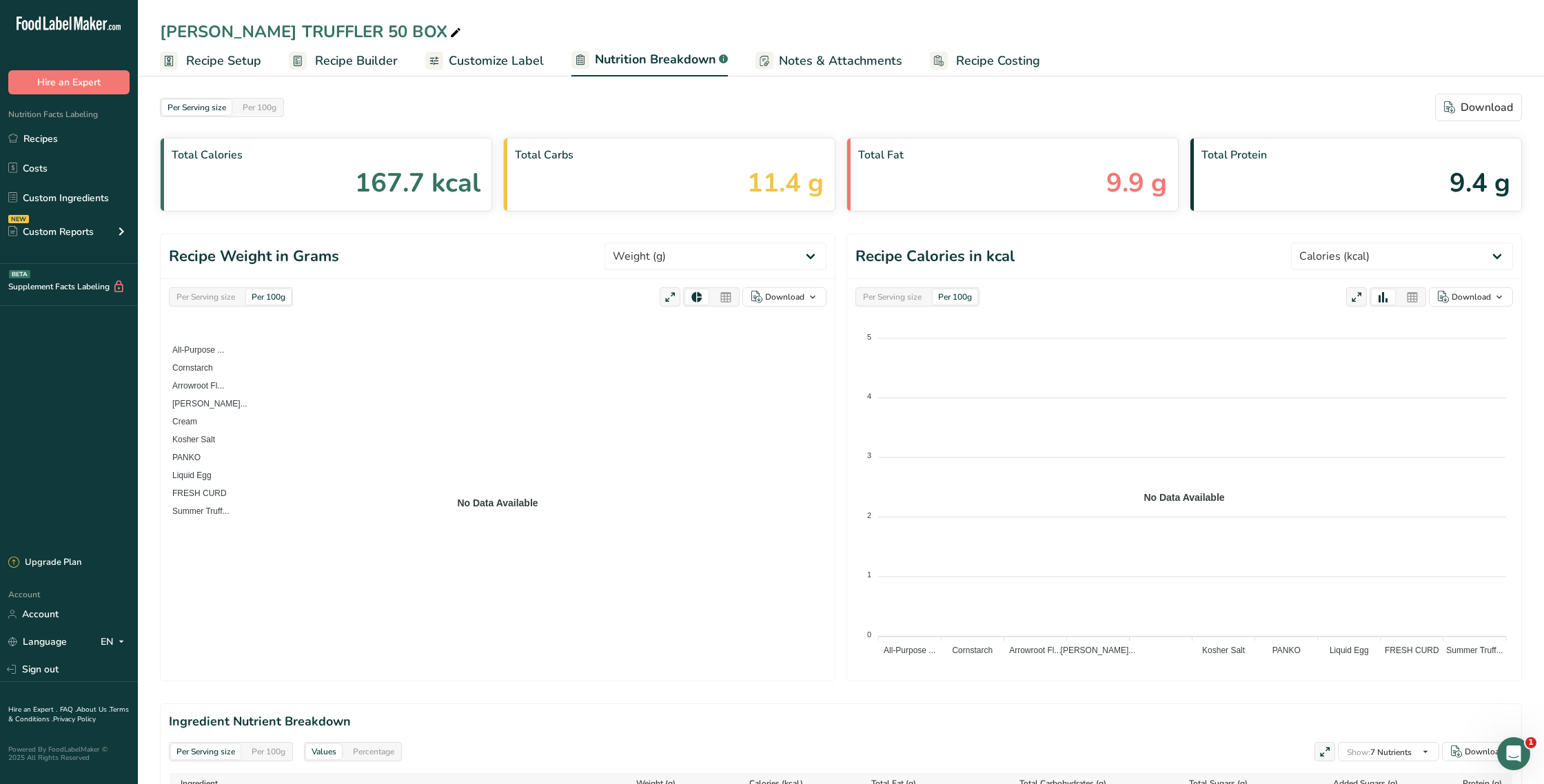
click at [530, 62] on span "Customize Label" at bounding box center [496, 61] width 95 height 18
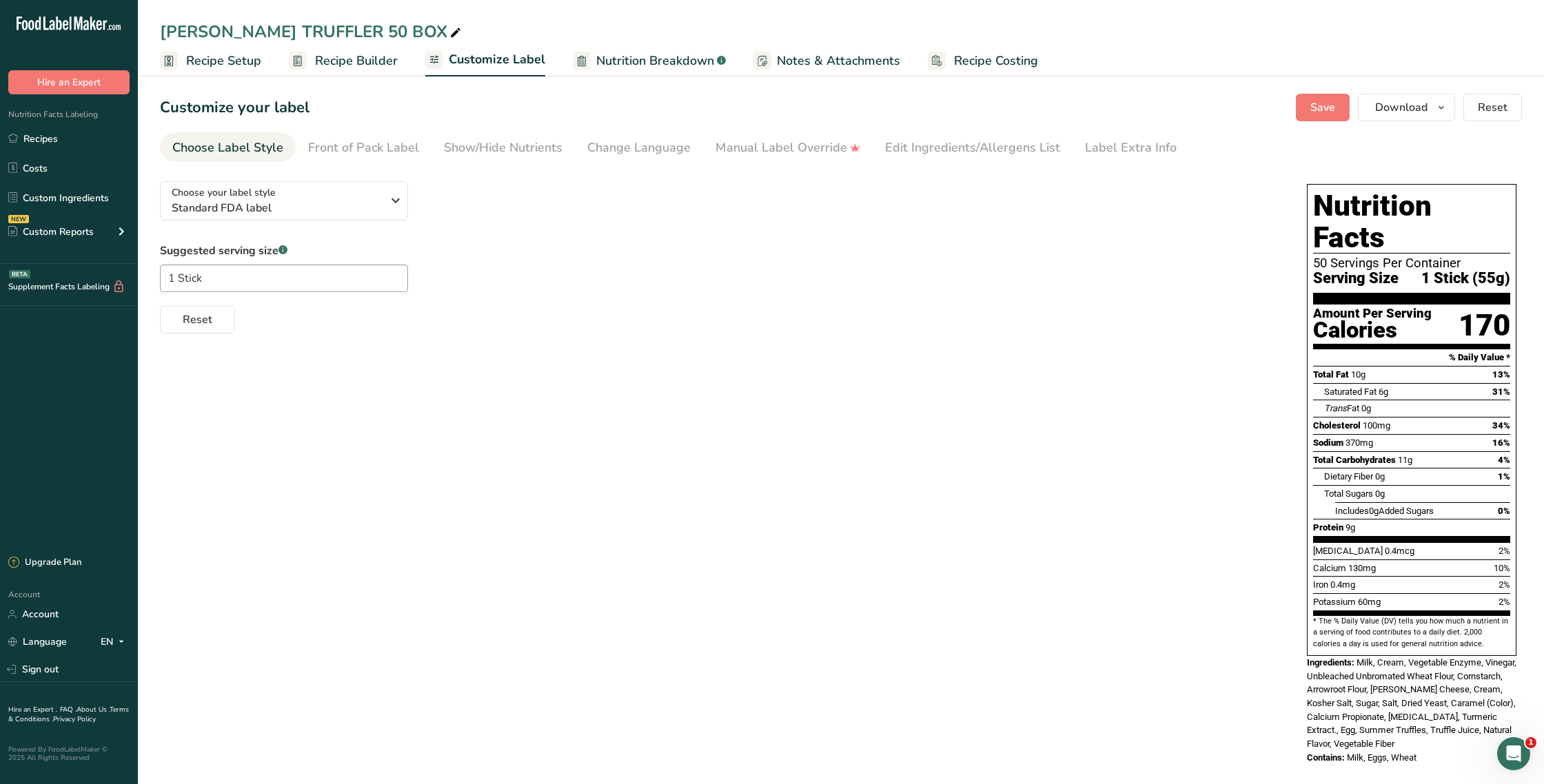
click at [379, 61] on span "Recipe Builder" at bounding box center [357, 61] width 83 height 18
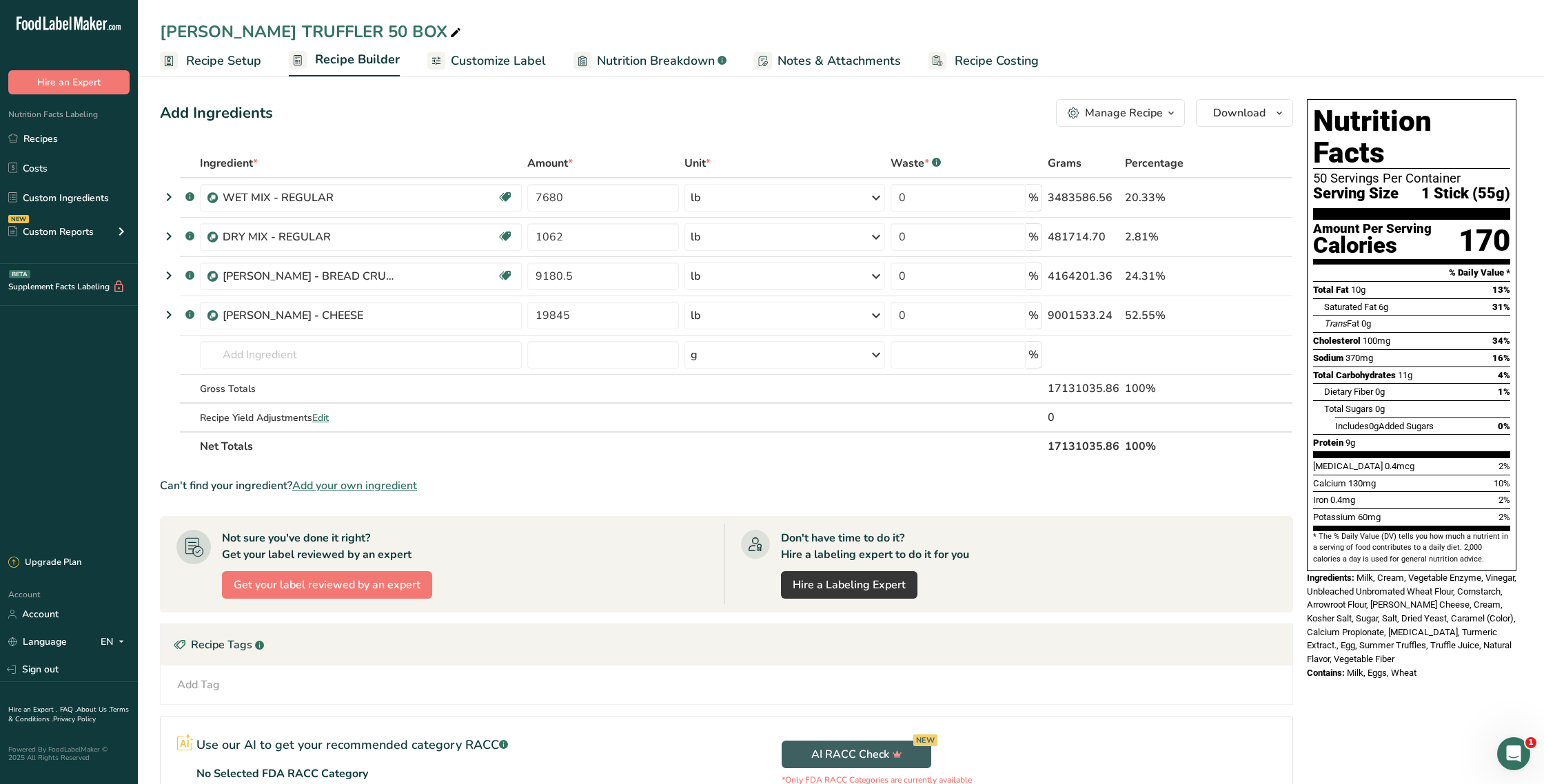
click at [1161, 119] on div "Manage Recipe" at bounding box center [1124, 113] width 78 height 17
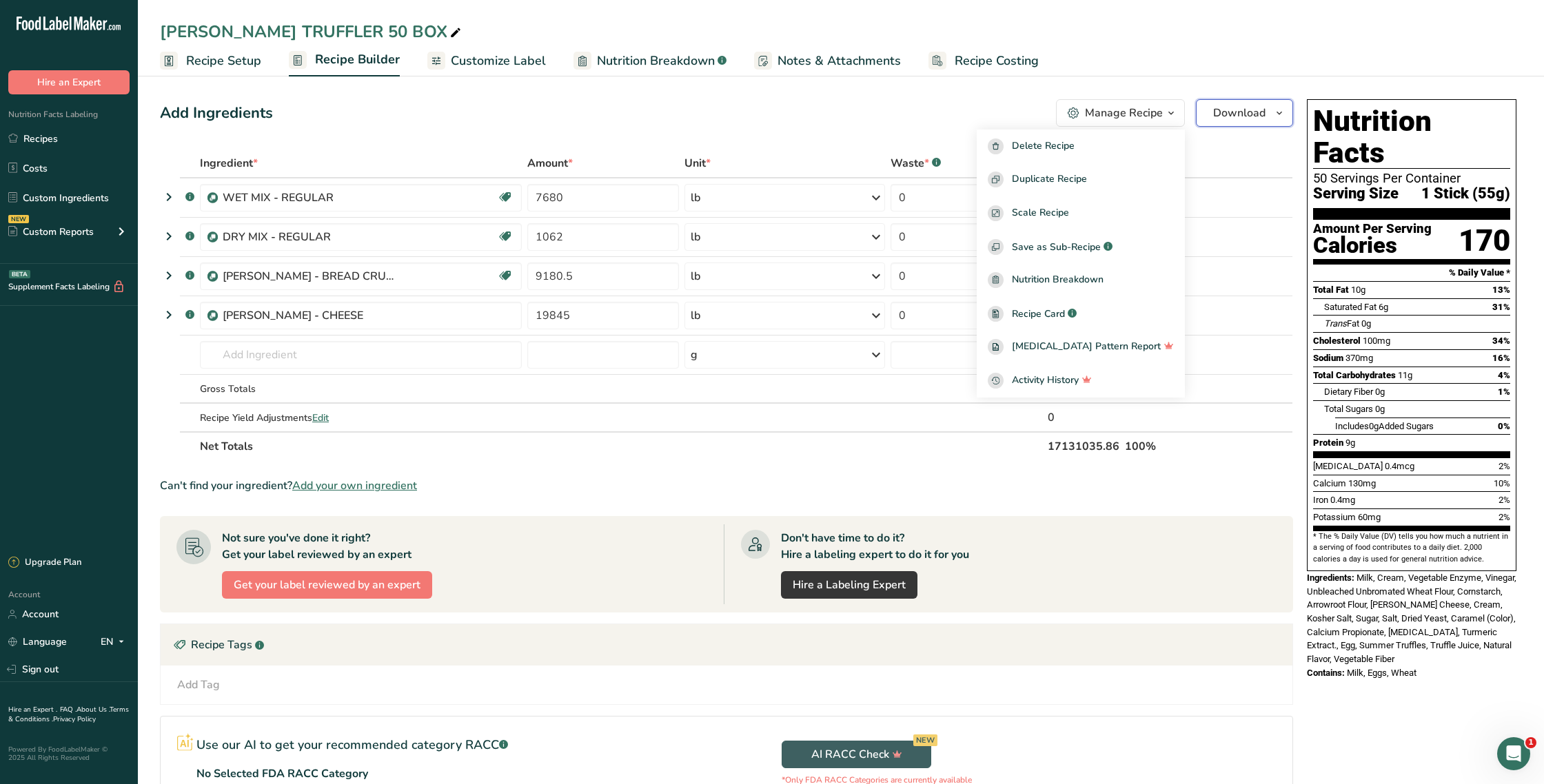
click at [1241, 124] on button "Download" at bounding box center [1244, 113] width 97 height 27
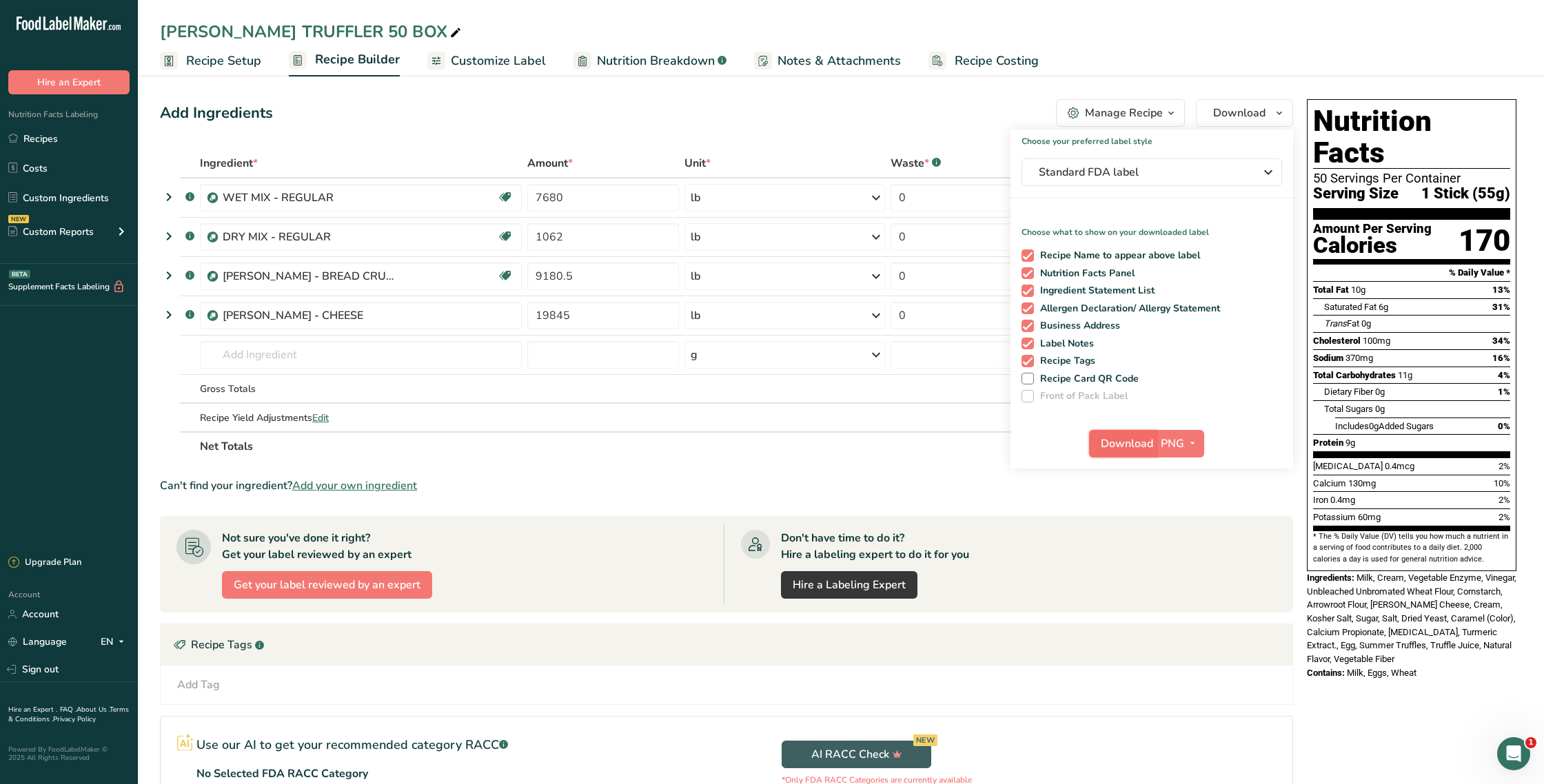
click at [1122, 441] on span "Download" at bounding box center [1127, 444] width 52 height 17
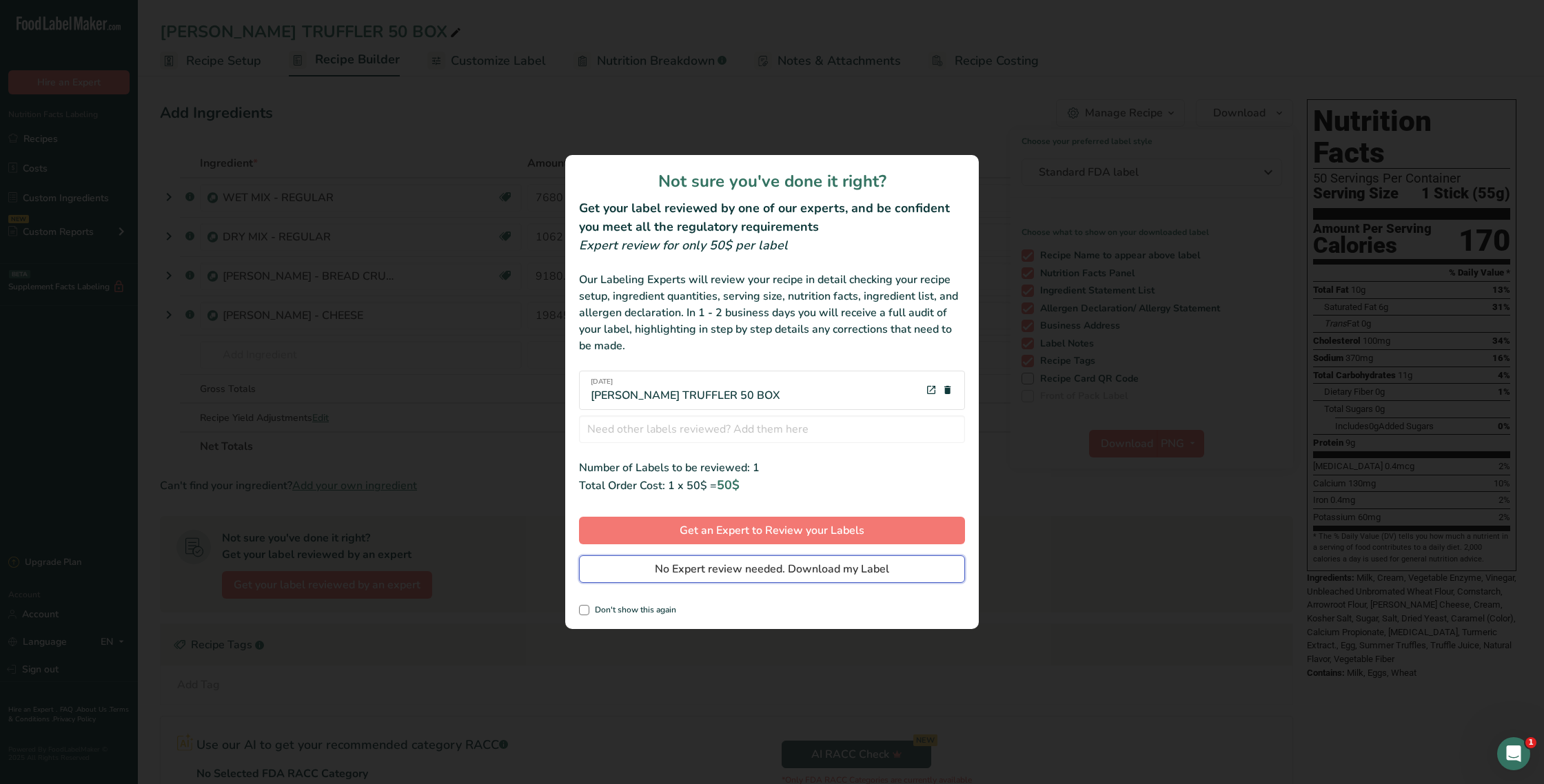
click at [821, 567] on span "No Expert review needed. Download my Label" at bounding box center [772, 569] width 234 height 17
